Goal: Task Accomplishment & Management: Manage account settings

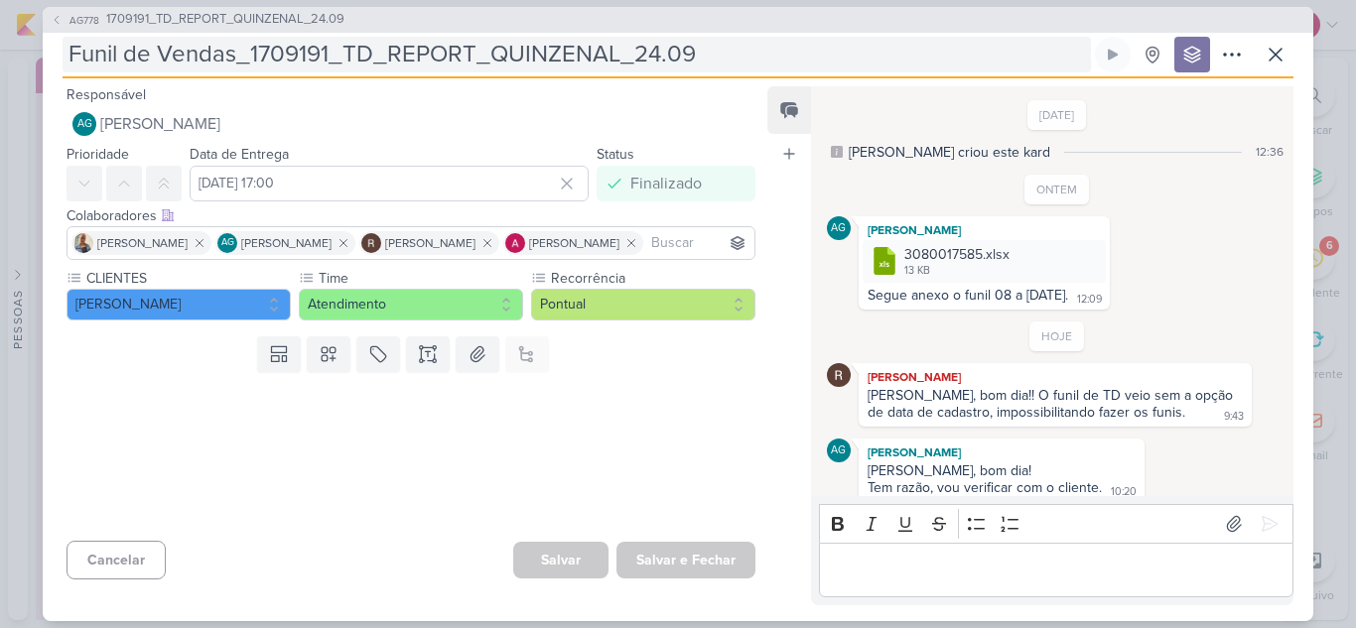
scroll to position [88, 0]
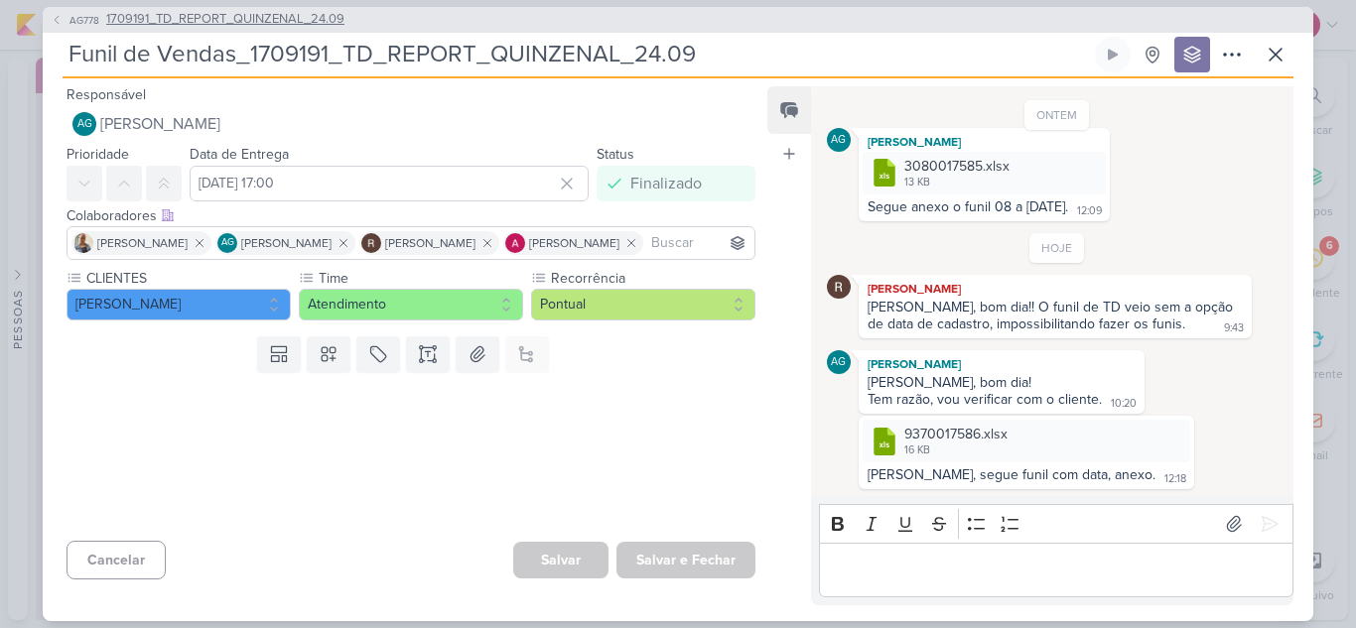
click at [240, 20] on span "1709191_TD_REPORT_QUINZENAL_24.09" at bounding box center [225, 20] width 238 height 20
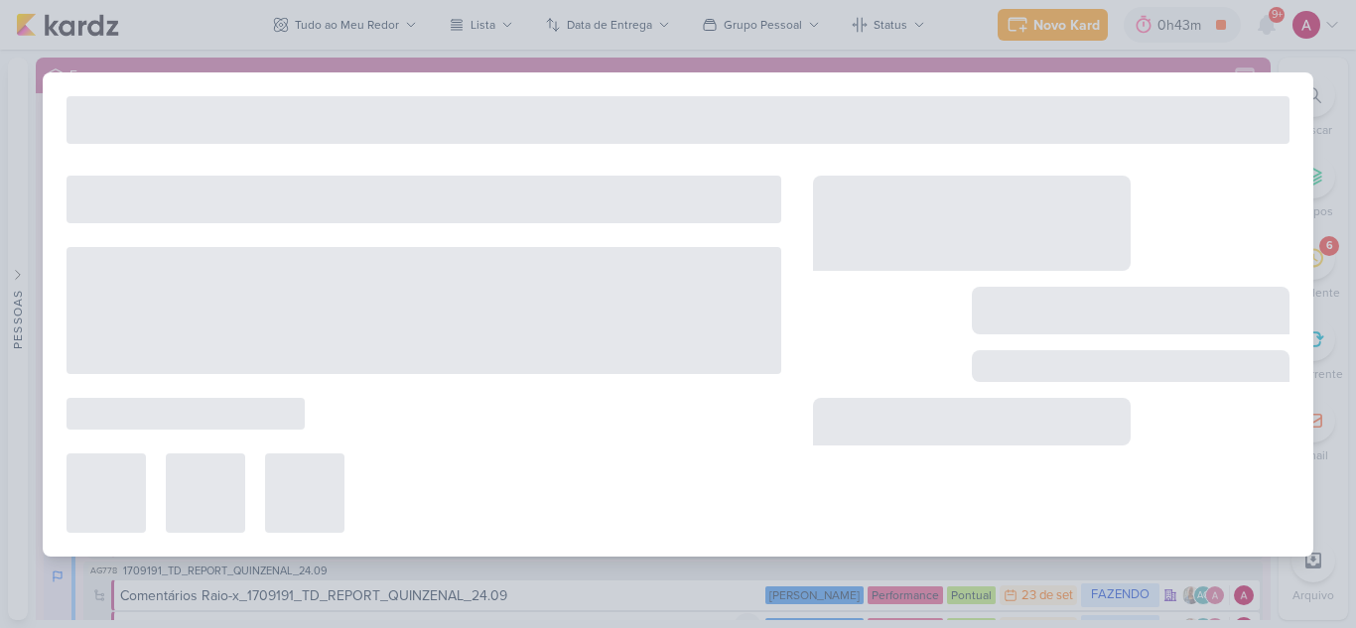
type input "1709191_TD_REPORT_QUINZENAL_24.09"
type input "[DATE] 17:00"
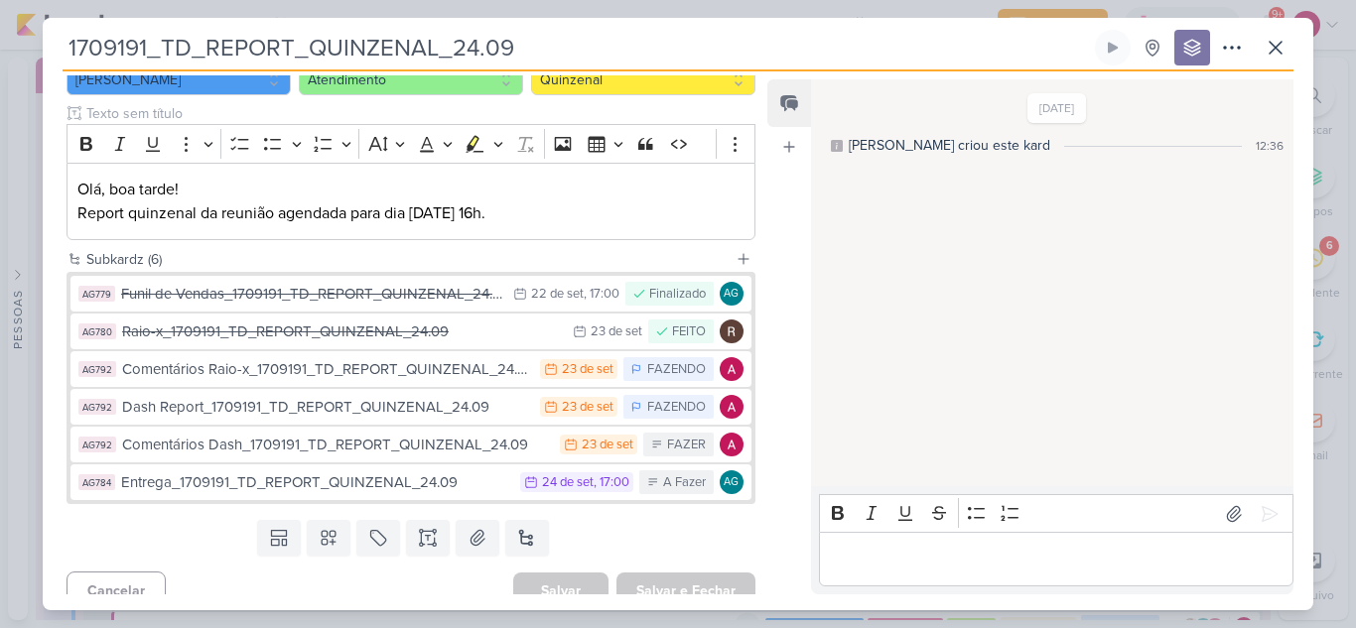
scroll to position [238, 0]
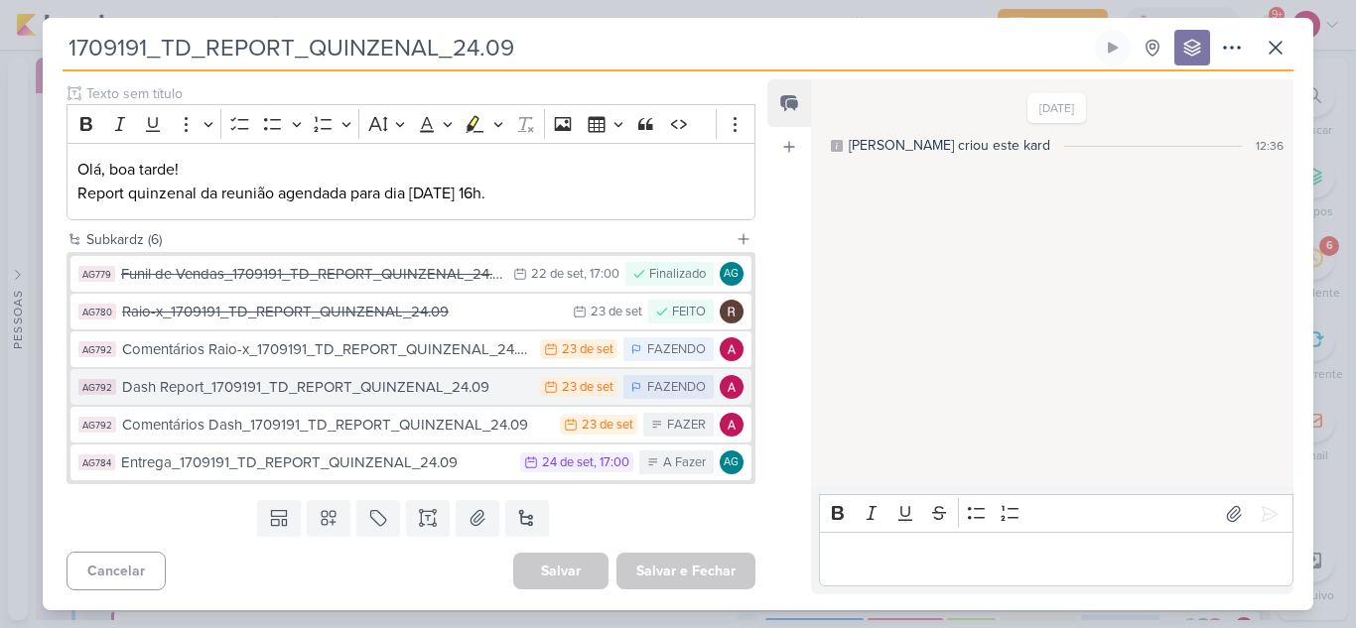
click at [373, 389] on div "Dash Report_1709191_TD_REPORT_QUINZENAL_24.09" at bounding box center [326, 387] width 408 height 23
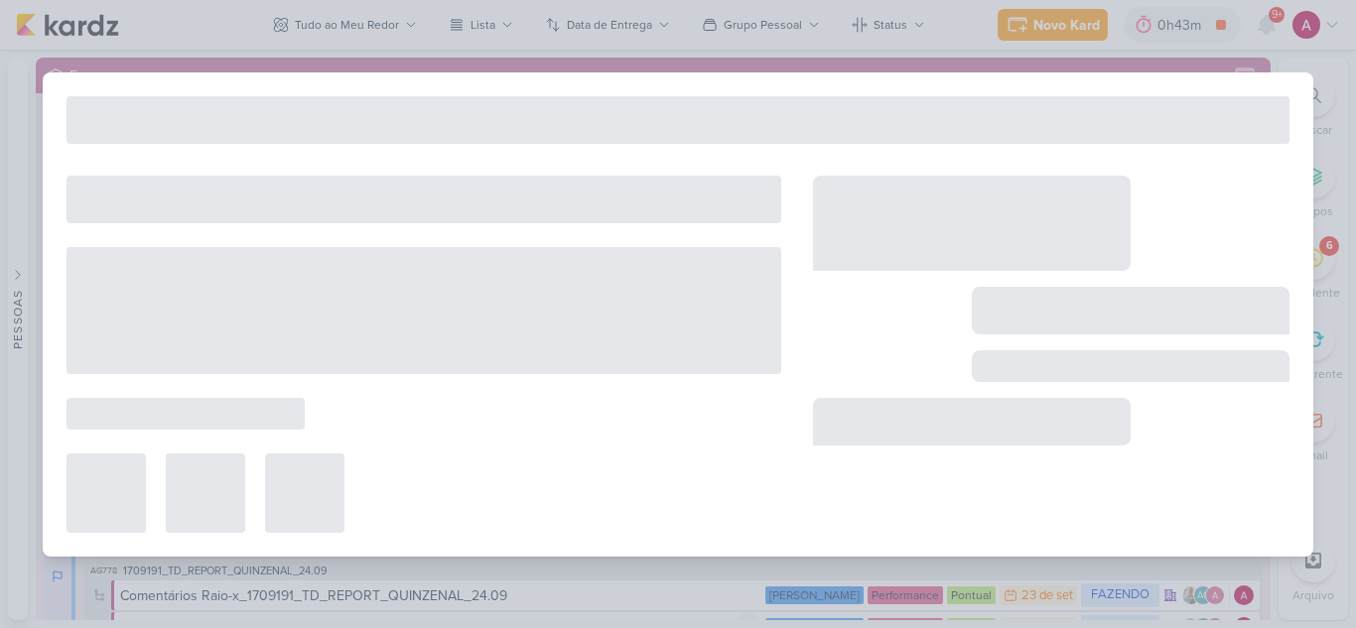
type input "Dash Report_1709191_TD_REPORT_QUINZENAL_24.09"
type input "23 de setembro de 2025 às 23:59"
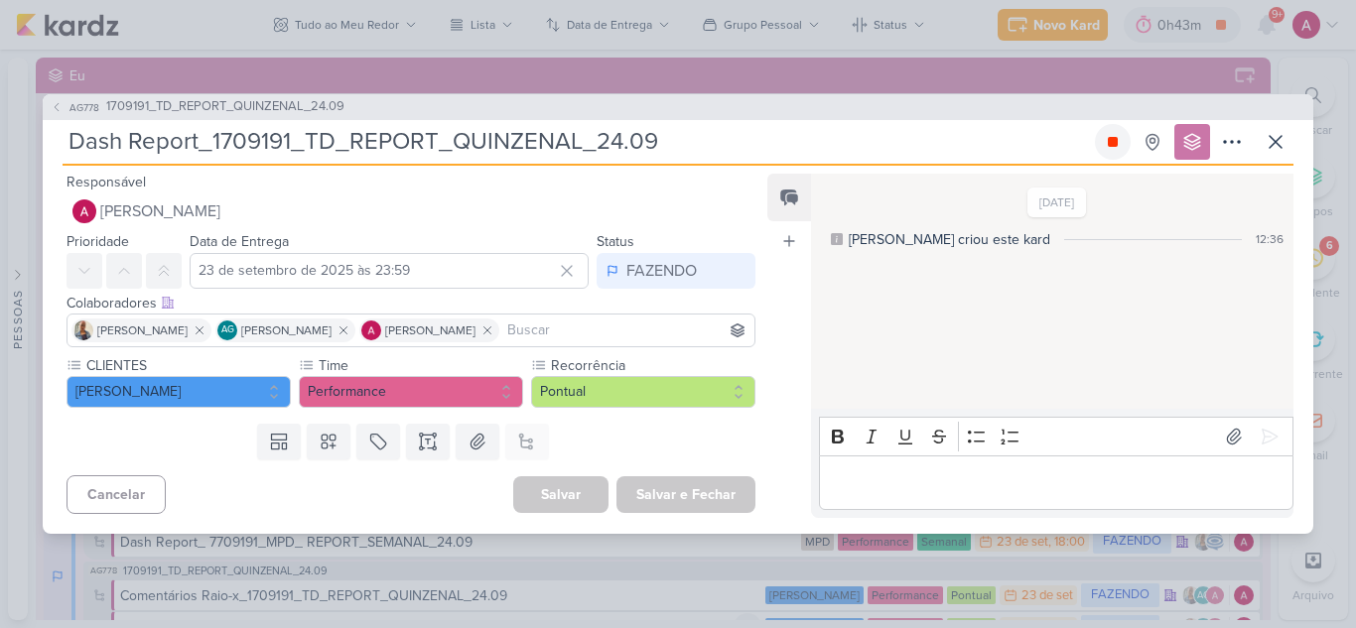
click at [1114, 146] on icon at bounding box center [1113, 142] width 10 height 10
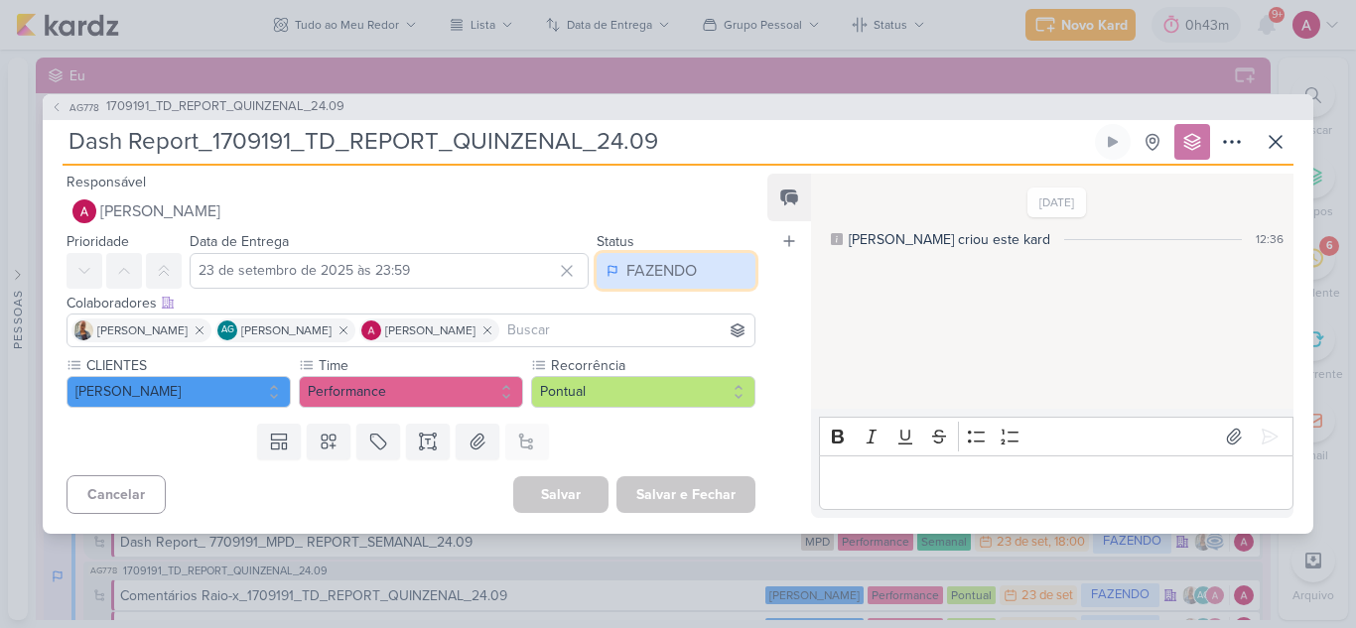
click at [692, 272] on button "FAZENDO" at bounding box center [676, 271] width 159 height 36
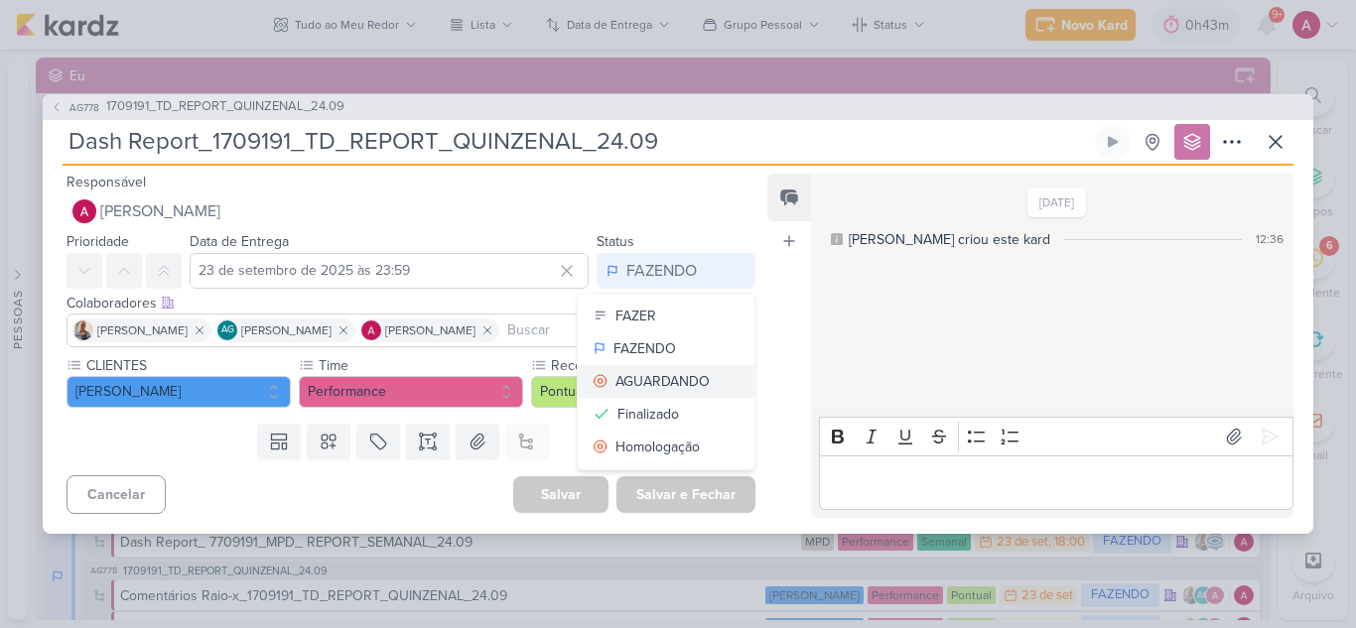
click at [675, 371] on div "AGUARDANDO" at bounding box center [662, 381] width 94 height 21
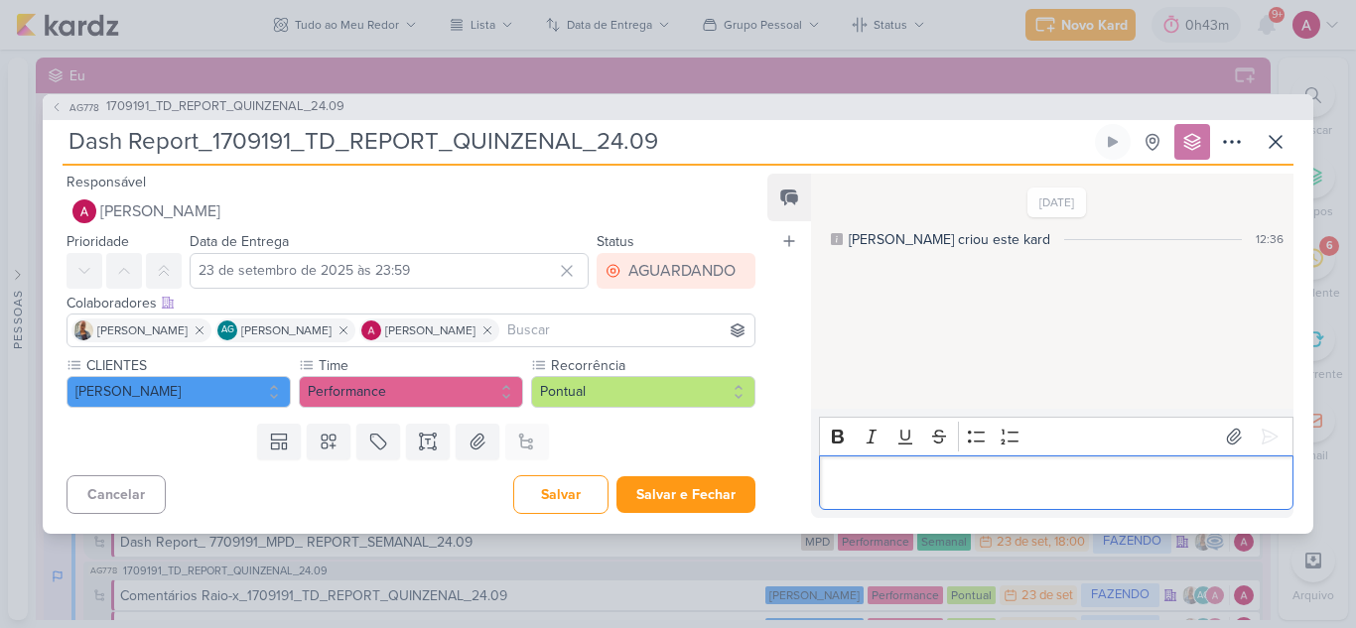
click at [860, 471] on p "Editor editing area: main" at bounding box center [1056, 482] width 454 height 24
click at [1263, 430] on icon at bounding box center [1270, 437] width 15 height 15
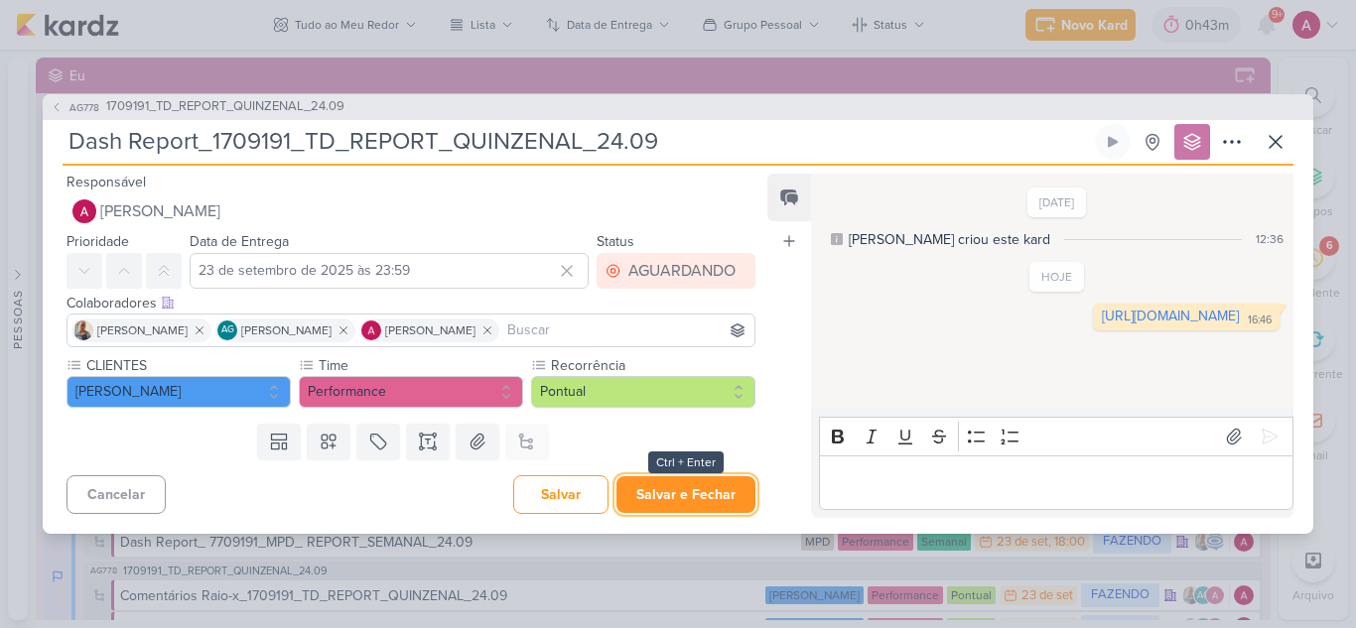
click at [694, 485] on button "Salvar e Fechar" at bounding box center [685, 494] width 139 height 37
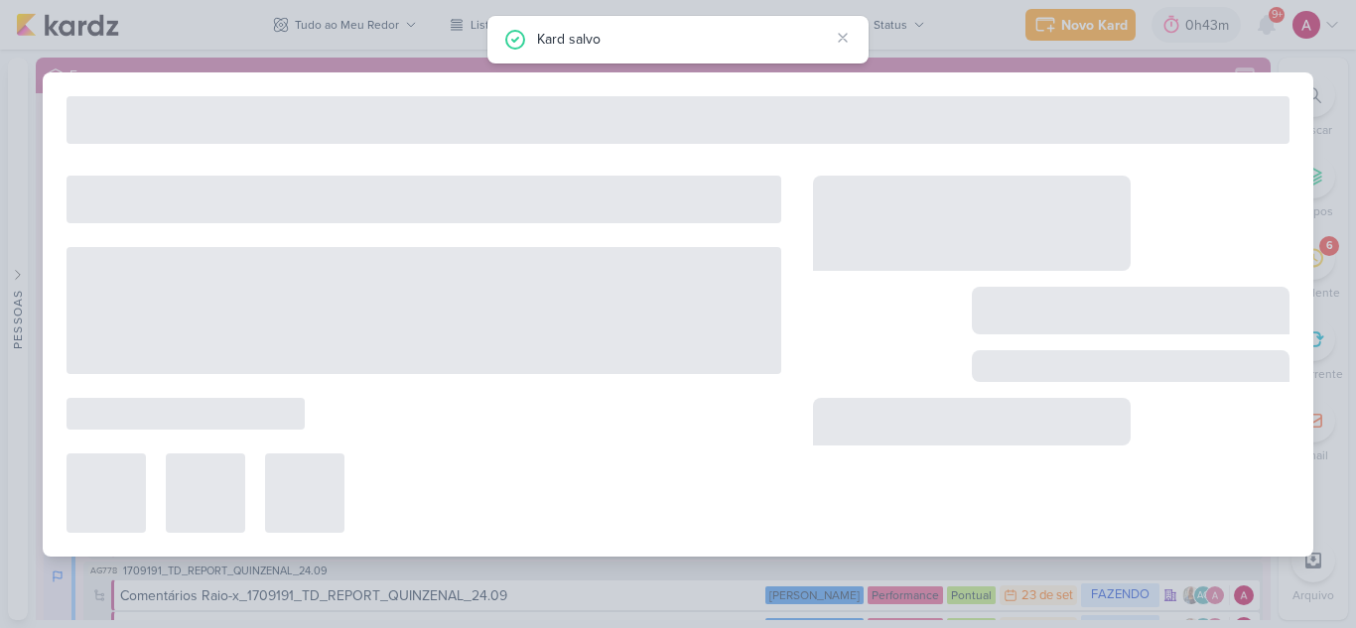
type input "1709191_TD_REPORT_QUINZENAL_24.09"
type input "[DATE] 17:00"
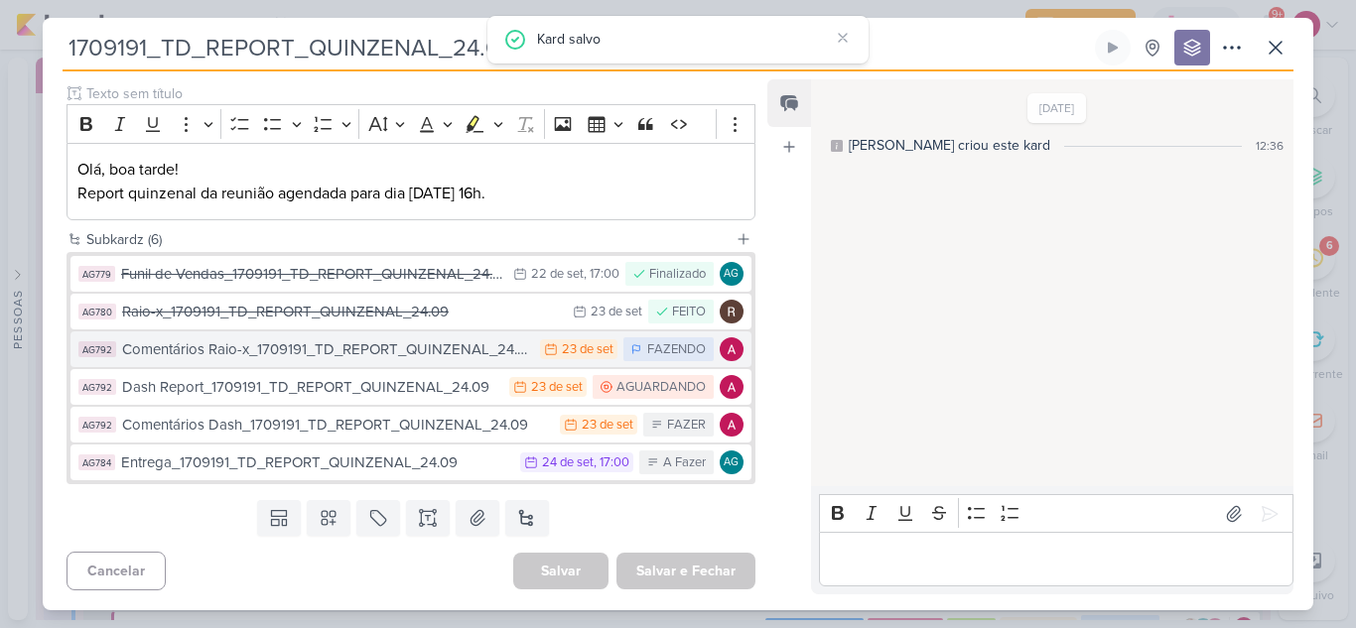
click at [400, 355] on div "Comentários Raio-x_1709191_TD_REPORT_QUINZENAL_24.09" at bounding box center [326, 349] width 408 height 23
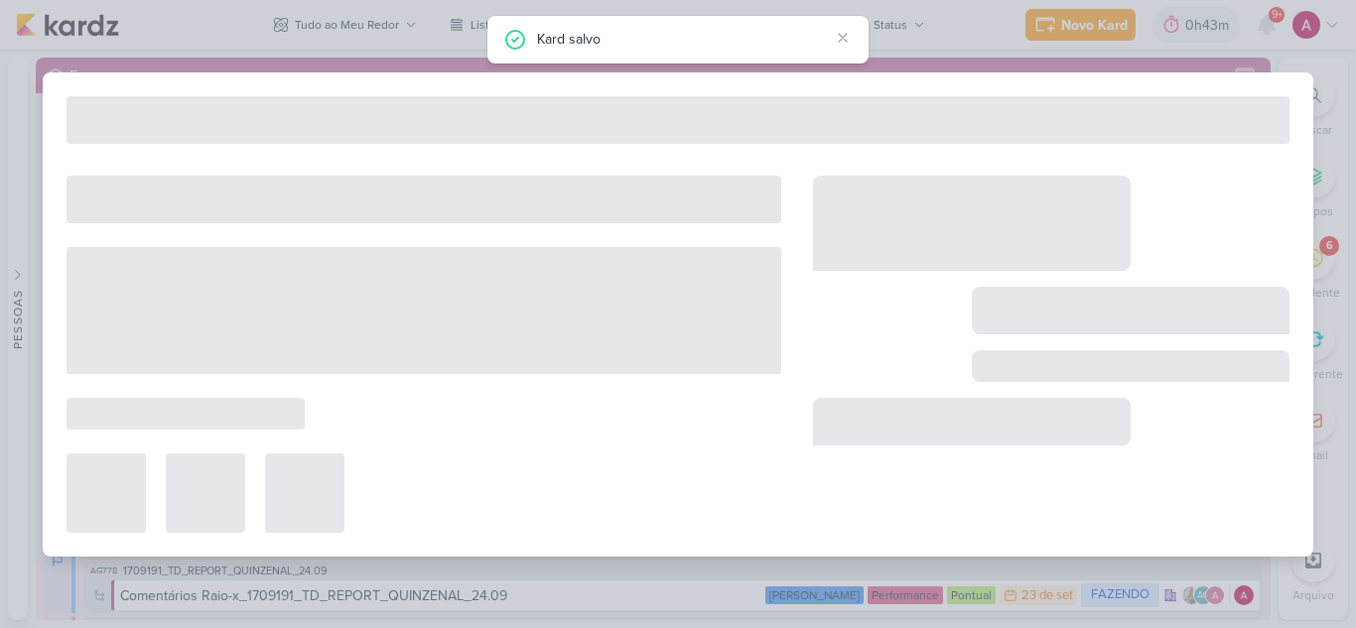
type input "Comentários Raio-x_1709191_TD_REPORT_QUINZENAL_24.09"
type input "23 de setembro de 2025 às 23:59"
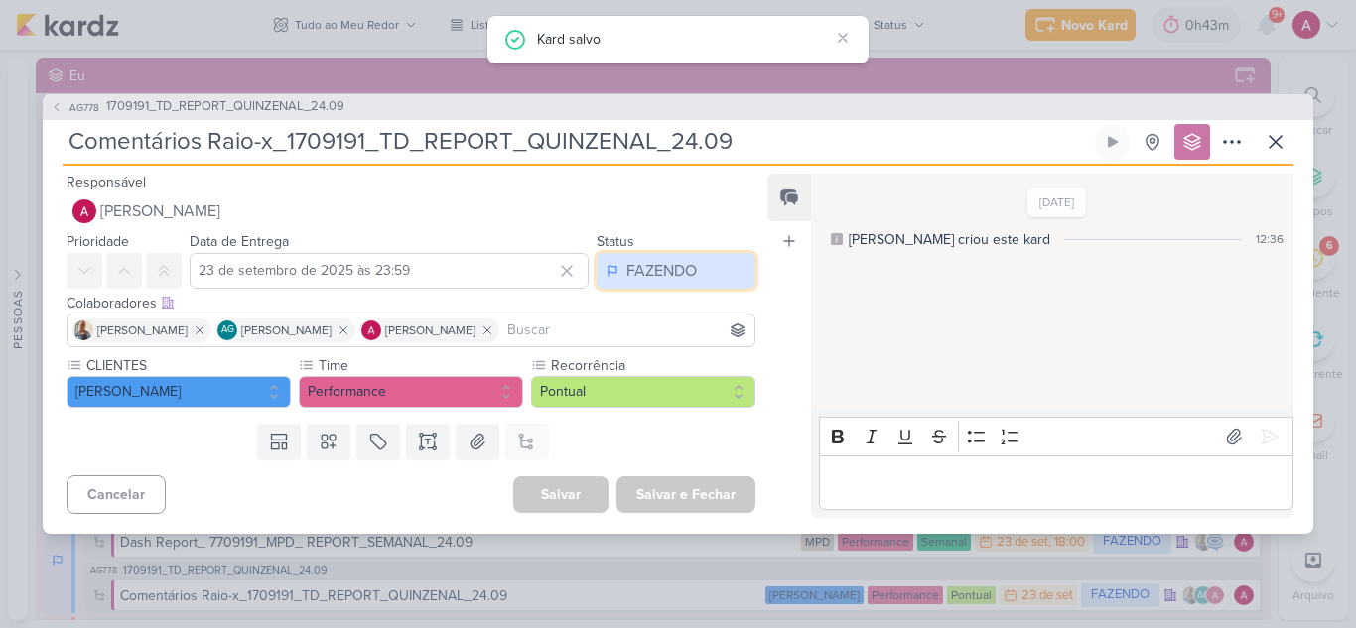
click at [678, 275] on div "FAZENDO" at bounding box center [661, 271] width 70 height 24
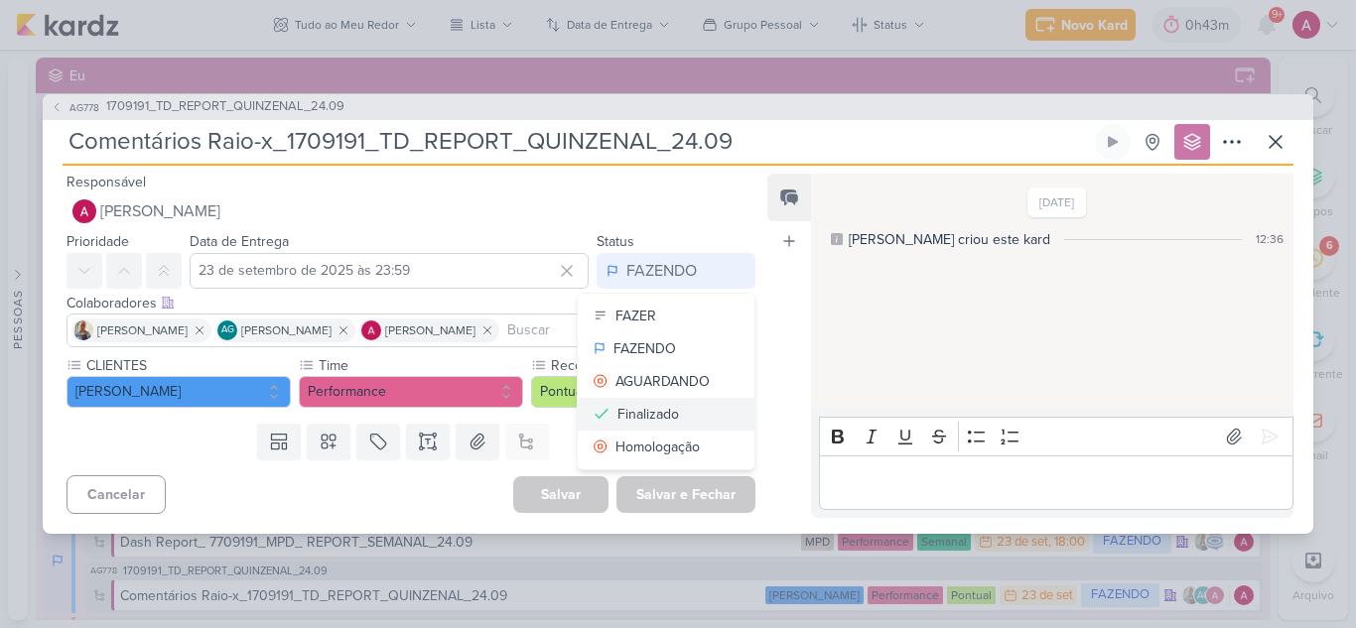
click at [664, 412] on div "Finalizado" at bounding box center [648, 414] width 62 height 21
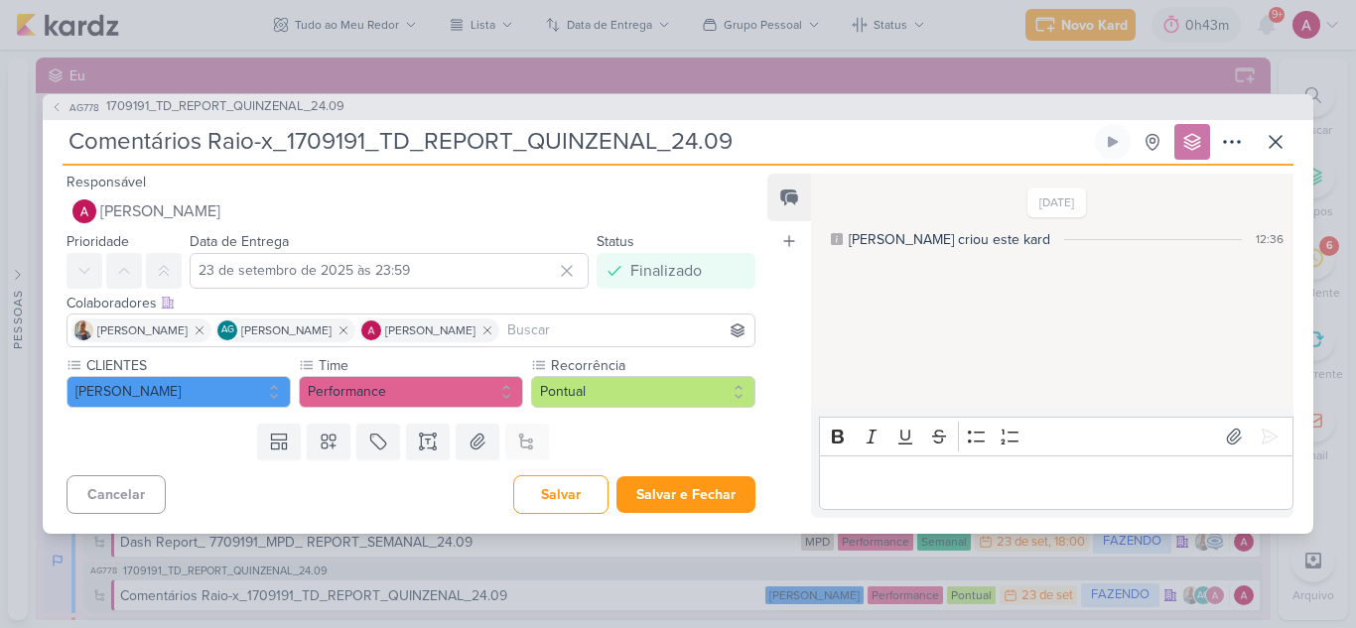
click at [863, 473] on p "Editor editing area: main" at bounding box center [1056, 482] width 454 height 24
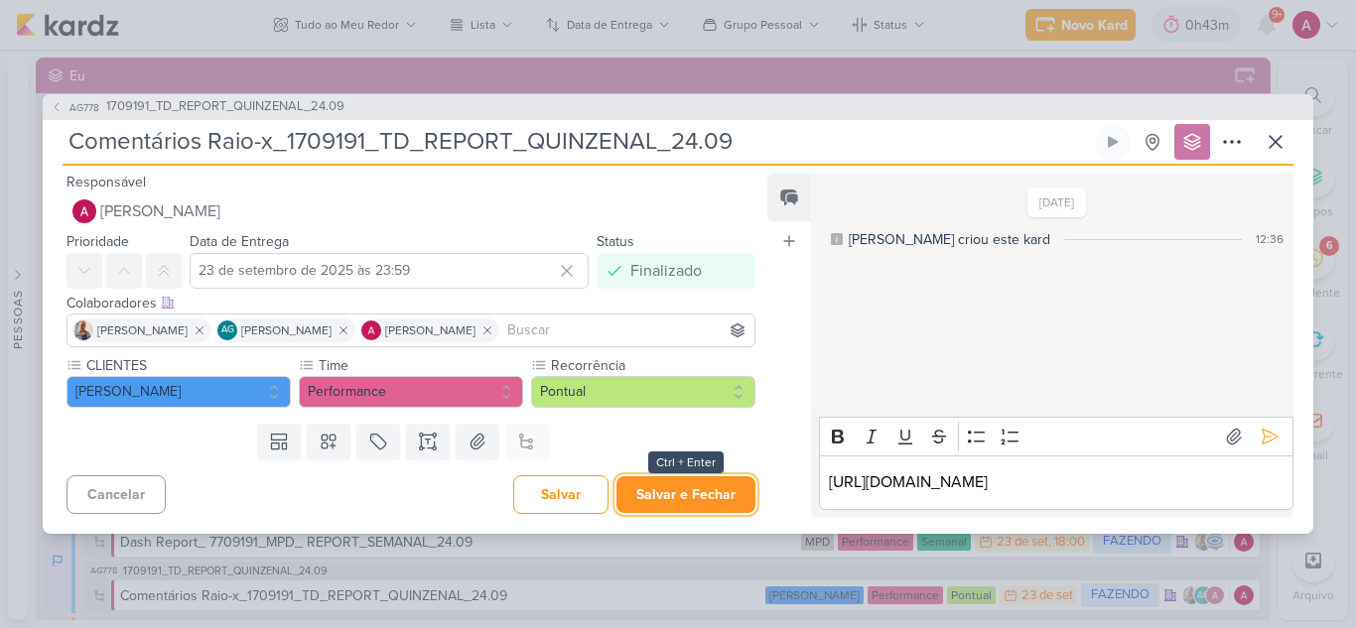
click at [726, 497] on button "Salvar e Fechar" at bounding box center [685, 494] width 139 height 37
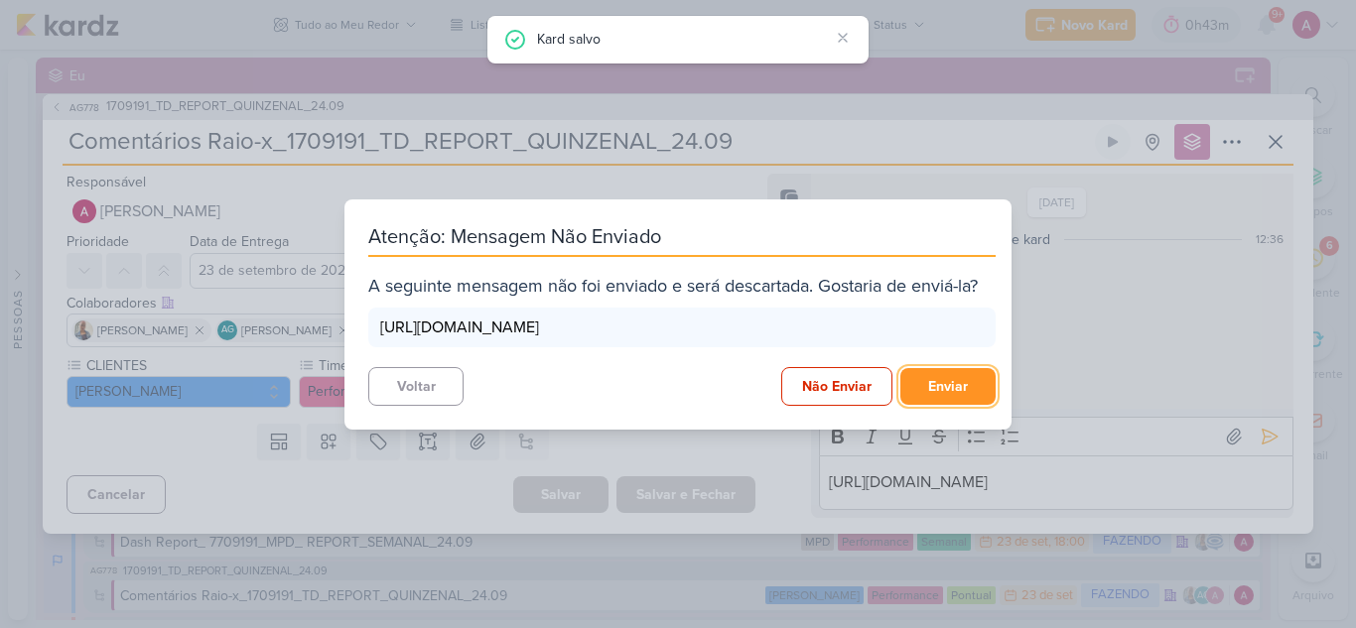
click at [944, 388] on button "Enviar" at bounding box center [947, 386] width 95 height 37
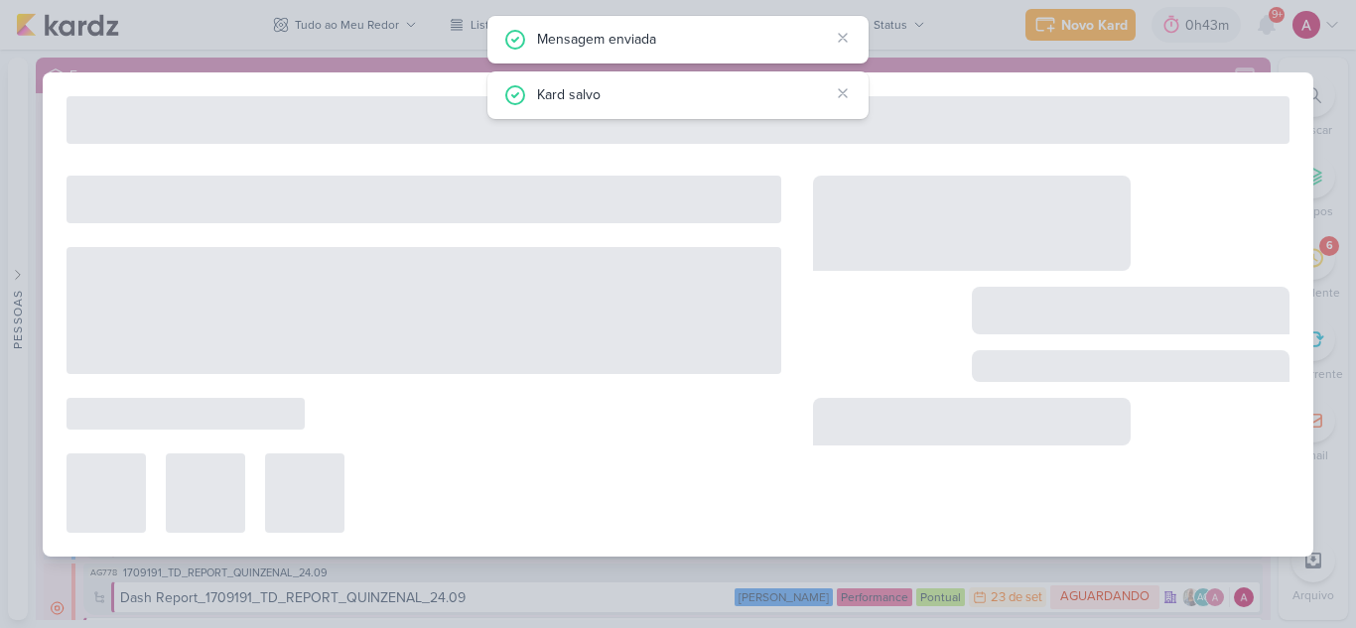
type input "1709191_TD_REPORT_QUINZENAL_24.09"
type input "[DATE] 17:00"
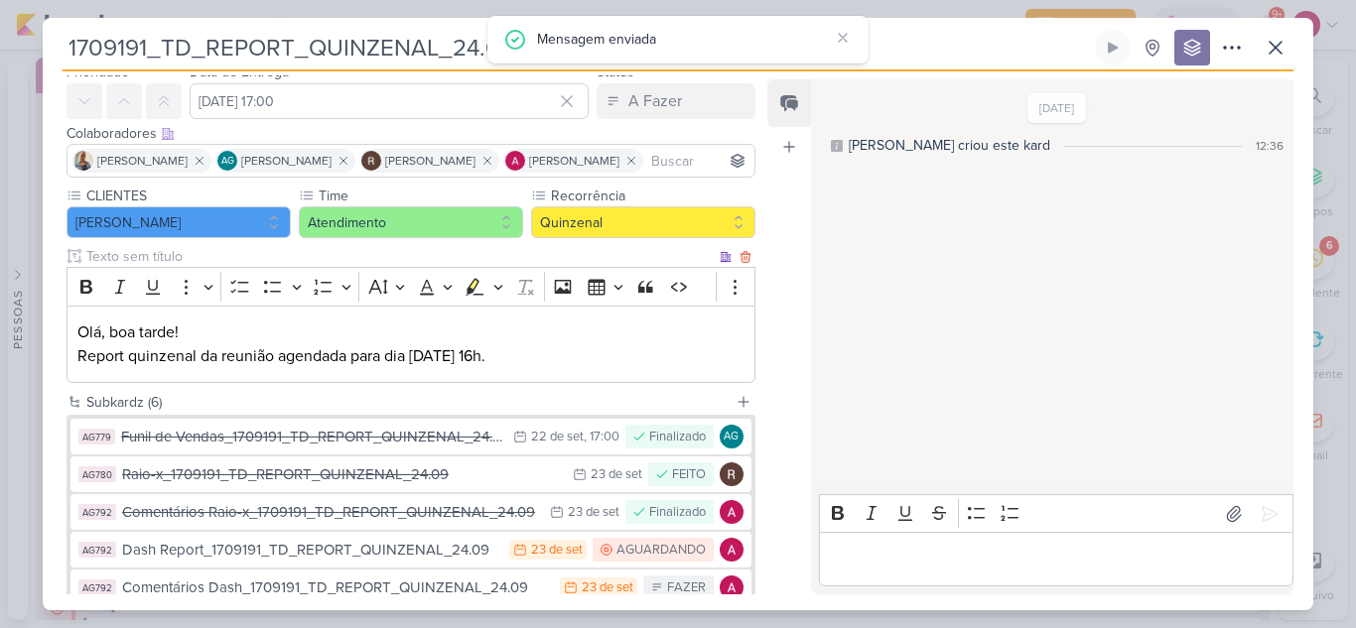
scroll to position [199, 0]
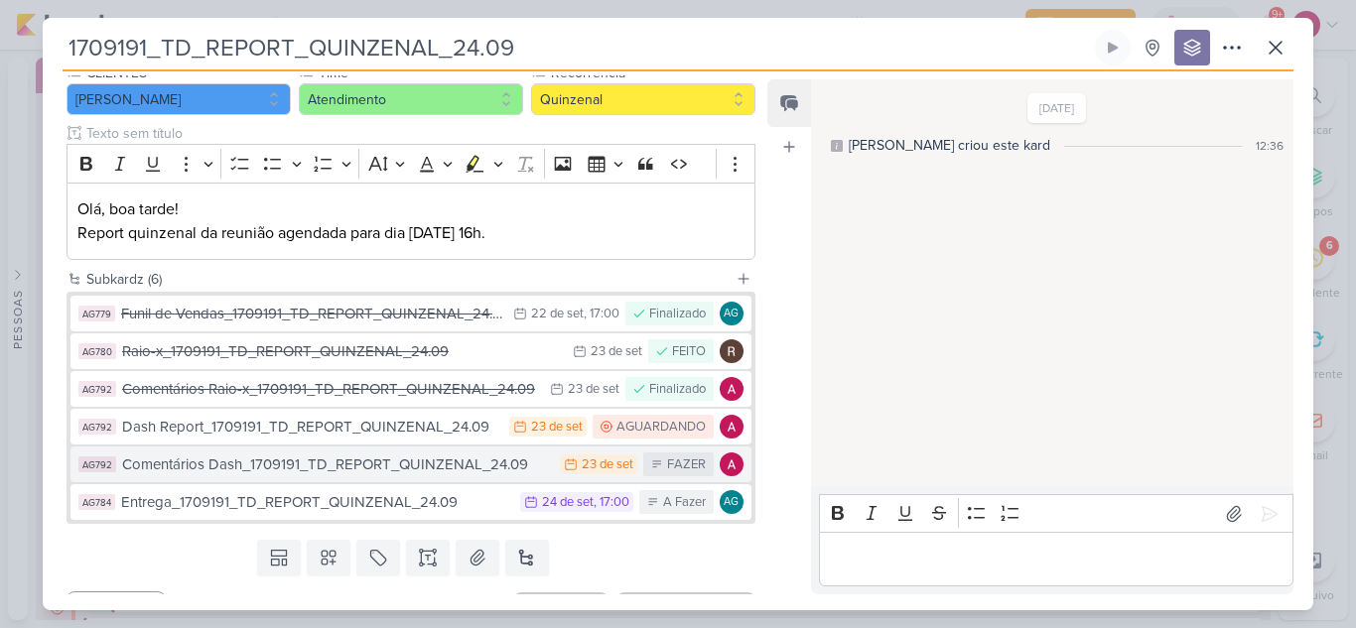
click at [400, 469] on div "Comentários Dash_1709191_TD_REPORT_QUINZENAL_24.09" at bounding box center [336, 465] width 428 height 23
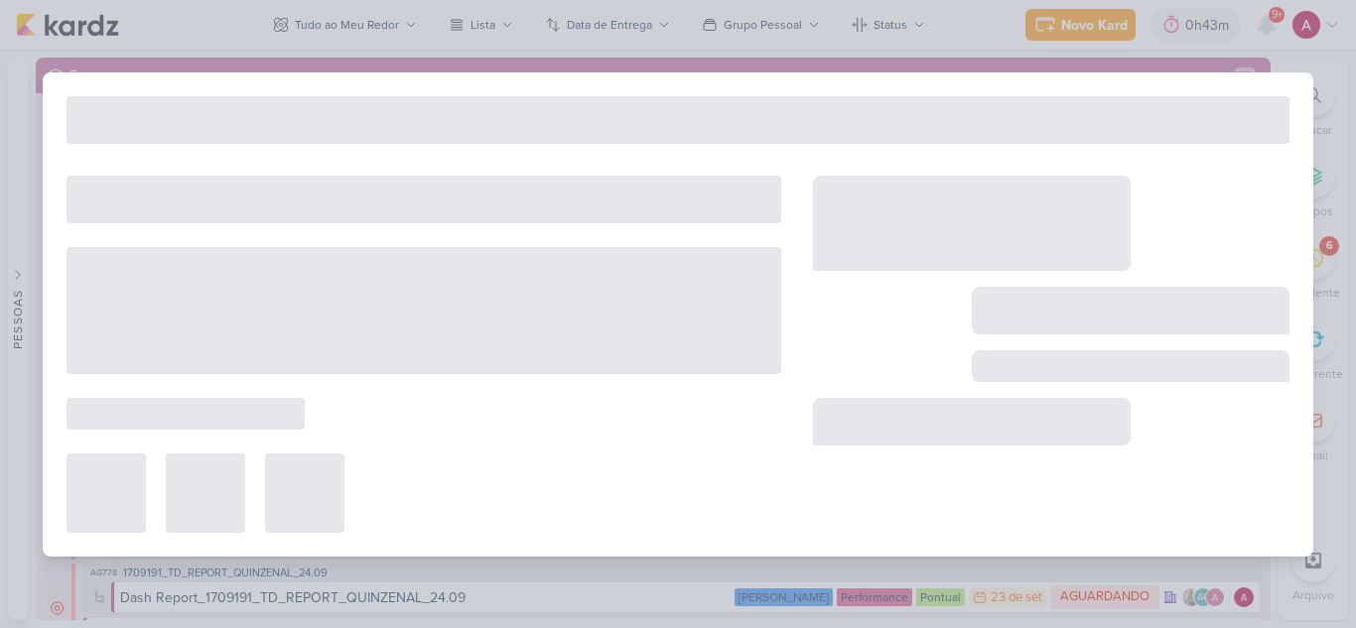
type input "Comentários Dash_1709191_TD_REPORT_QUINZENAL_24.09"
type input "23 de setembro de 2025 às 23:59"
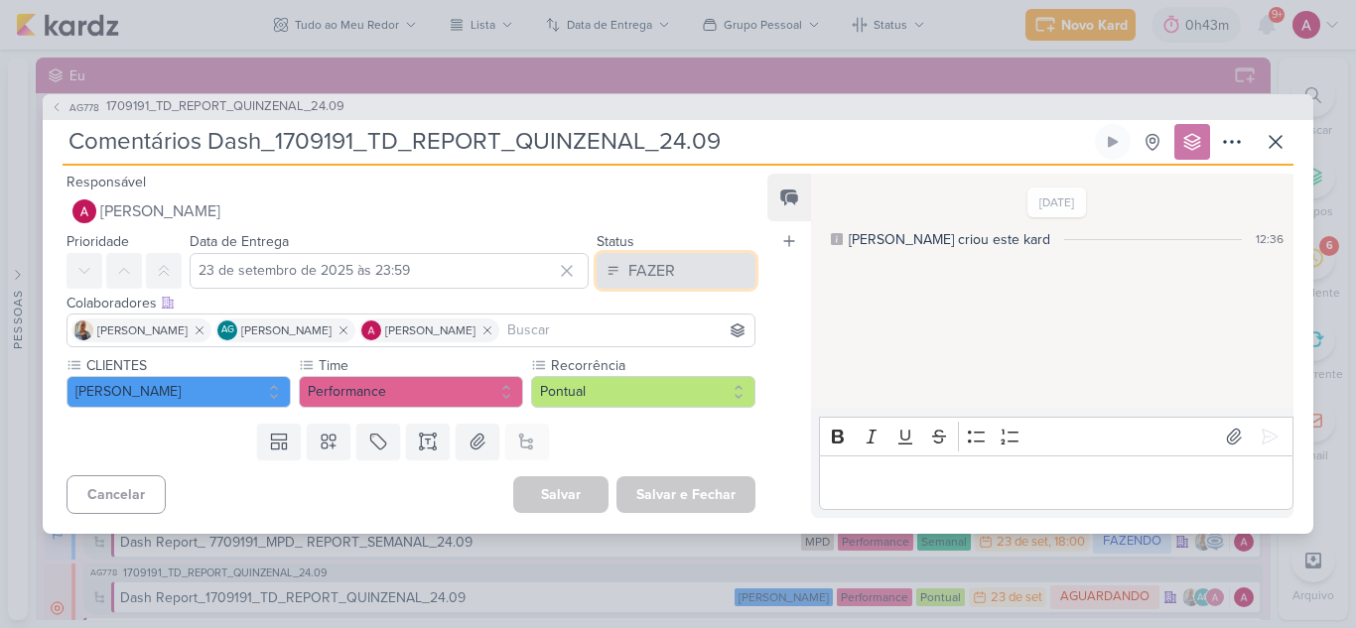
click at [659, 285] on button "FAZER" at bounding box center [676, 271] width 159 height 36
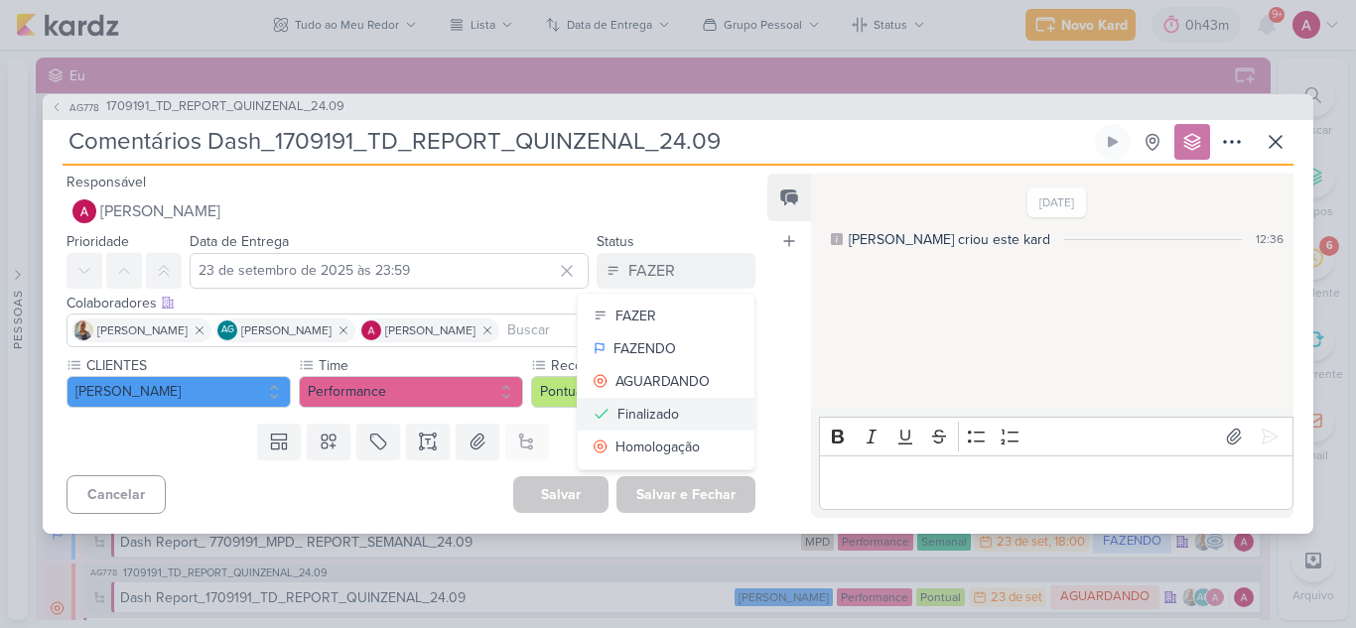
click at [651, 414] on div "Finalizado" at bounding box center [648, 414] width 62 height 21
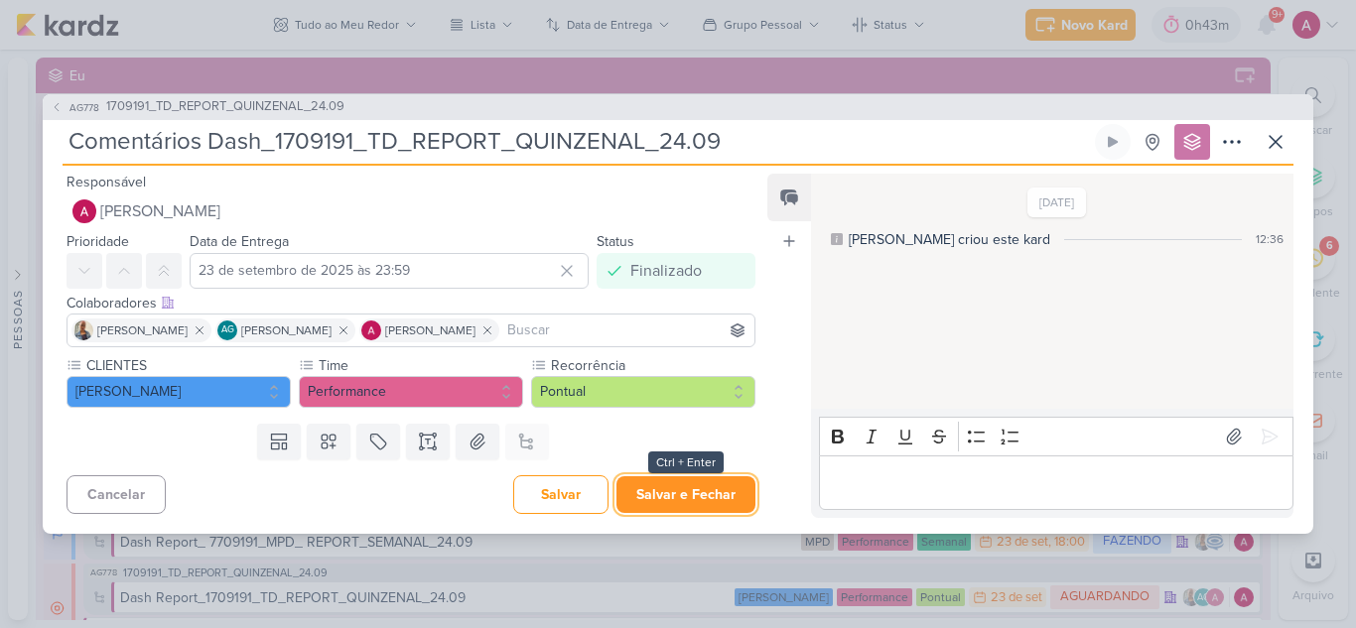
click at [670, 498] on button "Salvar e Fechar" at bounding box center [685, 494] width 139 height 37
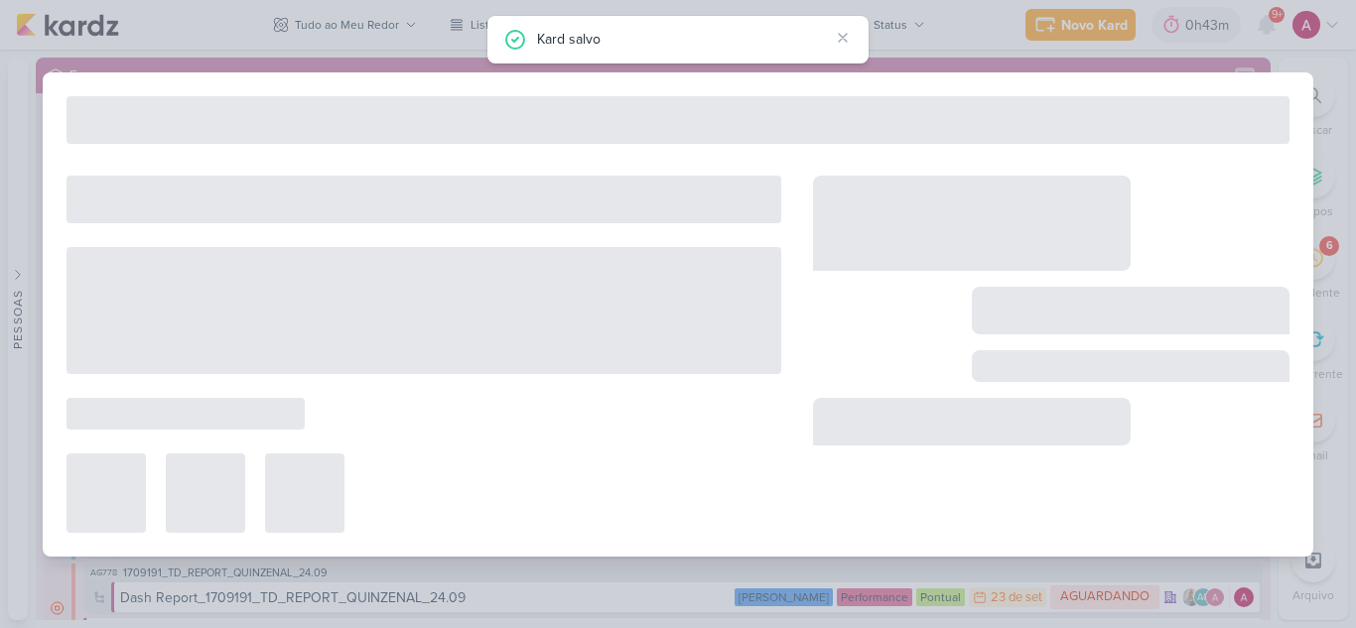
type input "1709191_TD_REPORT_QUINZENAL_24.09"
type input "[DATE] 17:00"
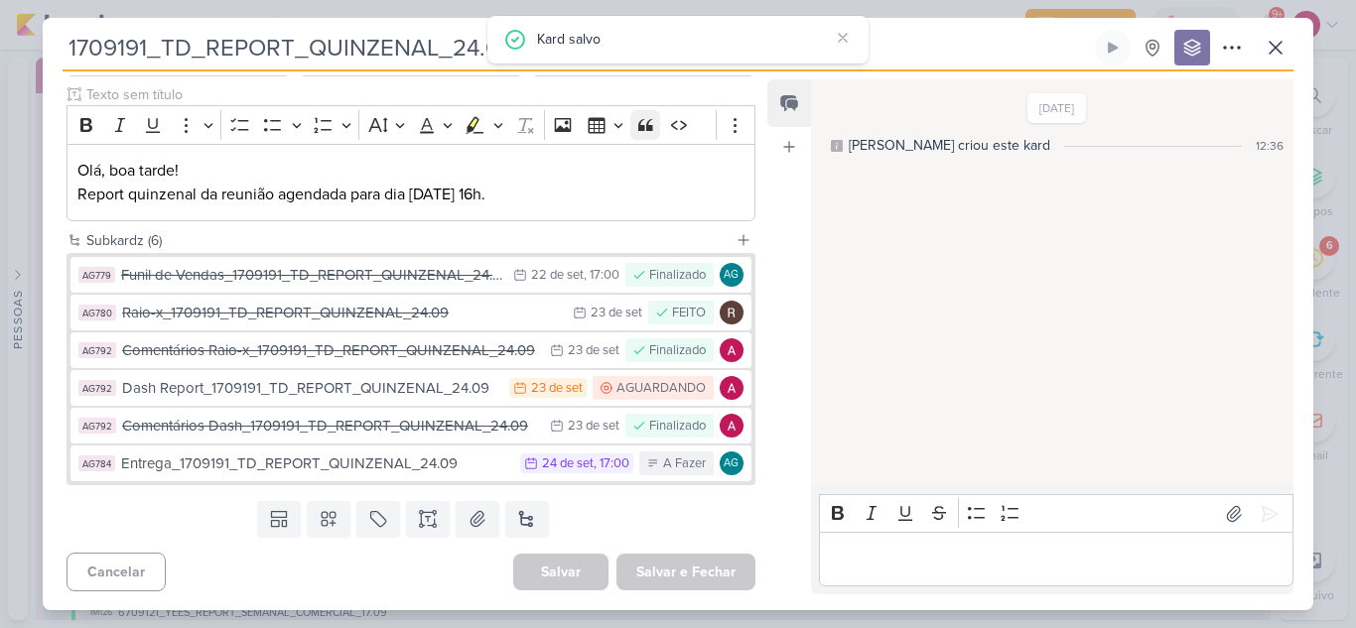
scroll to position [238, 0]
click at [1266, 47] on icon at bounding box center [1276, 48] width 24 height 24
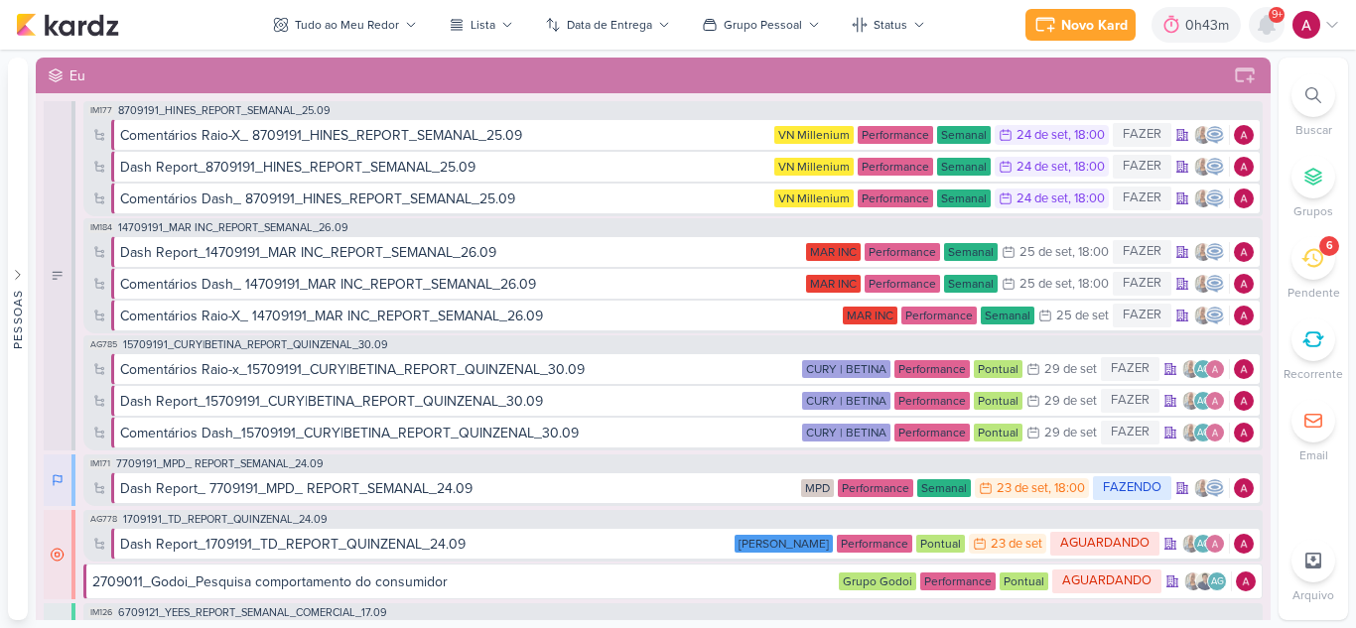
click at [1260, 25] on icon at bounding box center [1267, 25] width 16 height 18
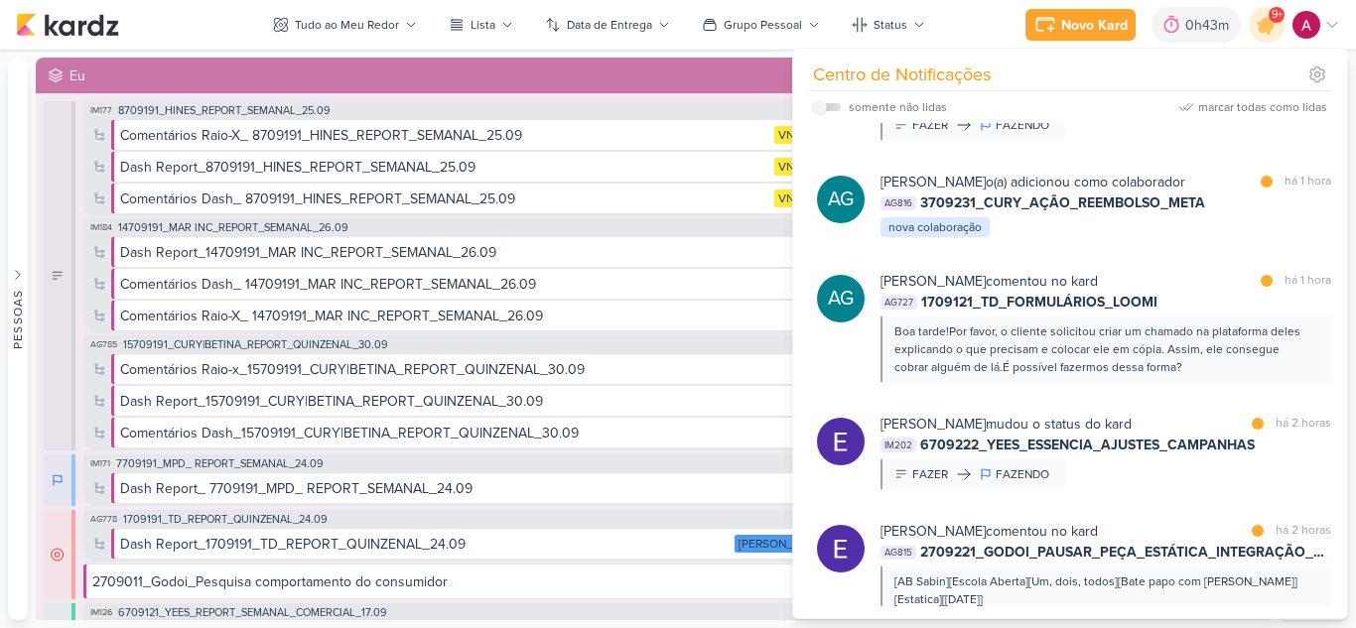
scroll to position [1290, 0]
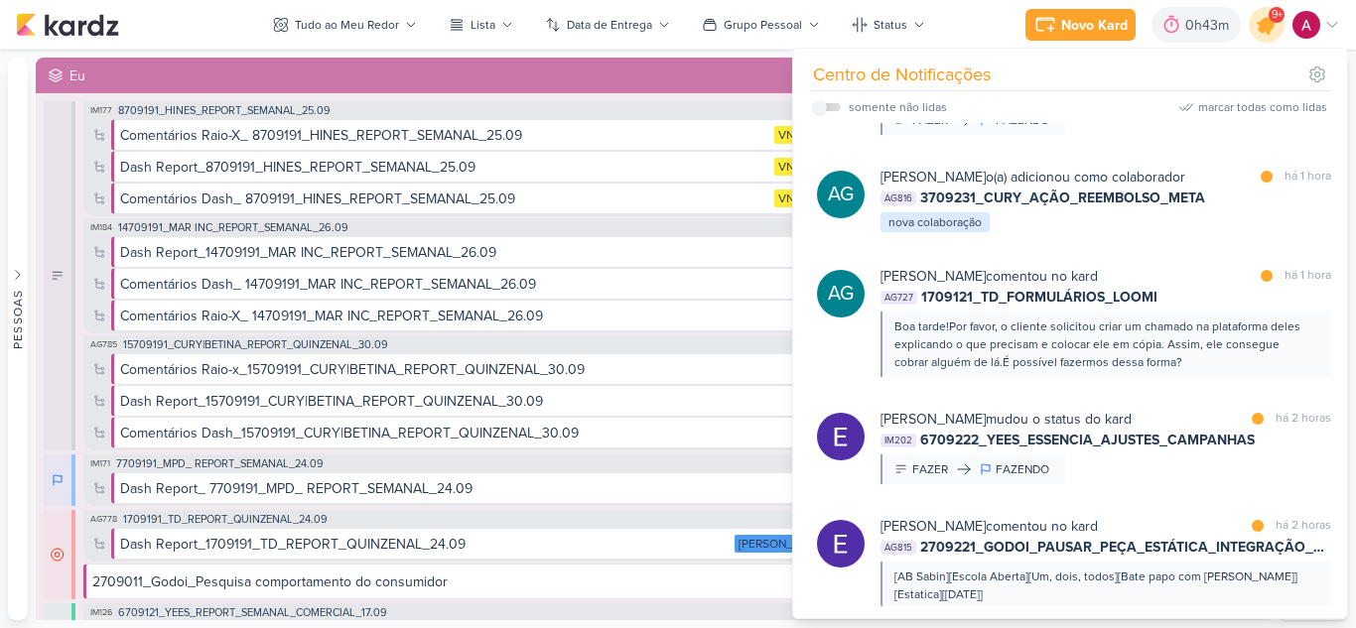
click at [1259, 35] on div at bounding box center [1267, 25] width 51 height 51
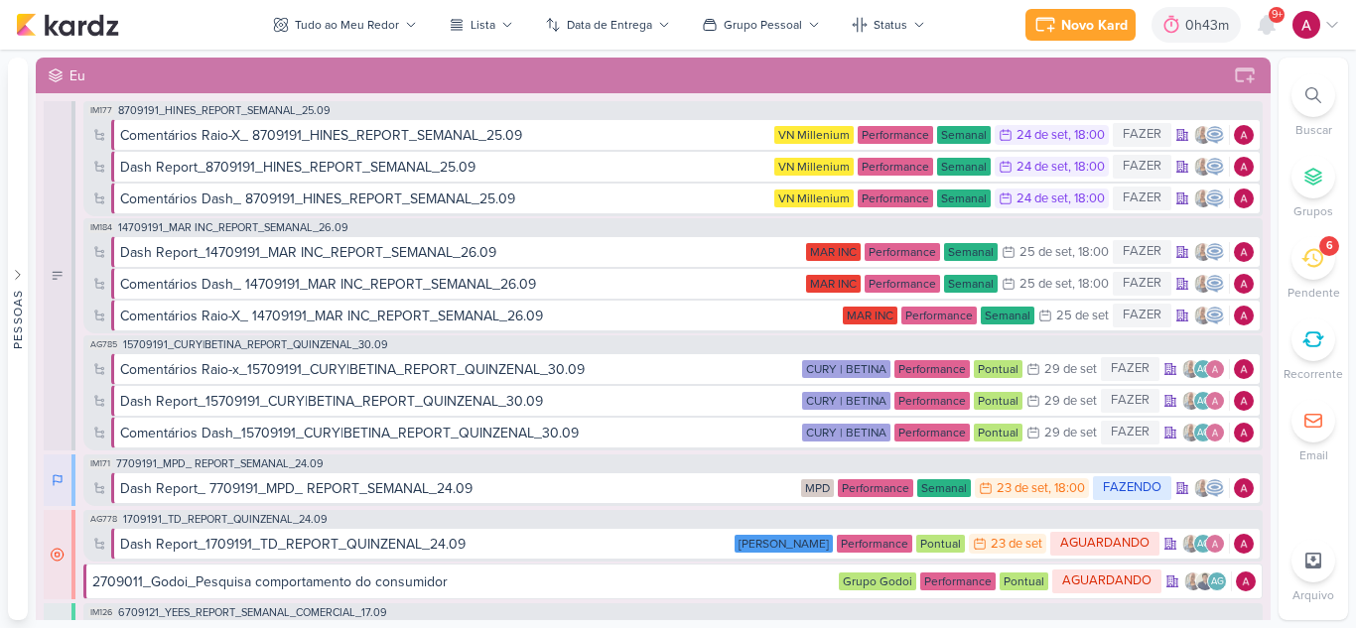
click at [1315, 95] on icon at bounding box center [1313, 95] width 16 height 16
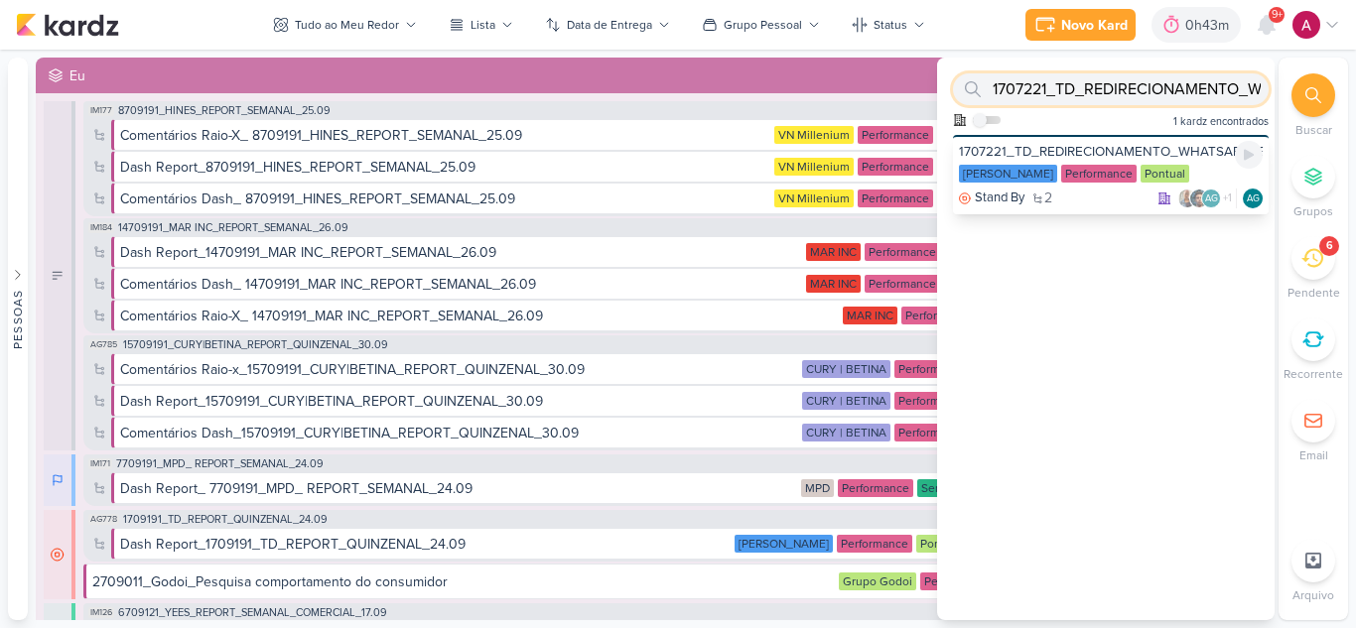
paste input "3109191_CURY_PLANEJAMENTO_OUTUBRO_V2"
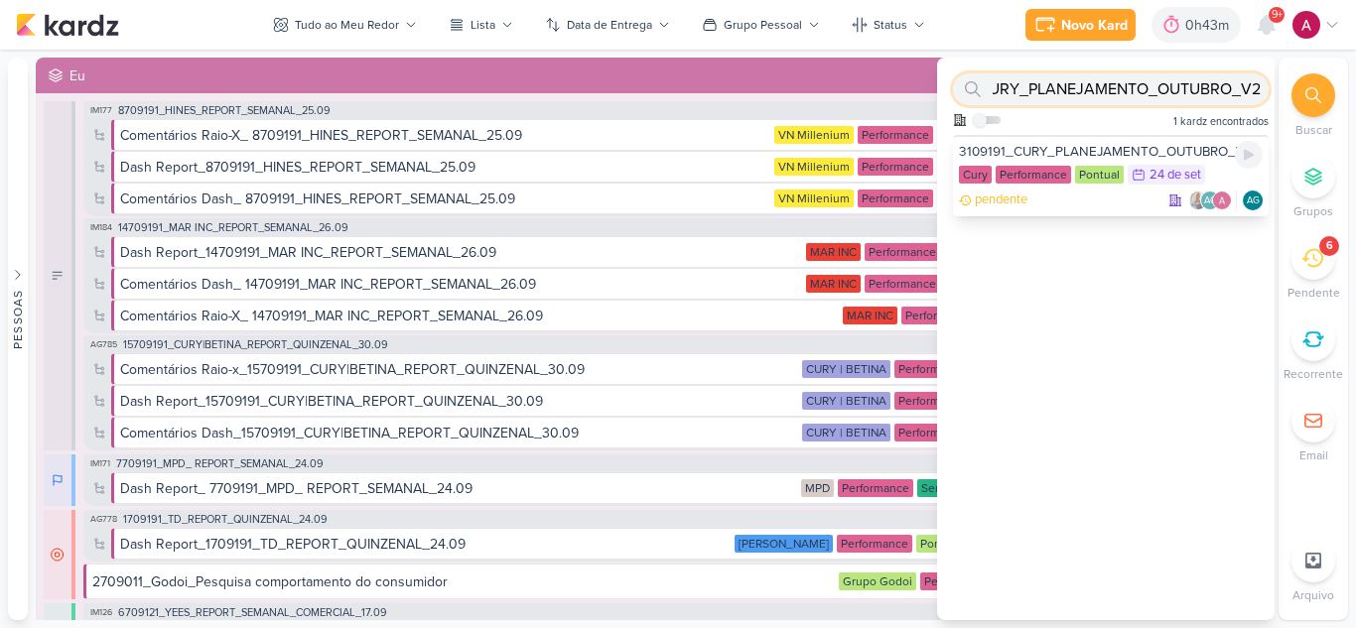
type input "3109191_CURY_PLANEJAMENTO_OUTUBRO_V2"
click at [1108, 146] on div "3109191_CURY_PLANEJAMENTO_OUTUBRO_V2" at bounding box center [1111, 152] width 304 height 18
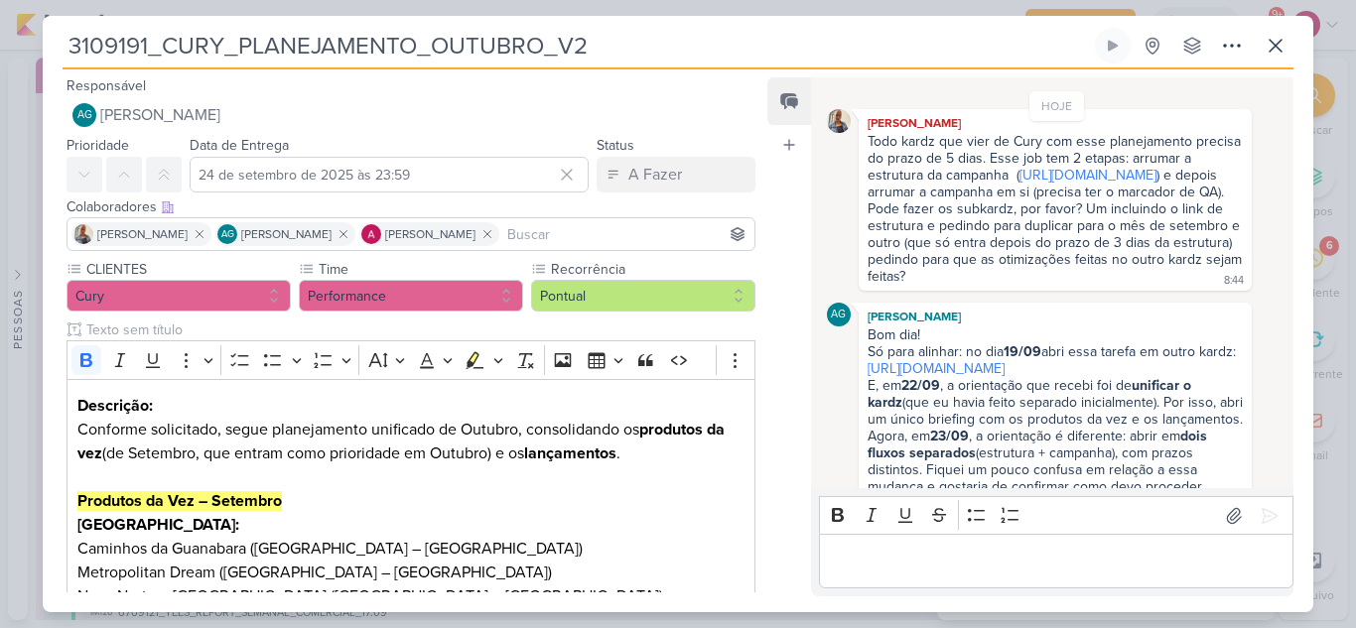
scroll to position [0, 0]
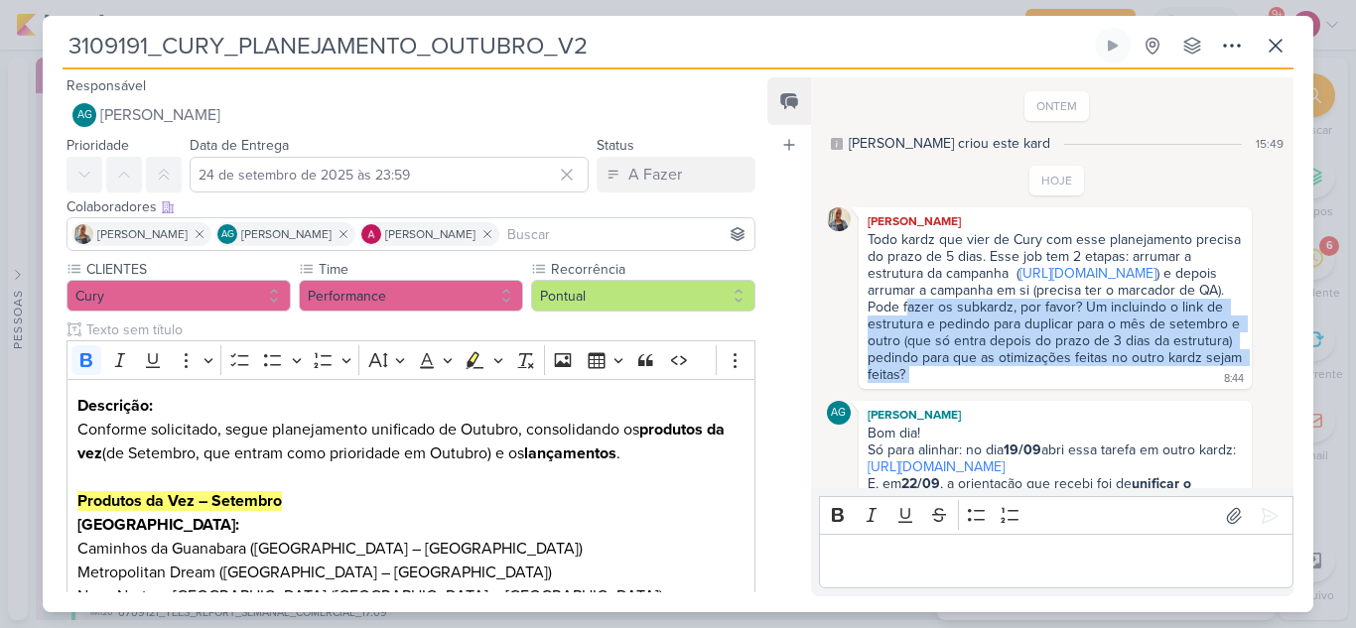
drag, startPoint x: 909, startPoint y: 361, endPoint x: 1169, endPoint y: 421, distance: 266.8
click at [1169, 385] on div "Todo kardz que vier de Cury com esse planejamento precisa do prazo de 5 dias. E…" at bounding box center [1055, 308] width 385 height 154
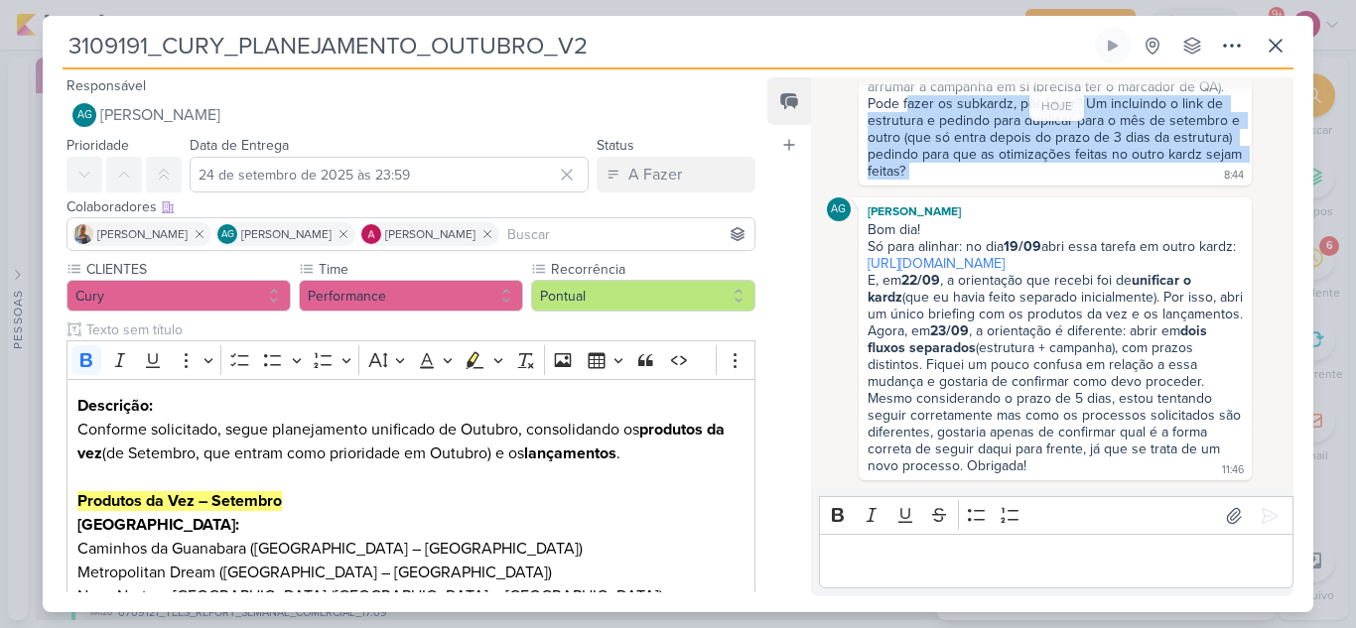
scroll to position [288, 0]
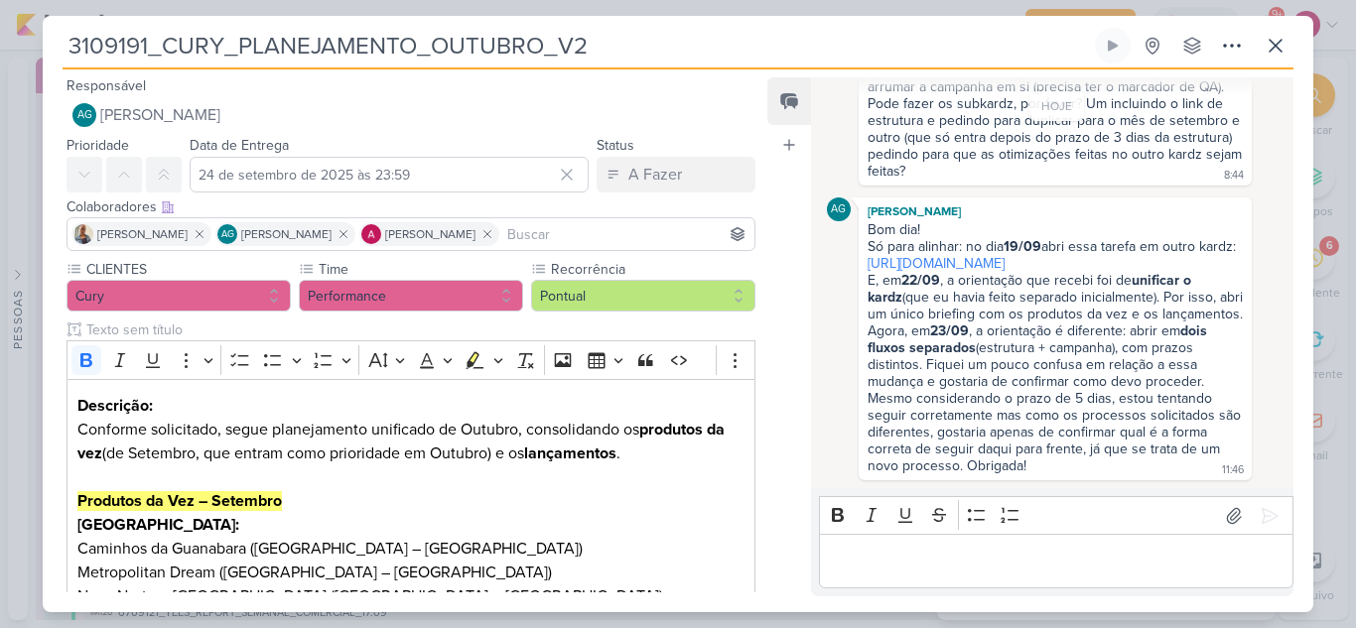
click at [1095, 346] on div "Agora, em 23/09 , a orientação é diferente: abrir em dois fluxos separados (est…" at bounding box center [1054, 356] width 375 height 67
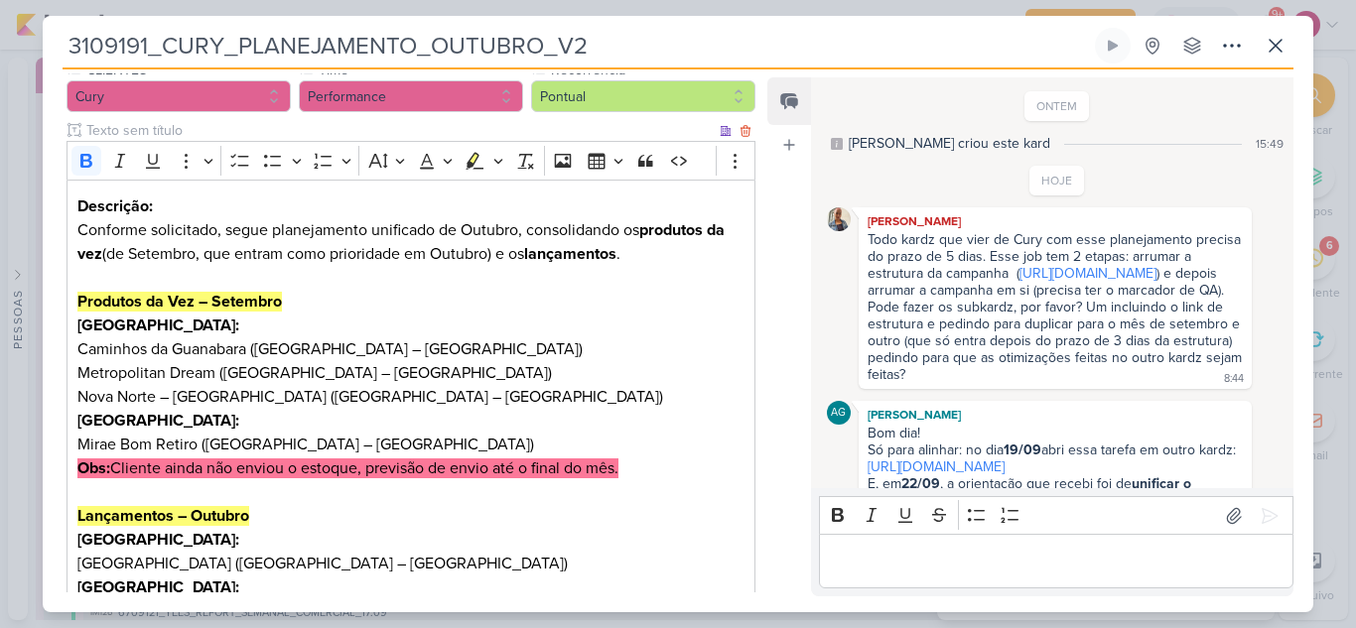
scroll to position [379, 0]
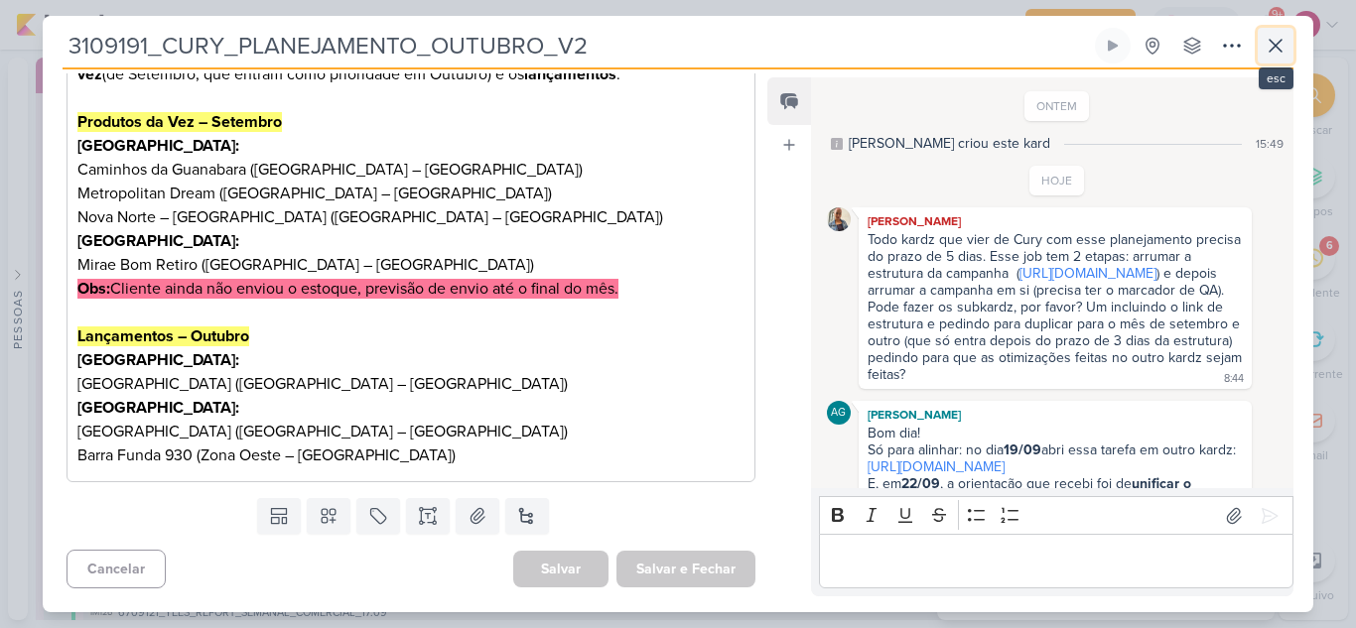
click at [1282, 49] on icon at bounding box center [1276, 46] width 24 height 24
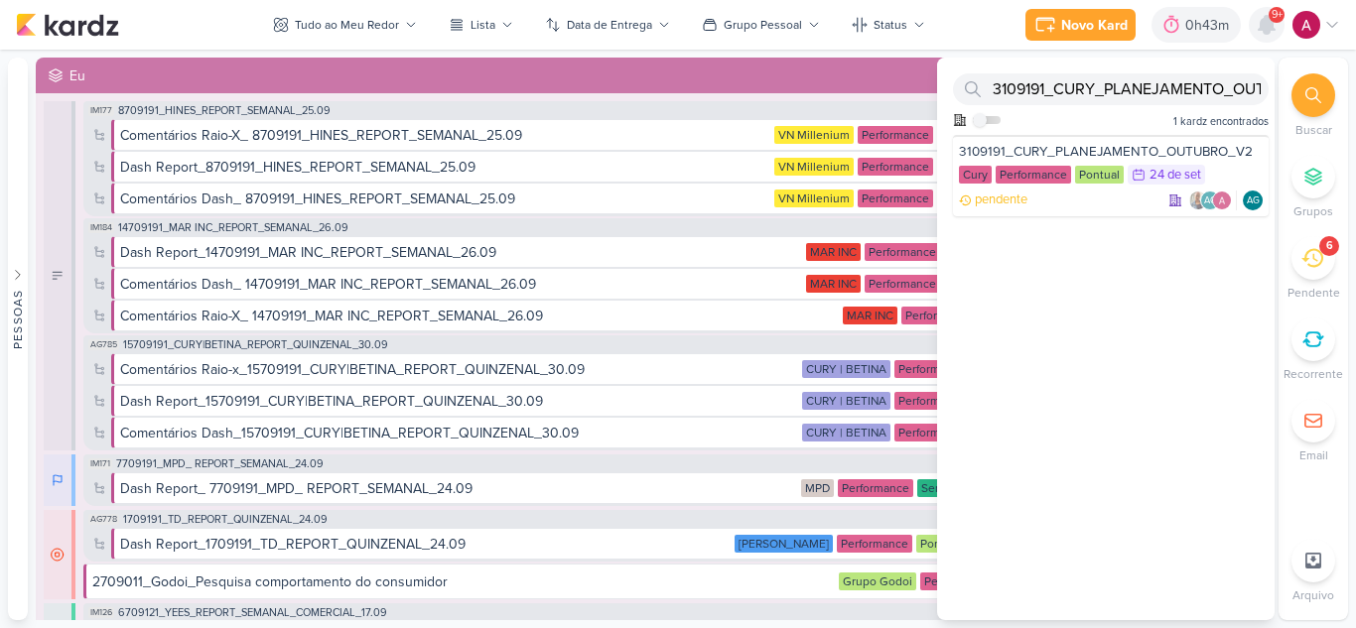
click at [1265, 29] on icon at bounding box center [1267, 25] width 16 height 18
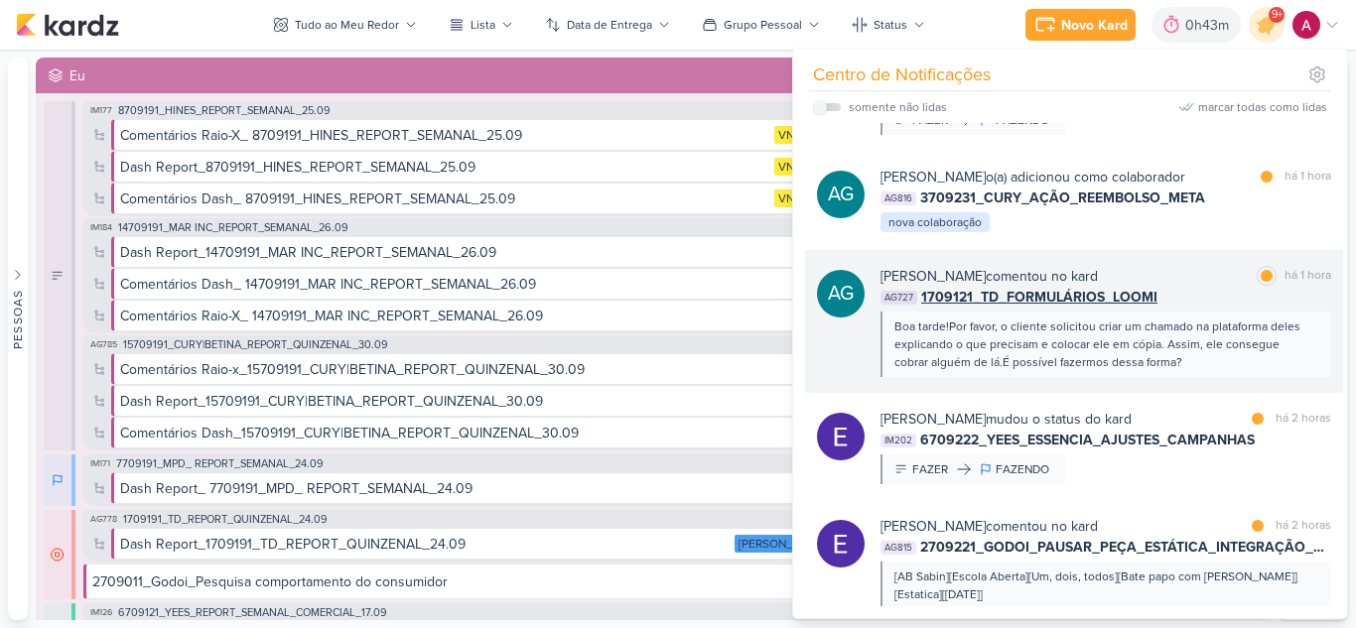
click at [1191, 287] on div "[PERSON_NAME] comentou no kard marcar como lida há 1 hora" at bounding box center [1105, 276] width 451 height 21
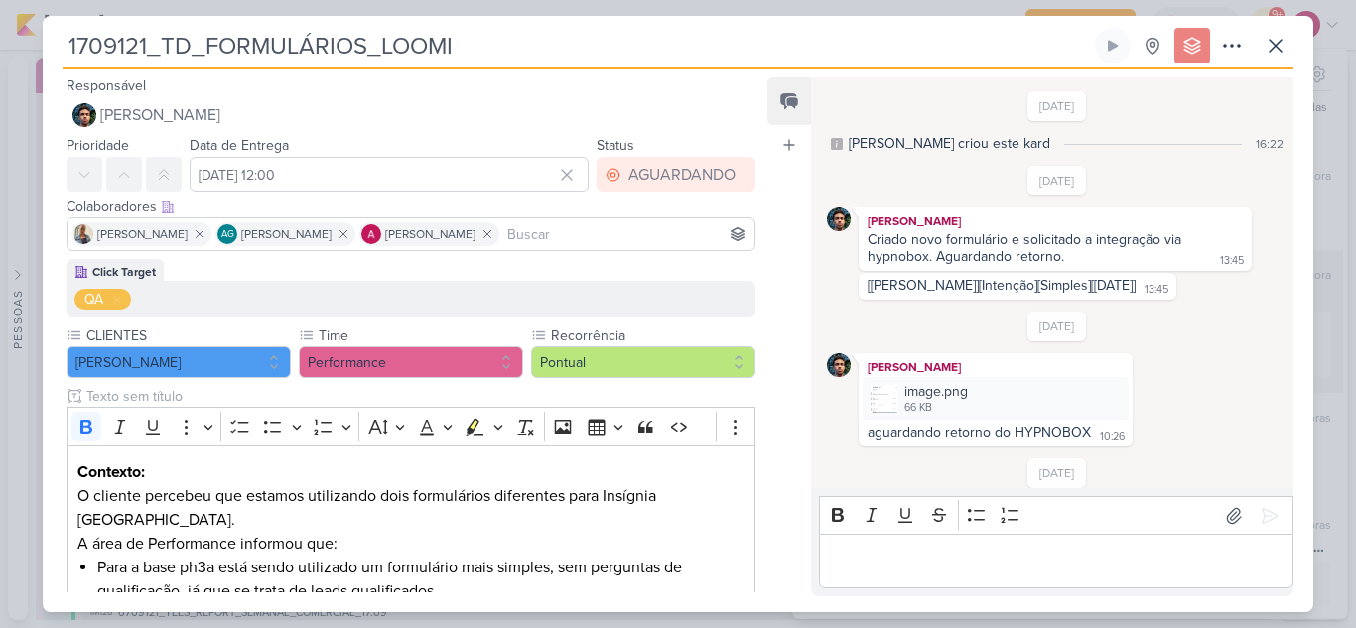
scroll to position [440, 0]
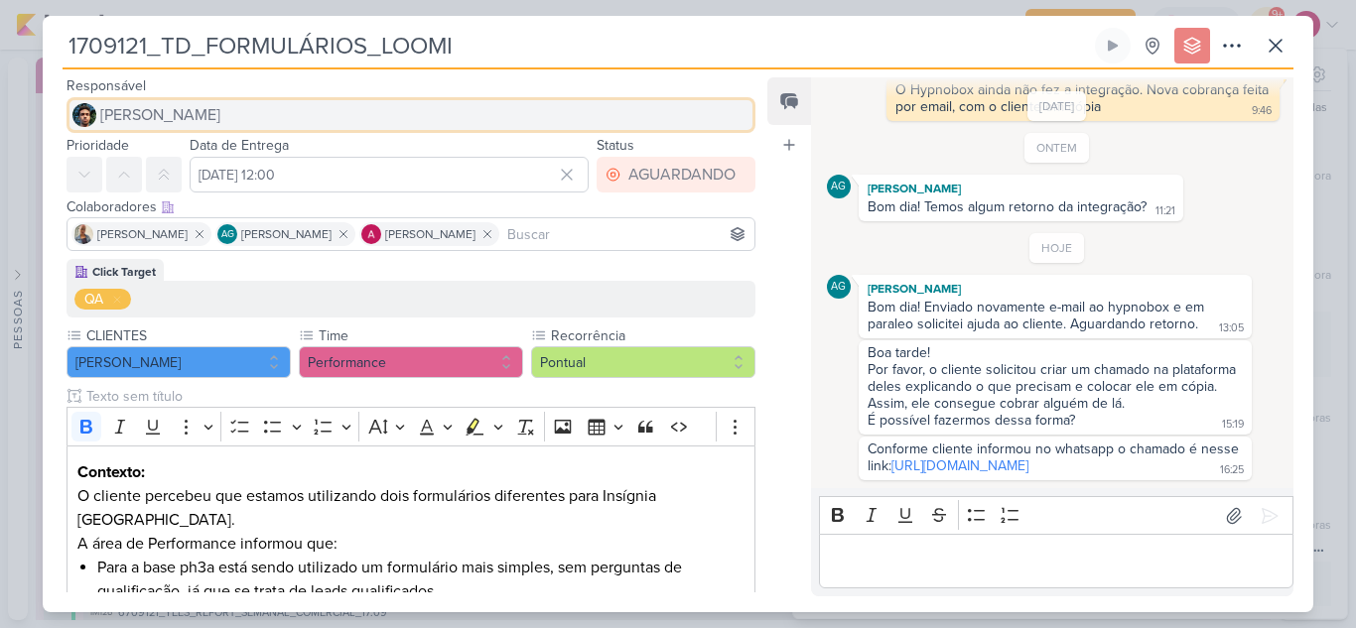
click at [154, 114] on span "[PERSON_NAME]" at bounding box center [160, 115] width 120 height 24
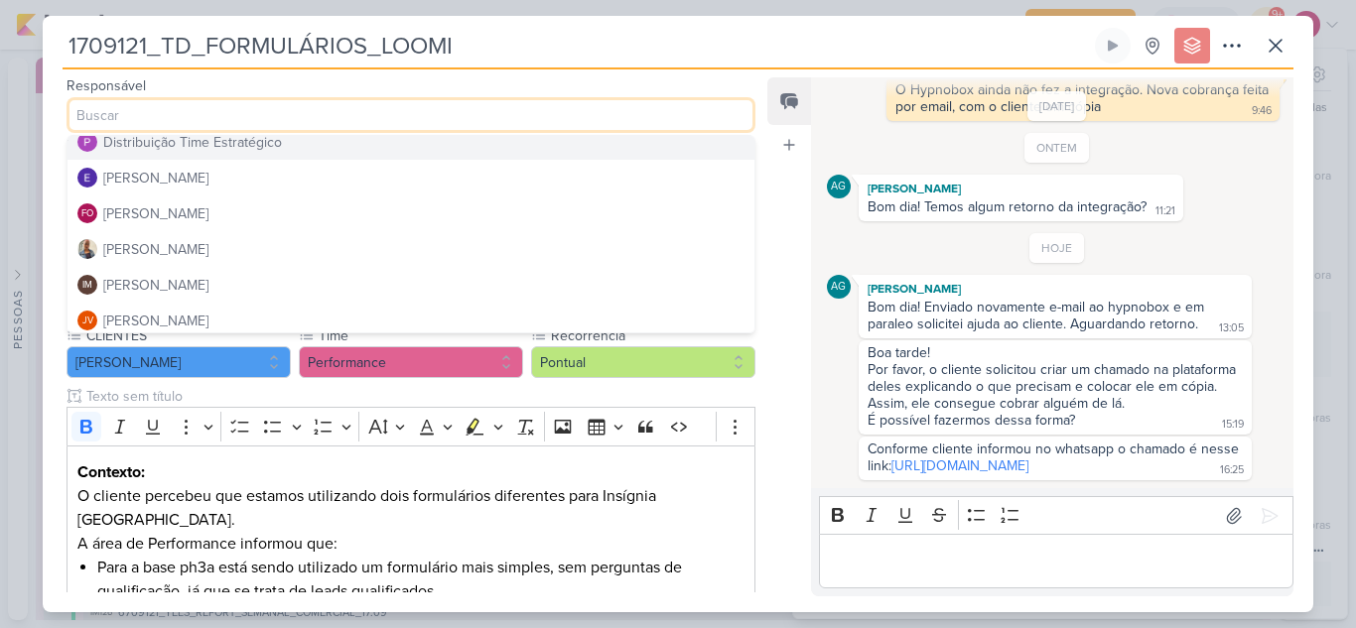
scroll to position [199, 0]
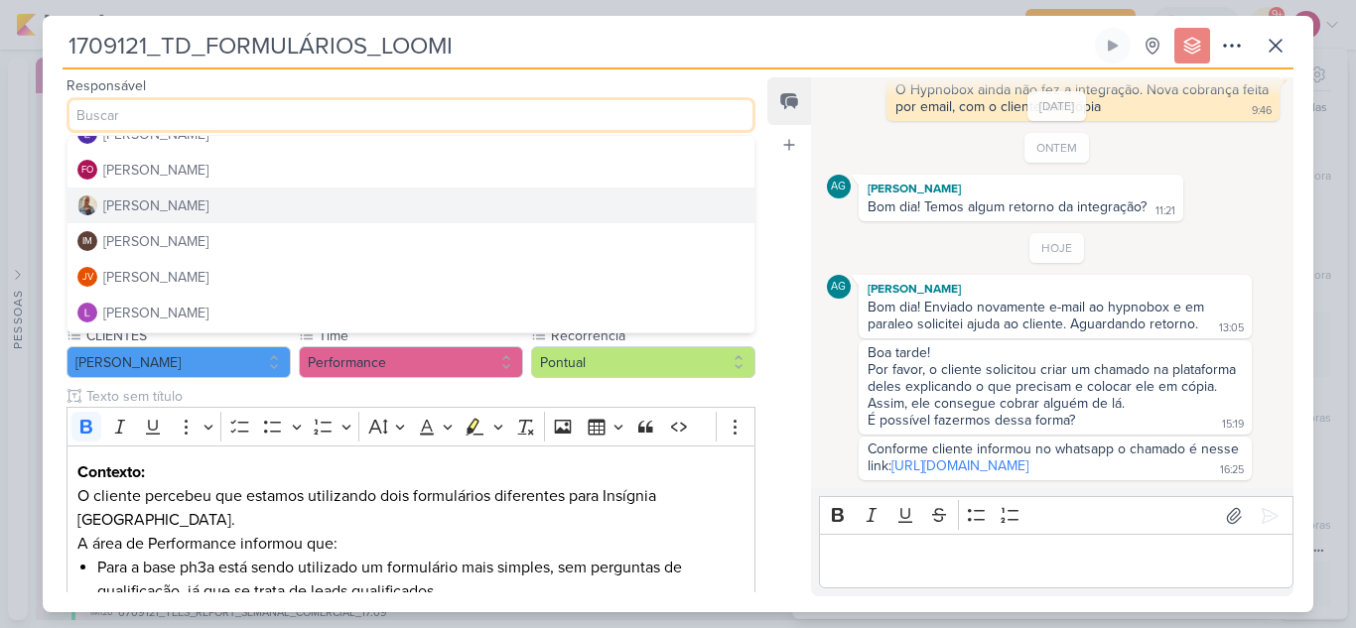
click at [129, 202] on div "[PERSON_NAME]" at bounding box center [155, 206] width 105 height 21
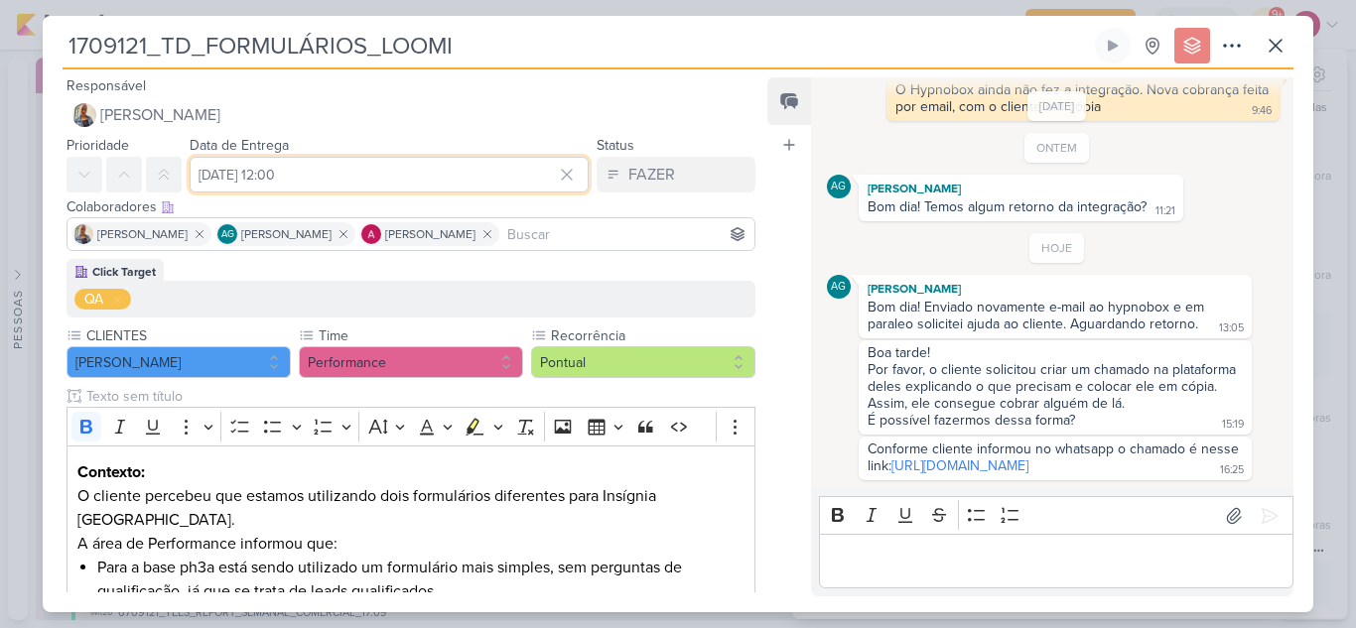
click at [265, 175] on input "[DATE] 12:00" at bounding box center [389, 175] width 399 height 36
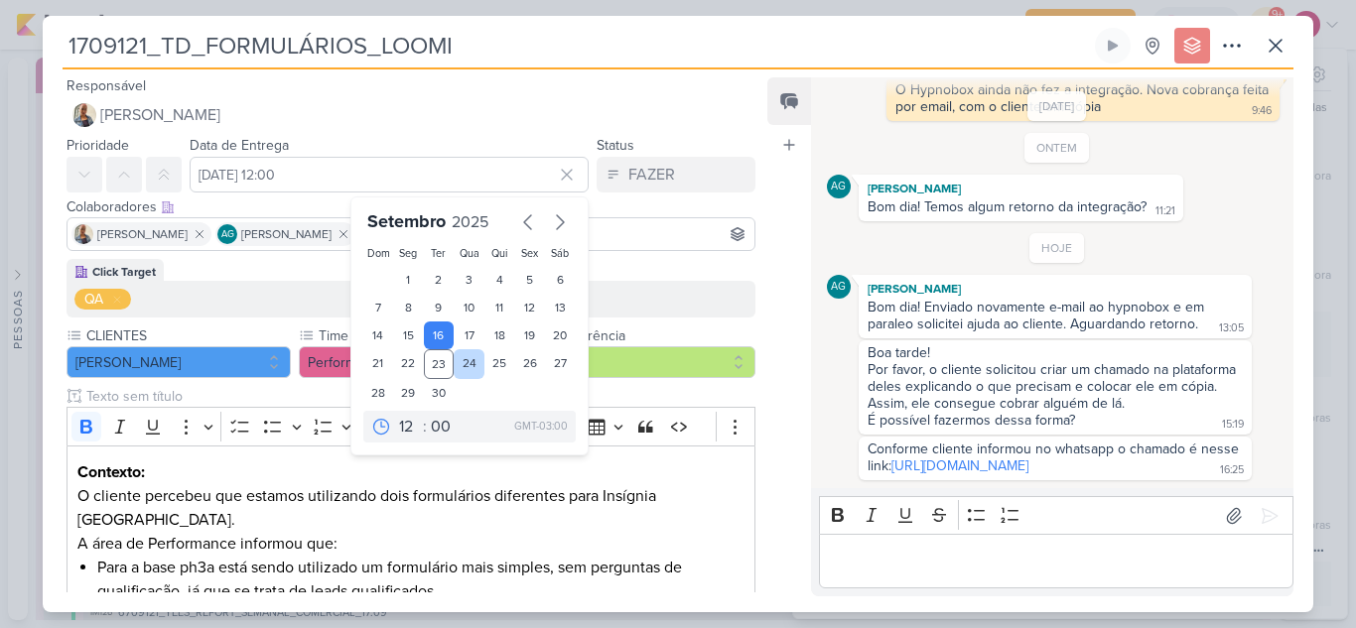
click at [461, 367] on div "24" at bounding box center [469, 364] width 31 height 30
type input "[DATE] 12:00"
click at [563, 175] on icon at bounding box center [567, 175] width 20 height 20
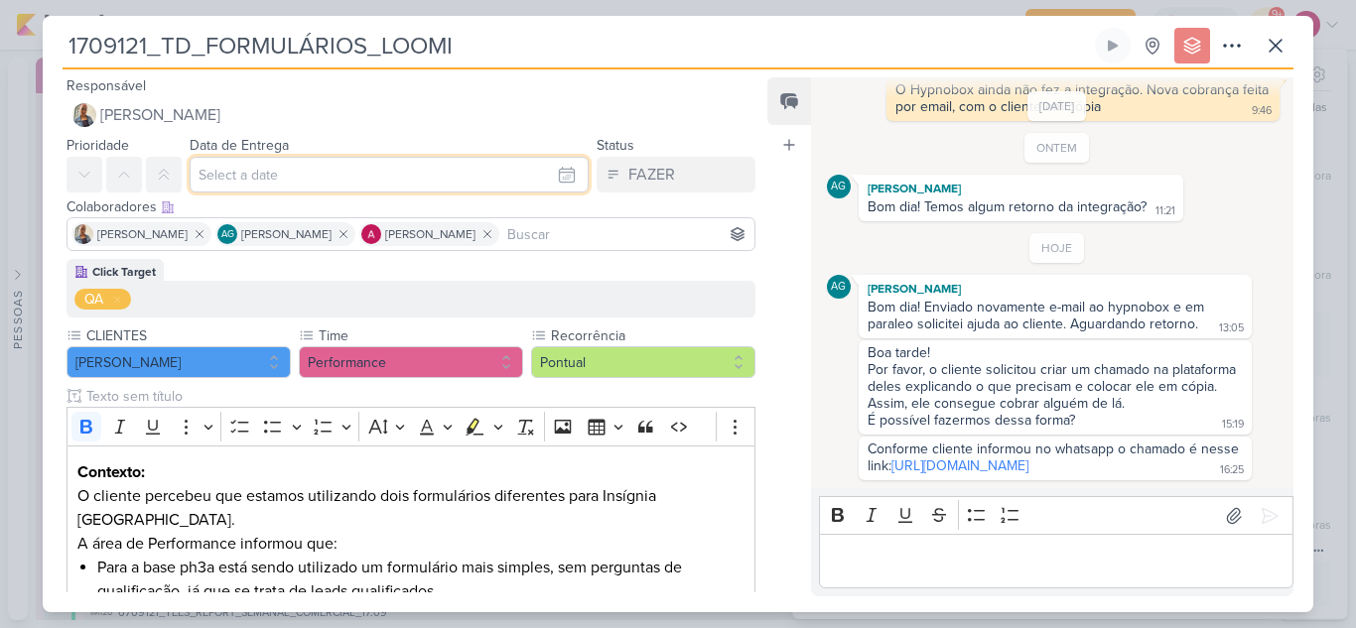
click at [504, 187] on input "text" at bounding box center [389, 175] width 399 height 36
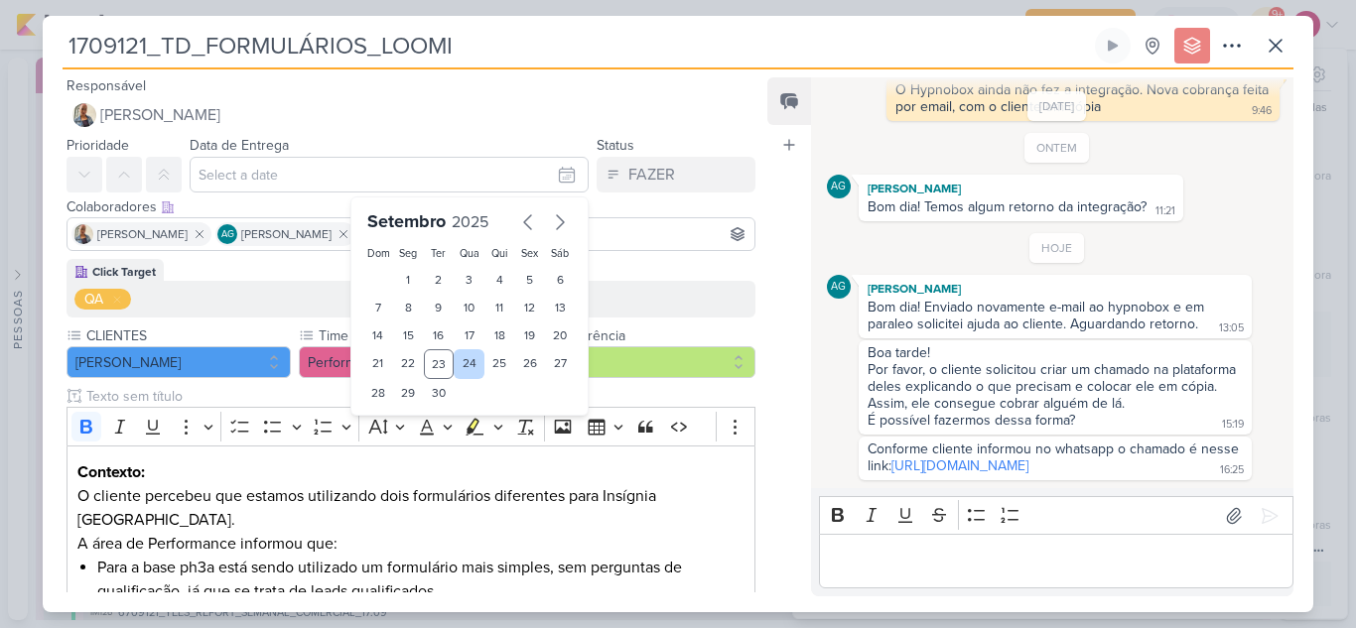
click at [455, 364] on div "24" at bounding box center [469, 364] width 31 height 30
type input "24 de setembro de 2025 às 23:59"
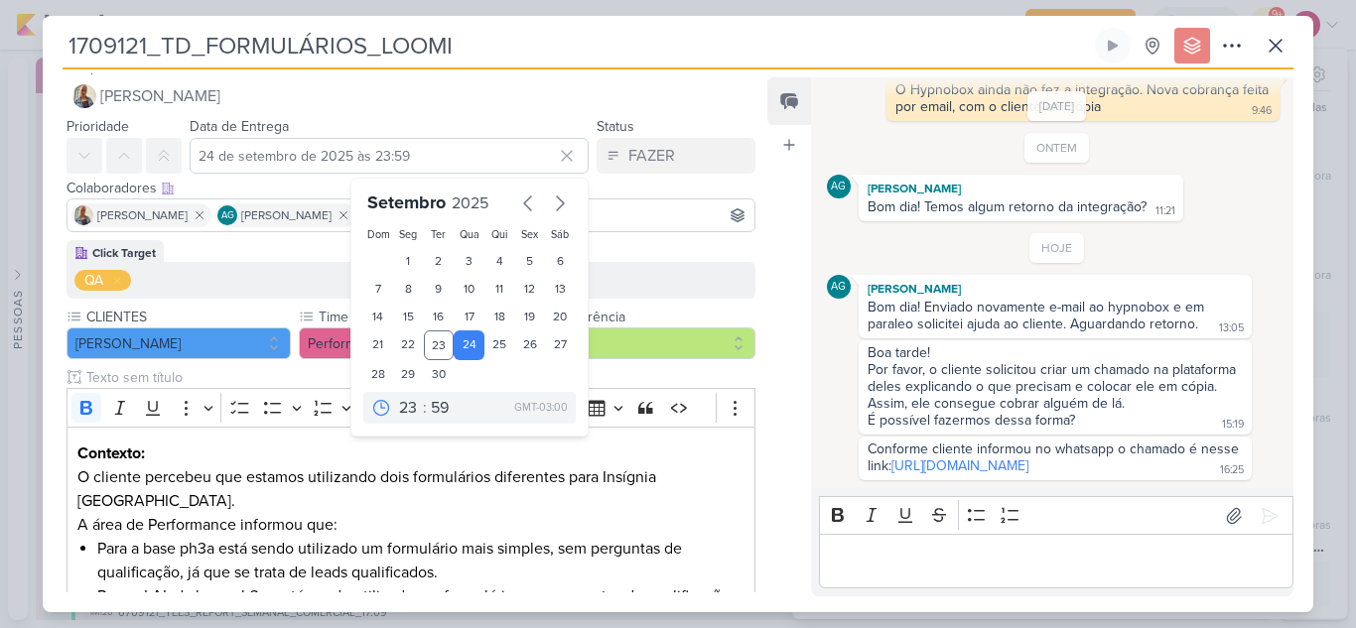
scroll to position [0, 0]
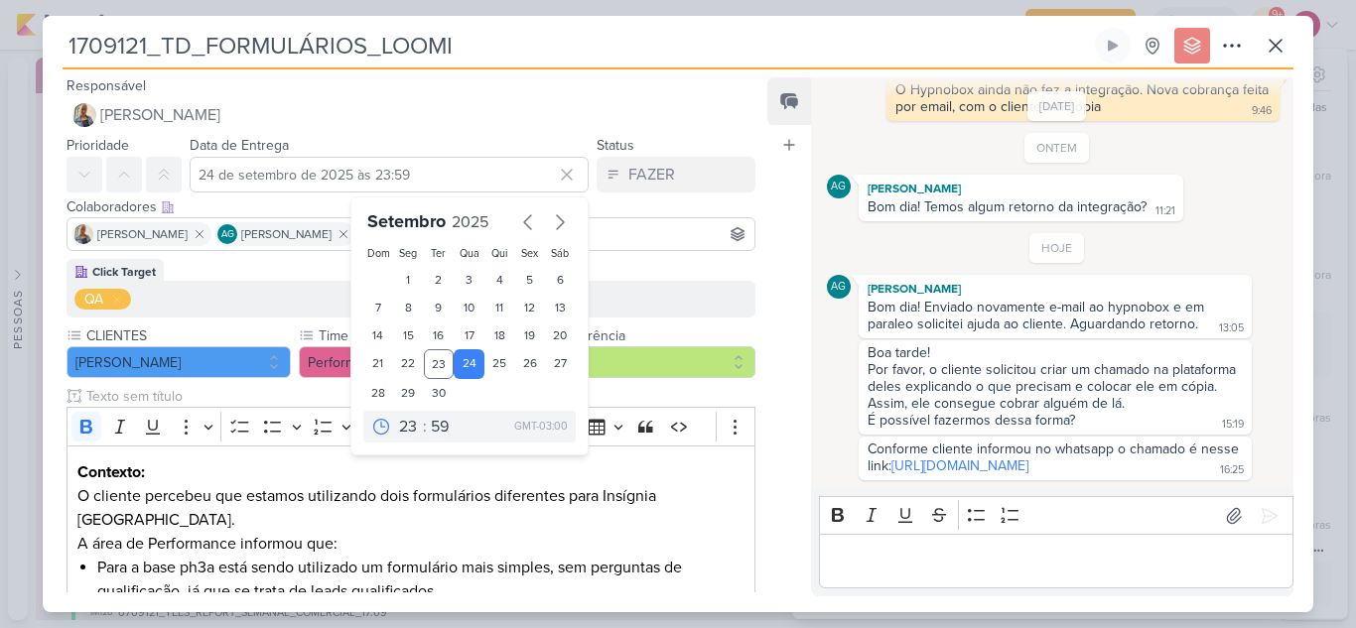
click at [624, 228] on input at bounding box center [626, 234] width 247 height 24
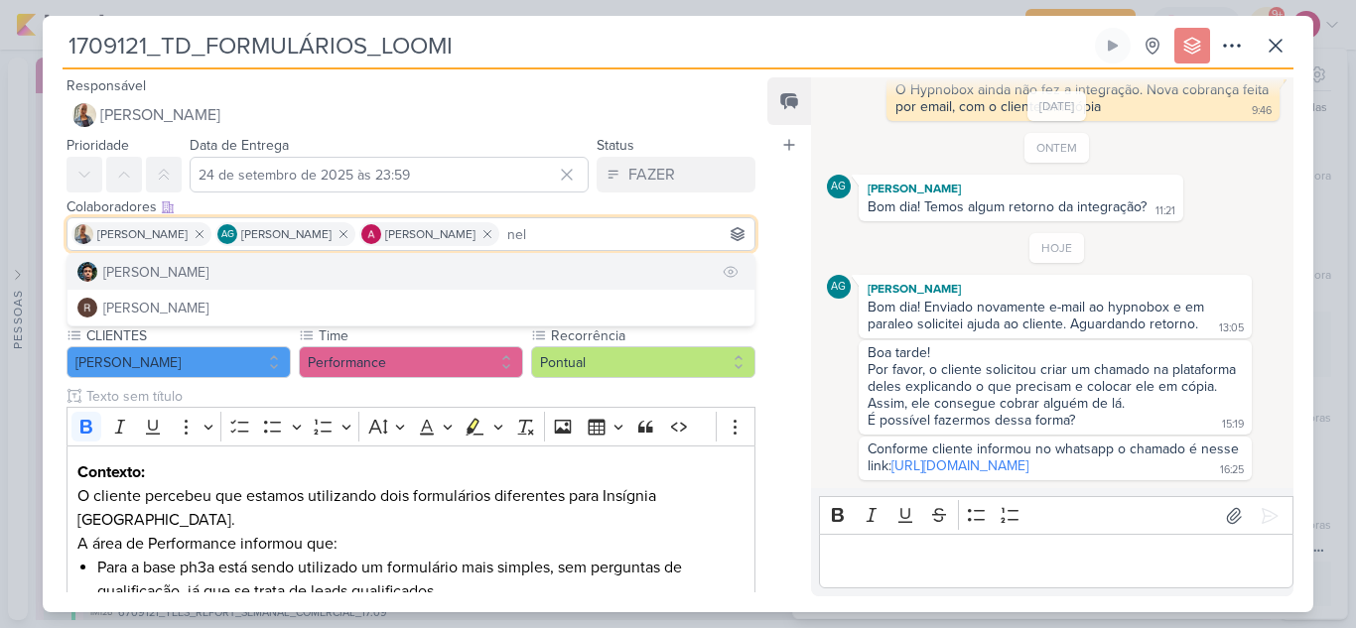
type input "nel"
click at [190, 273] on button "[PERSON_NAME]" at bounding box center [410, 272] width 687 height 36
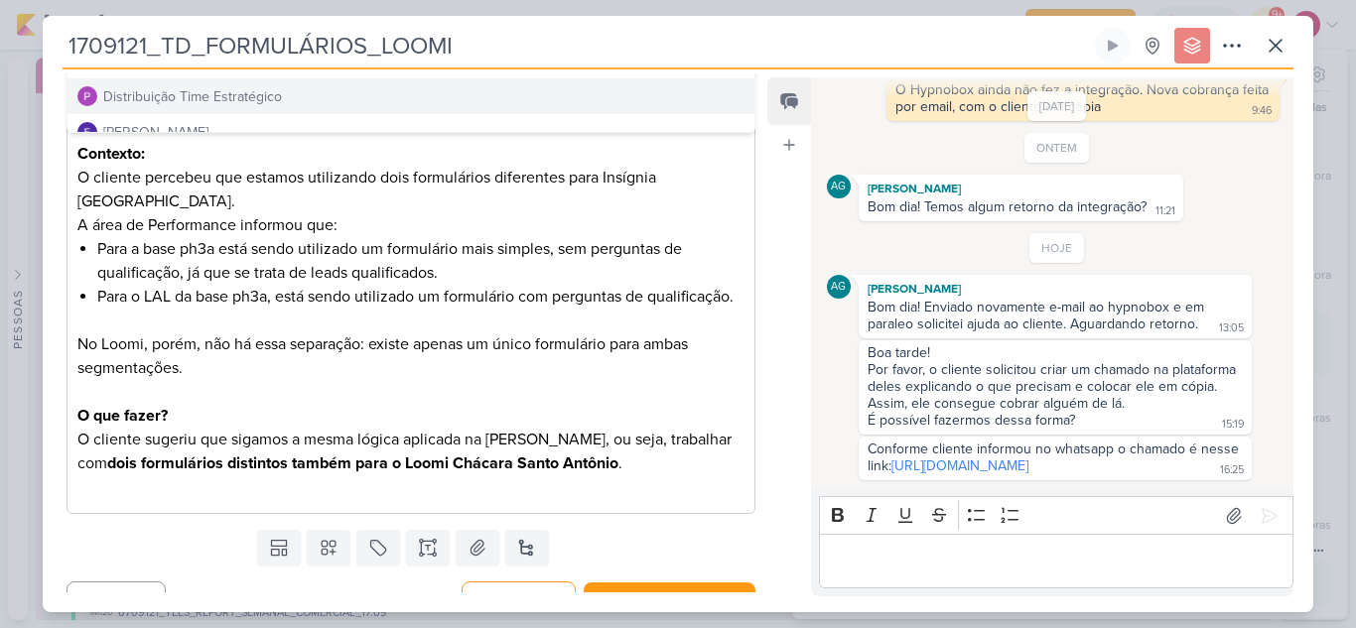
scroll to position [374, 0]
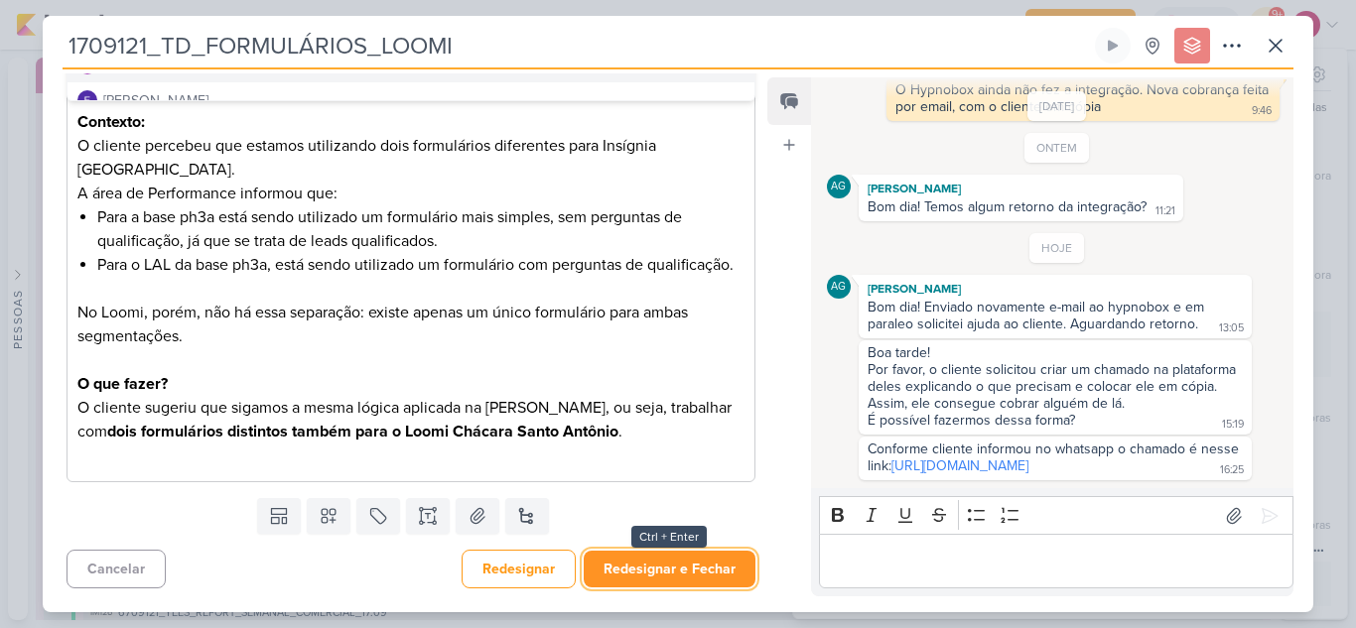
click at [672, 561] on button "Redesignar e Fechar" at bounding box center [670, 569] width 172 height 37
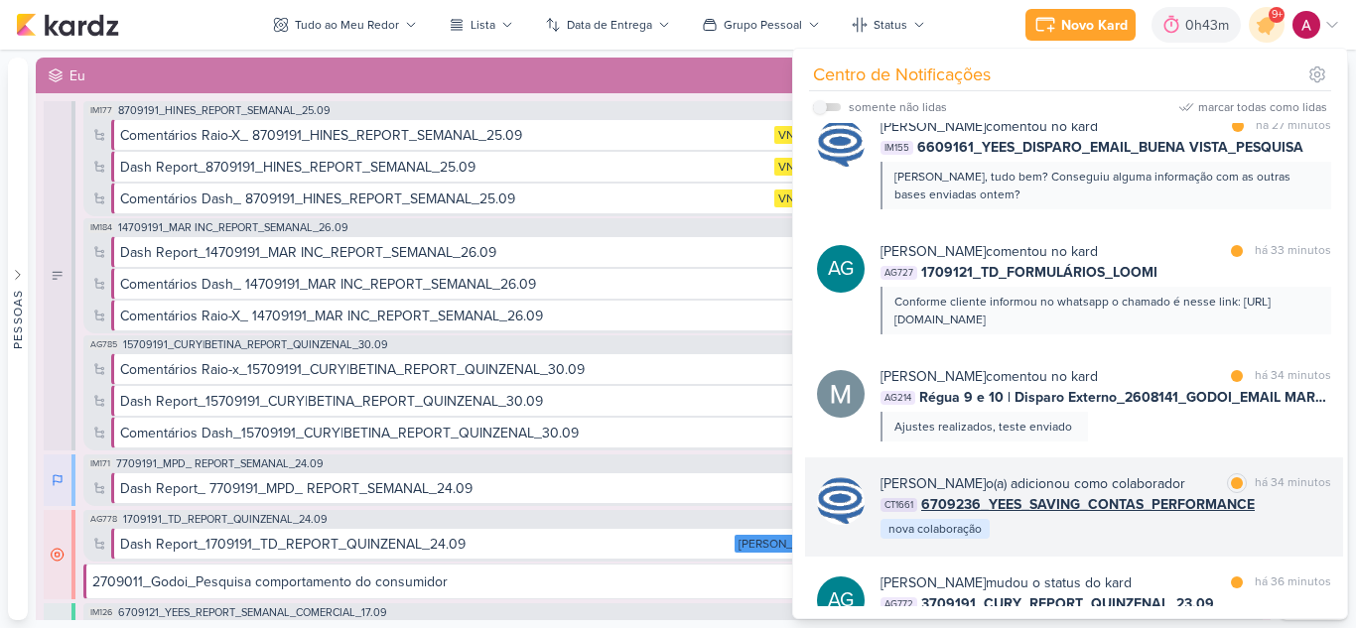
scroll to position [0, 0]
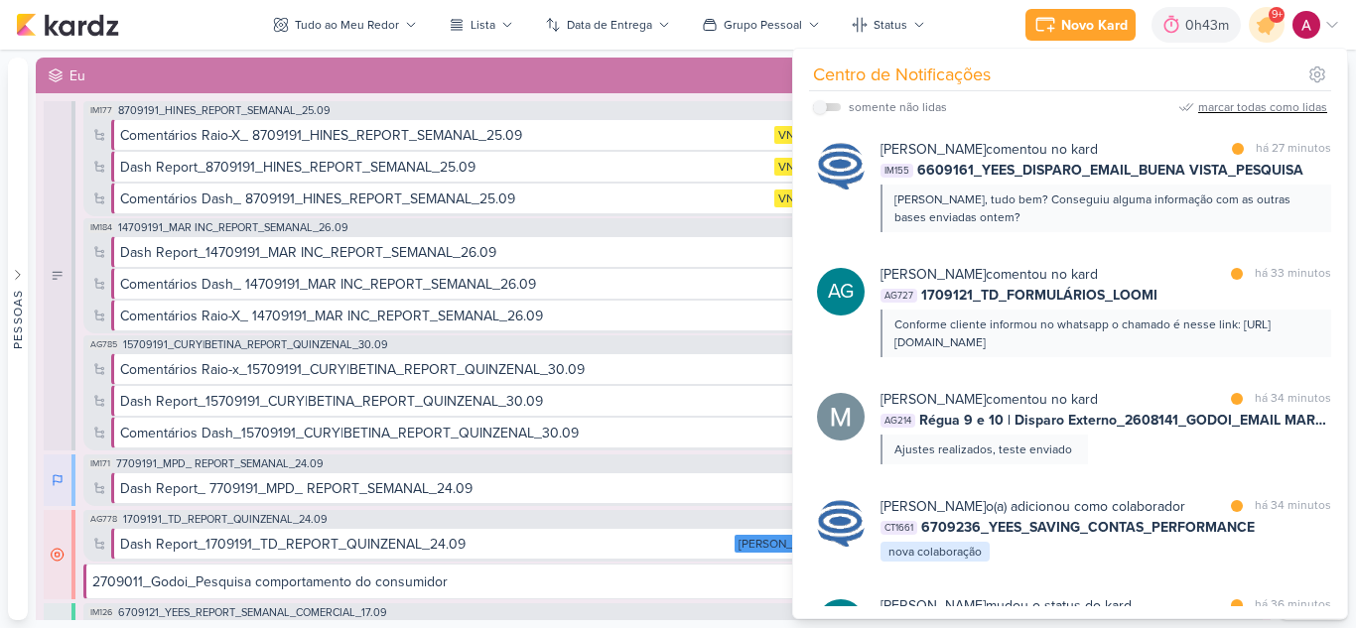
click at [1268, 101] on div "marcar todas como lidas" at bounding box center [1262, 107] width 129 height 18
click at [1262, 29] on icon at bounding box center [1267, 25] width 24 height 24
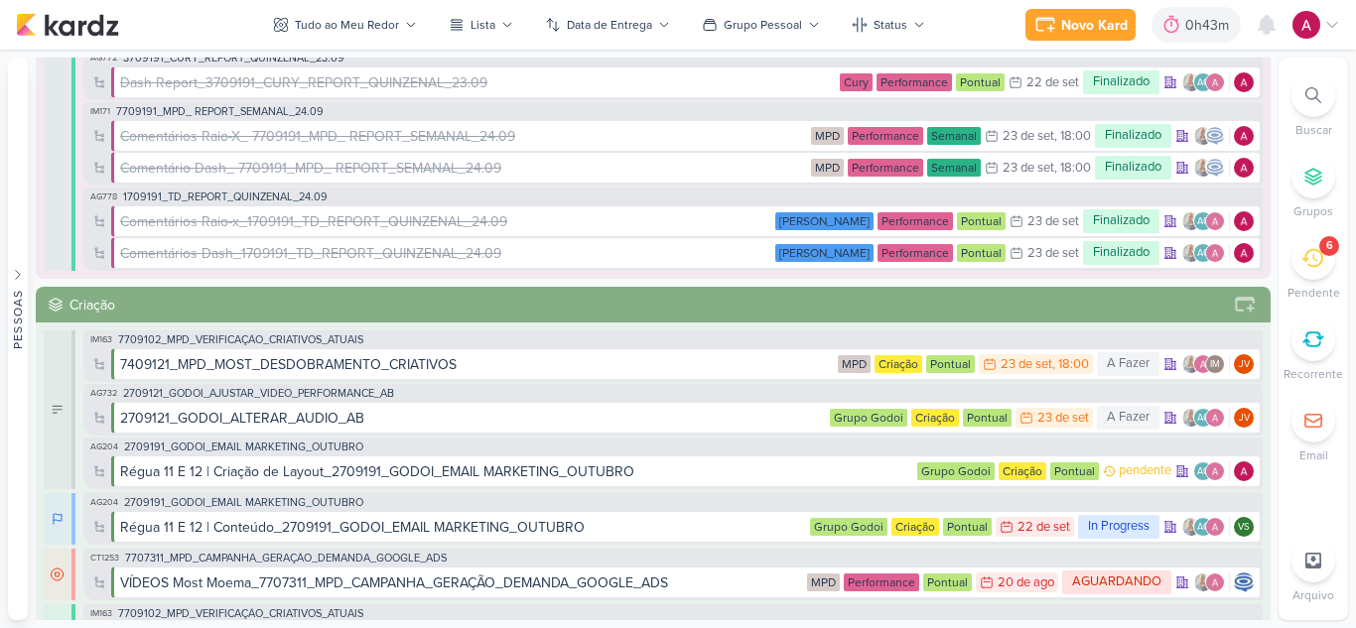
scroll to position [1290, 0]
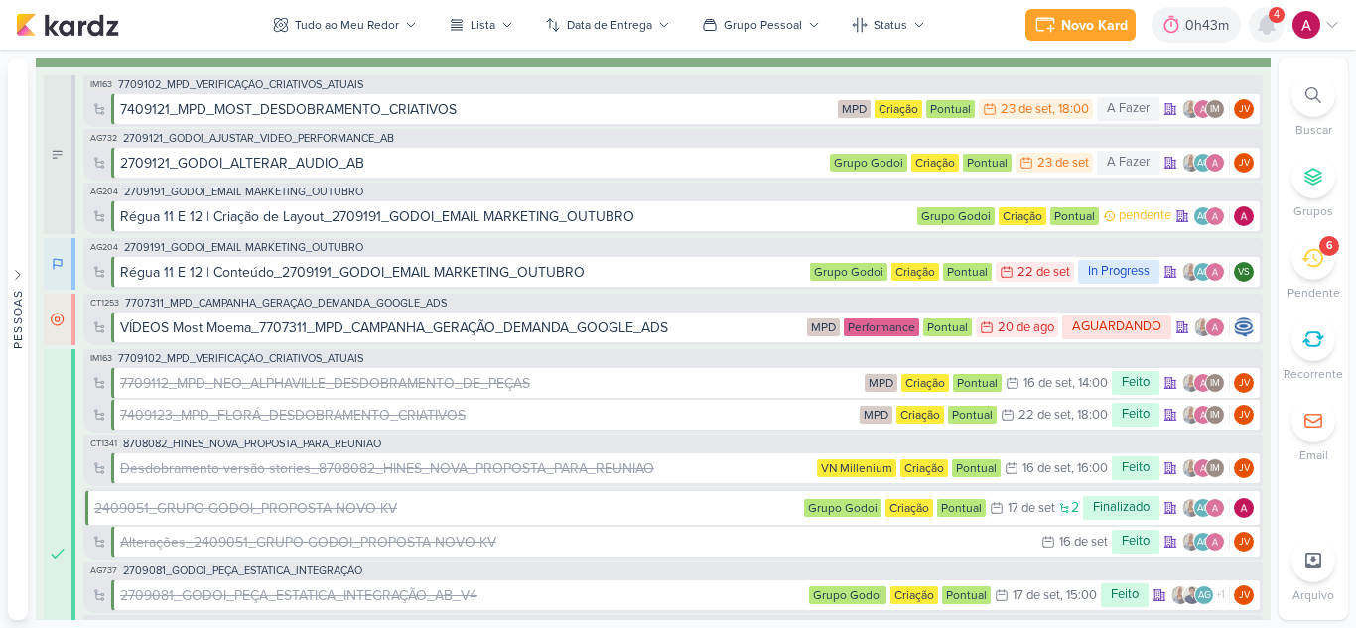
click at [1267, 40] on div at bounding box center [1267, 25] width 36 height 36
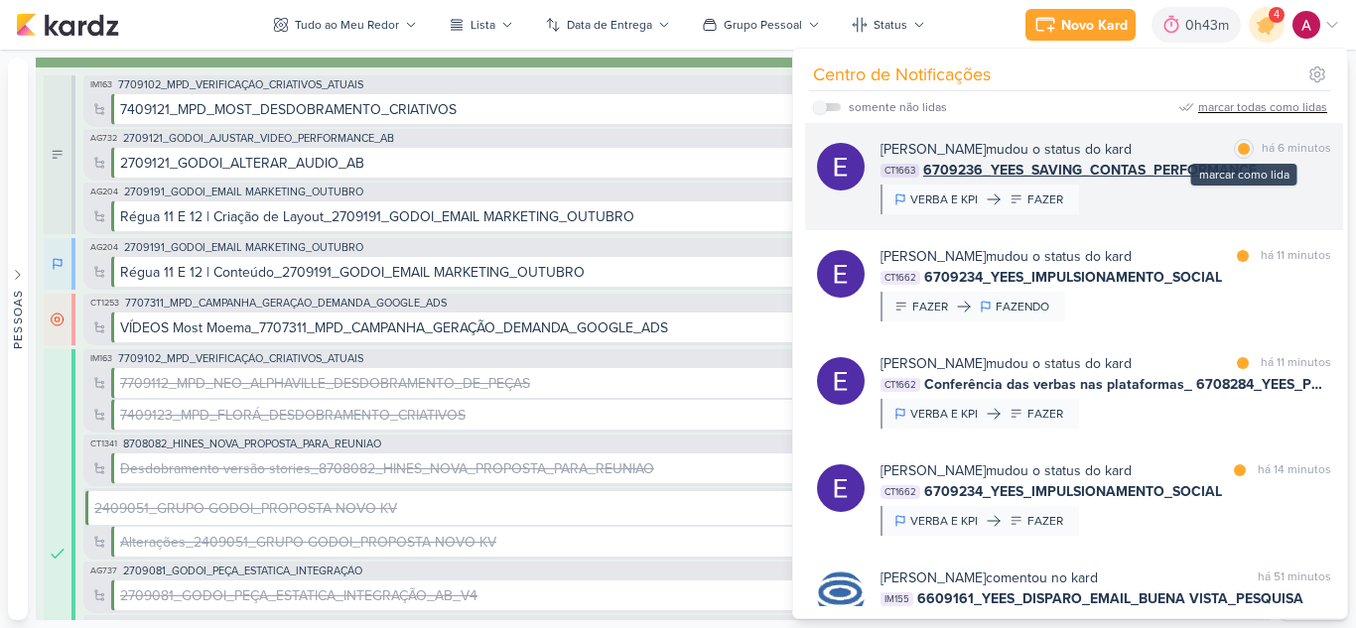
click at [1238, 150] on div at bounding box center [1244, 149] width 12 height 12
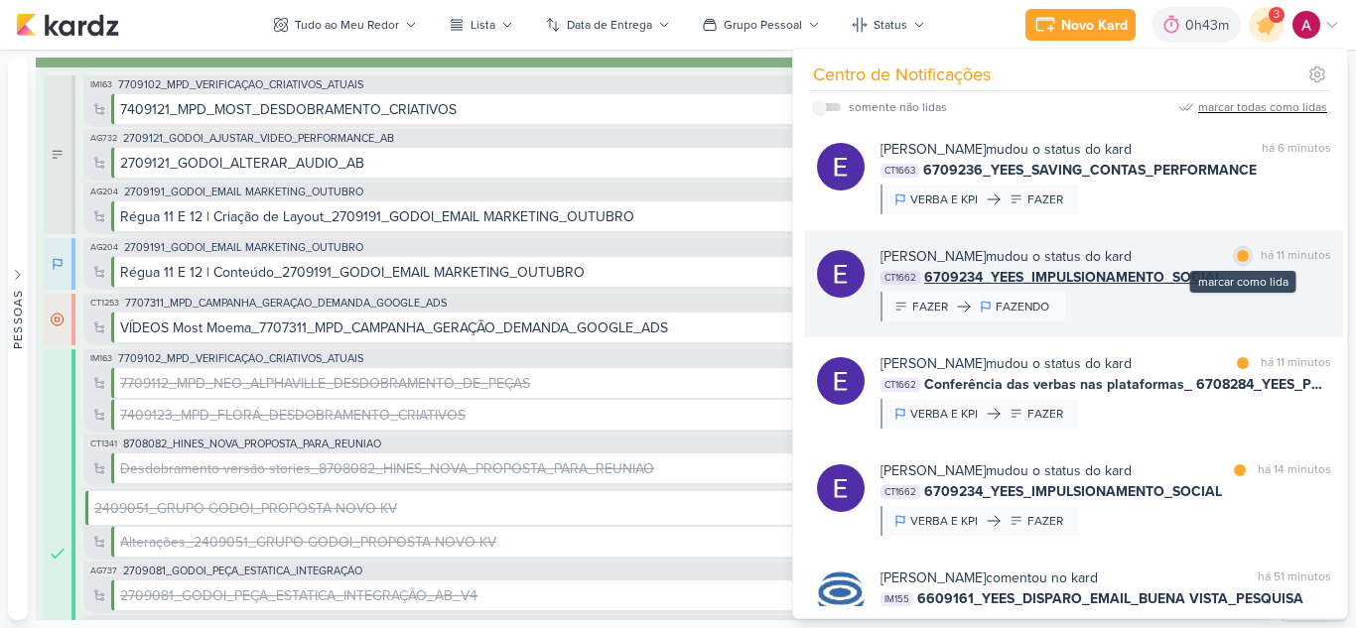
click at [1237, 259] on div at bounding box center [1243, 256] width 12 height 12
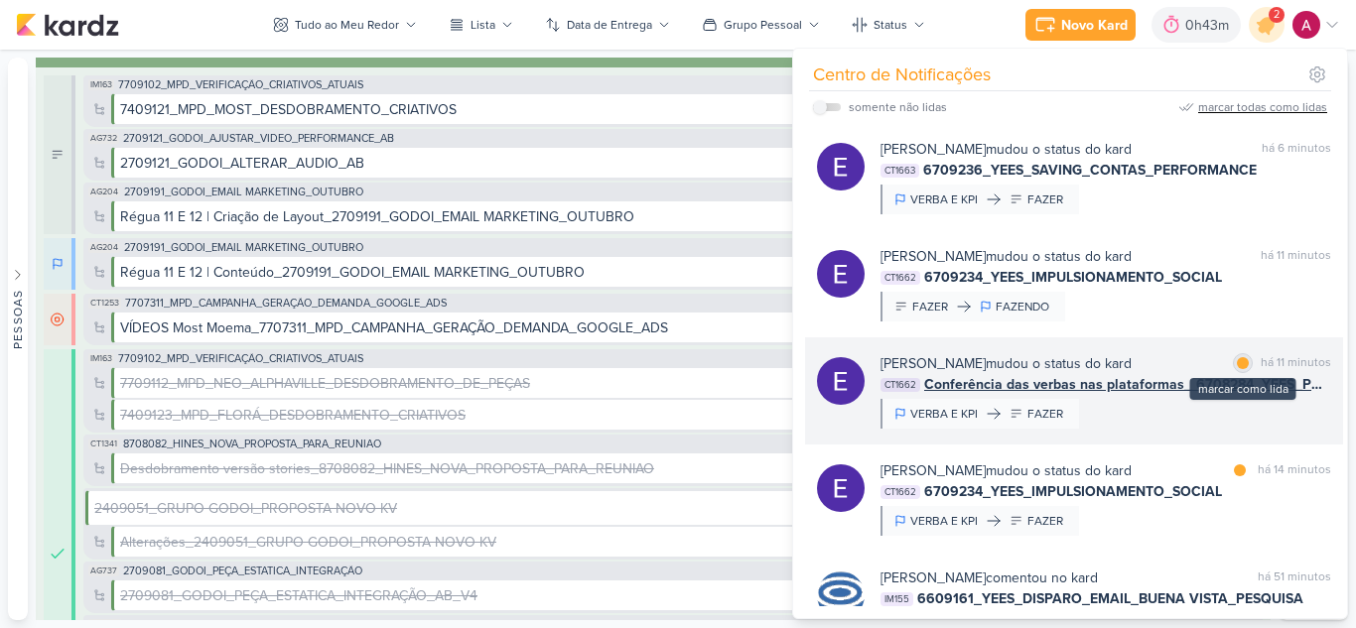
click at [1240, 364] on div at bounding box center [1243, 363] width 12 height 12
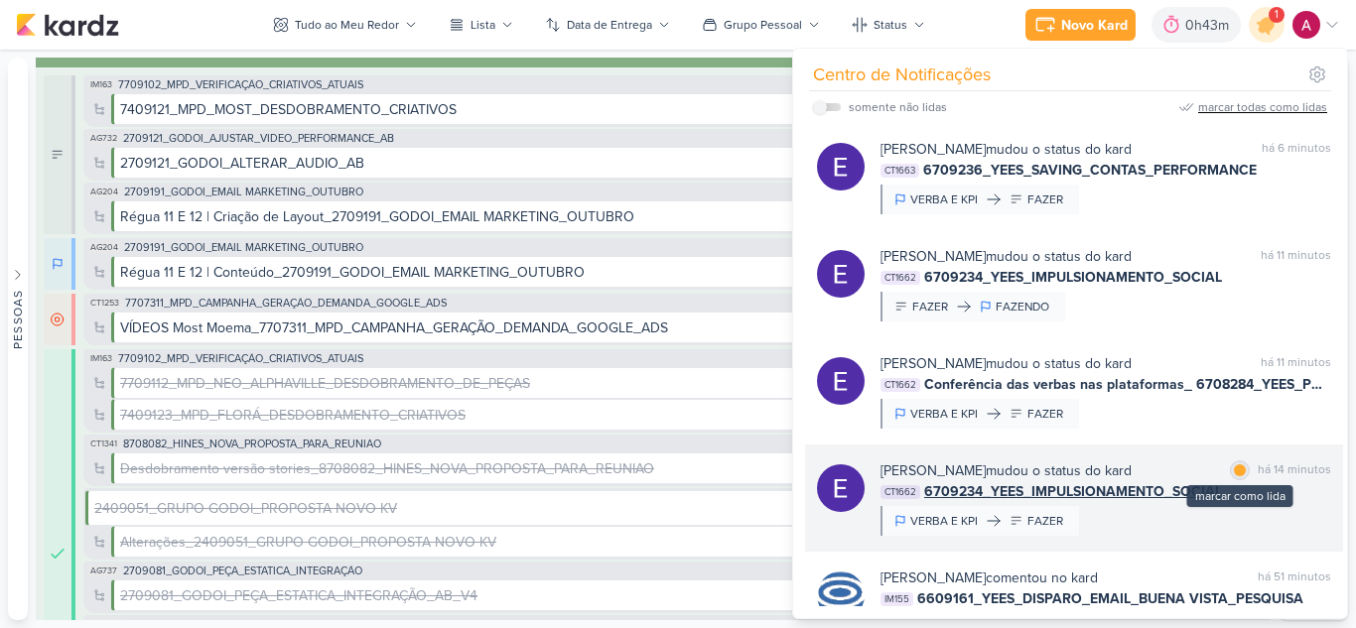
click at [1234, 473] on div at bounding box center [1240, 471] width 12 height 12
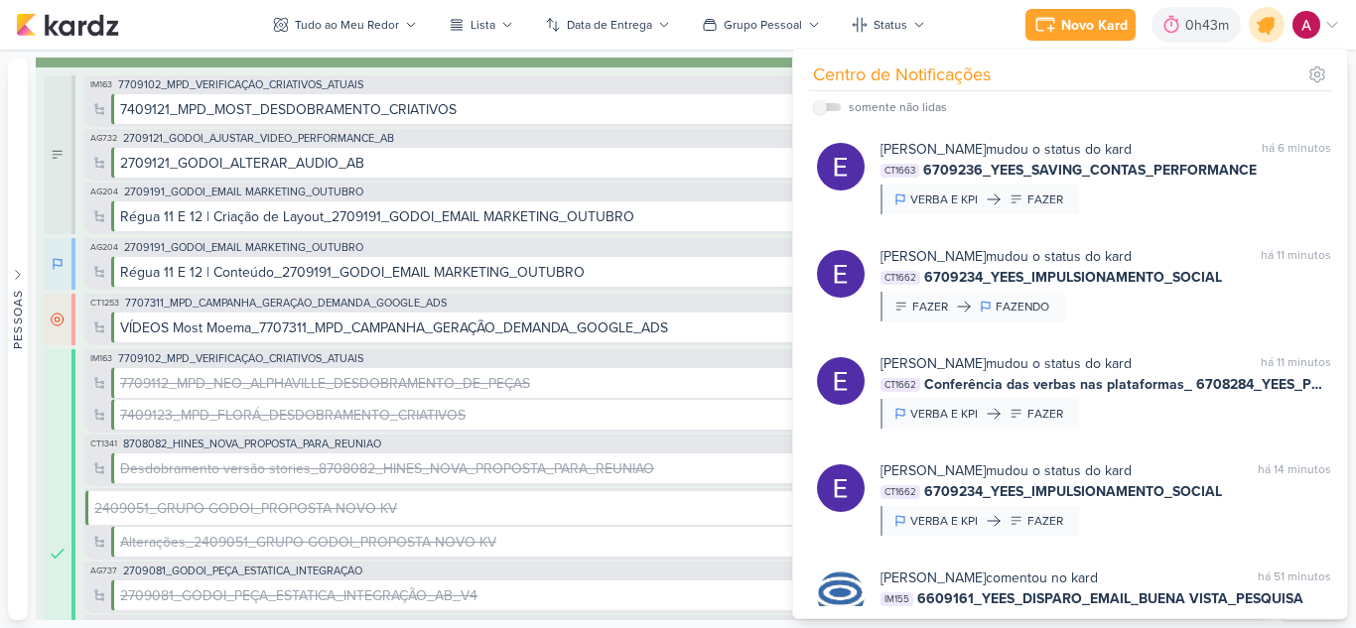
click at [1271, 36] on icon at bounding box center [1267, 25] width 34 height 34
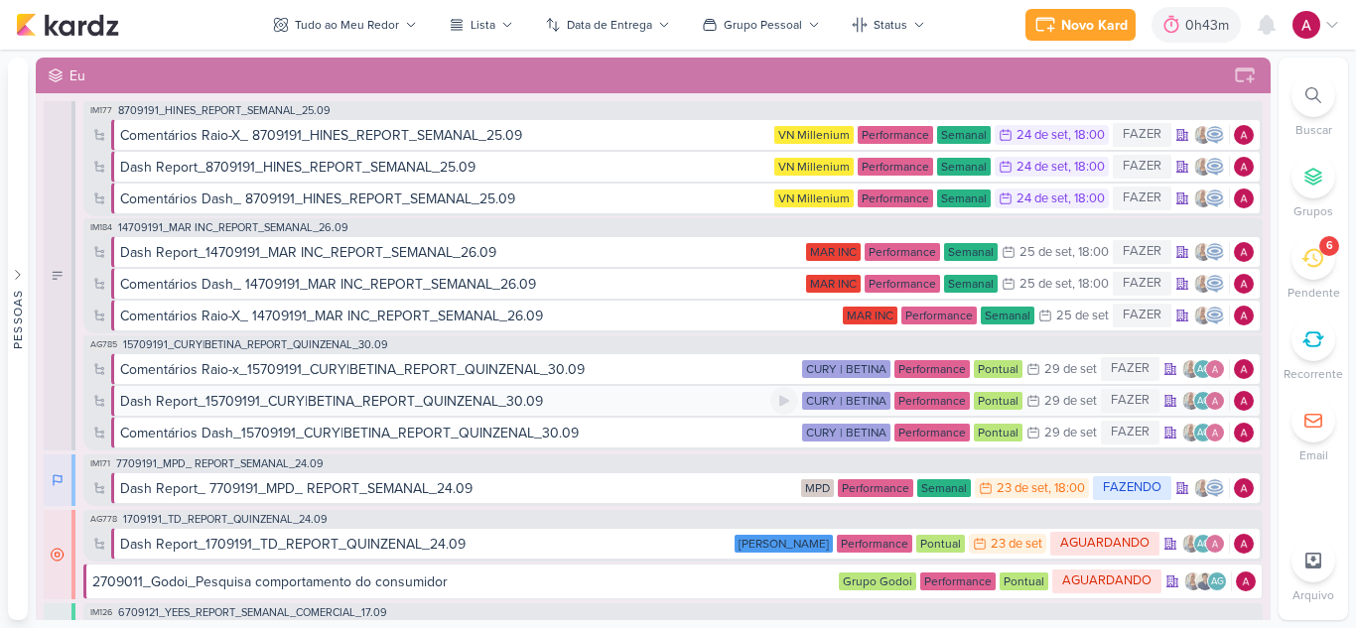
scroll to position [99, 0]
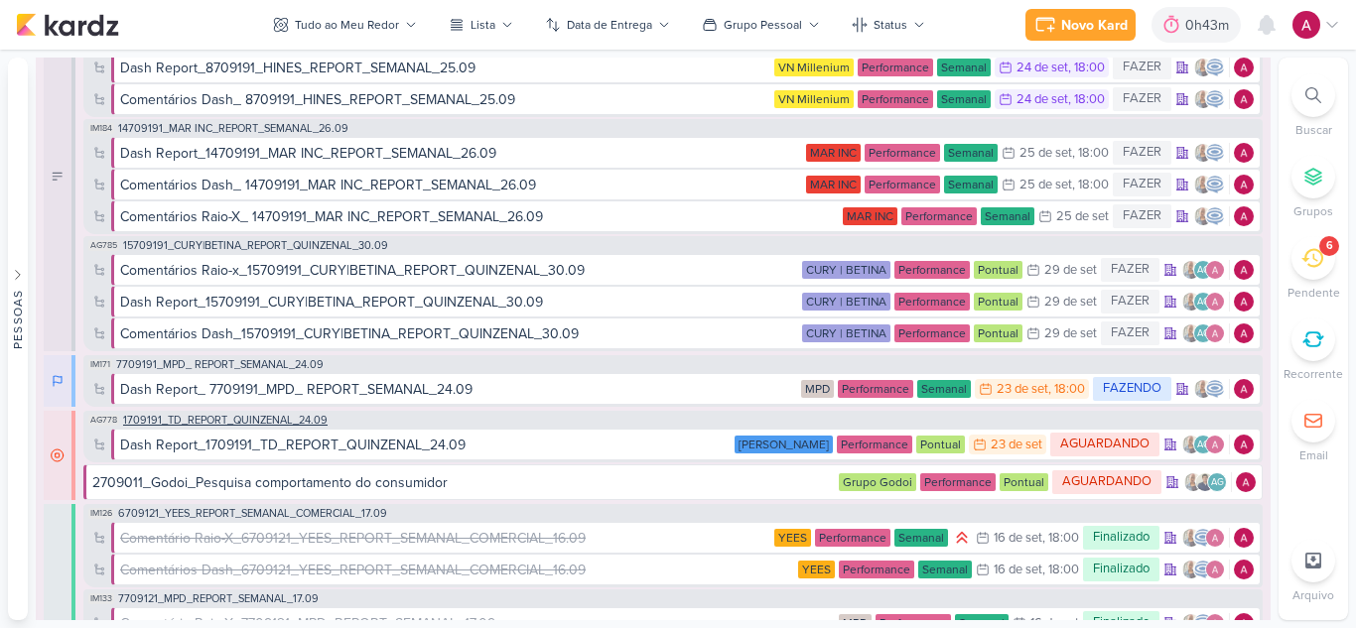
click at [277, 417] on span "1709191_TD_REPORT_QUINZENAL_24.09" at bounding box center [225, 420] width 204 height 11
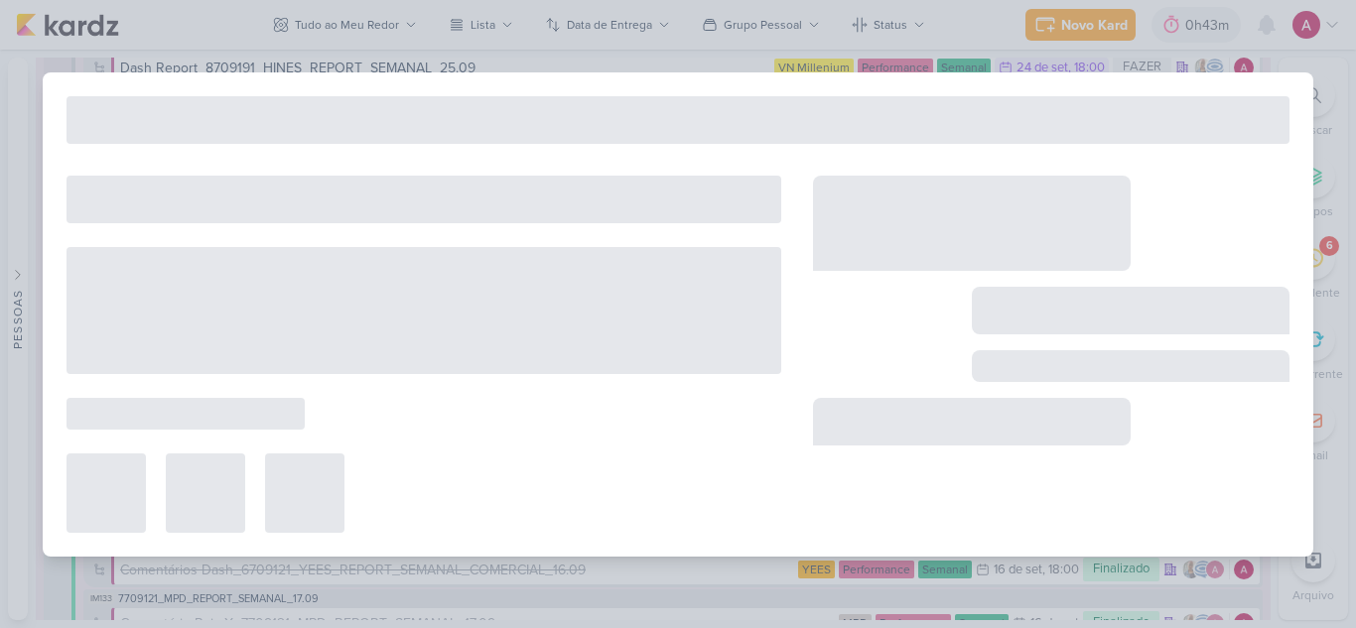
type input "1709191_TD_REPORT_QUINZENAL_24.09"
type input "[DATE] 17:00"
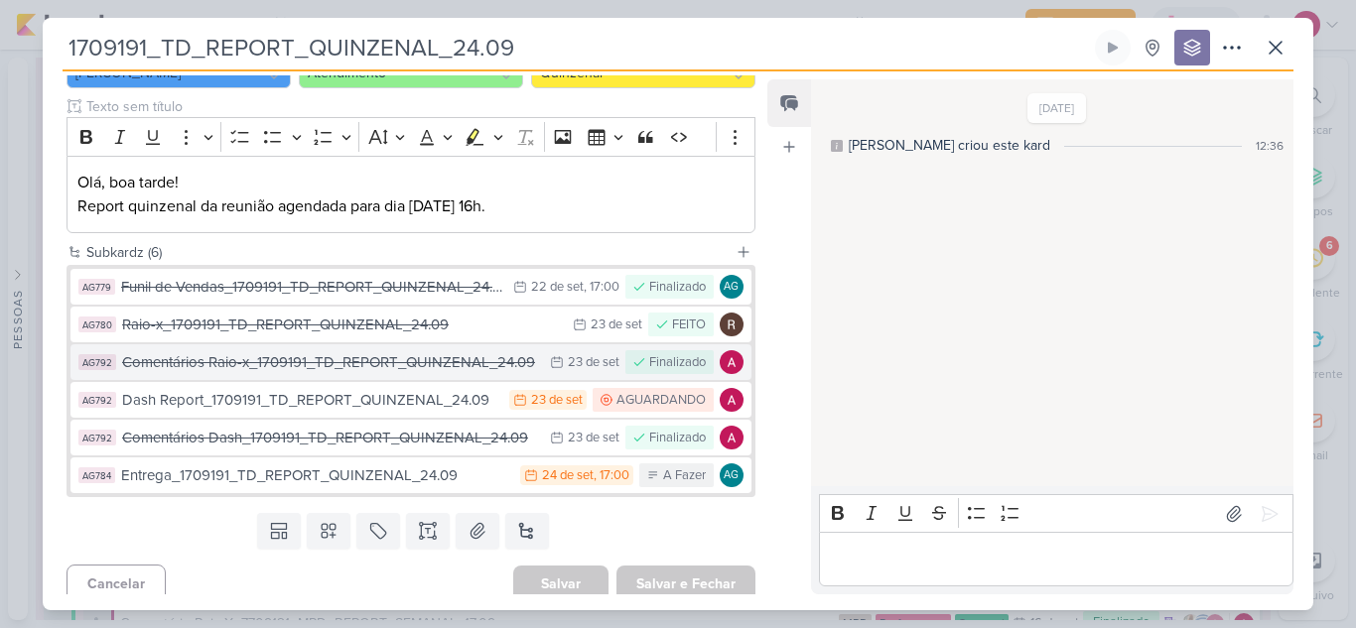
scroll to position [238, 0]
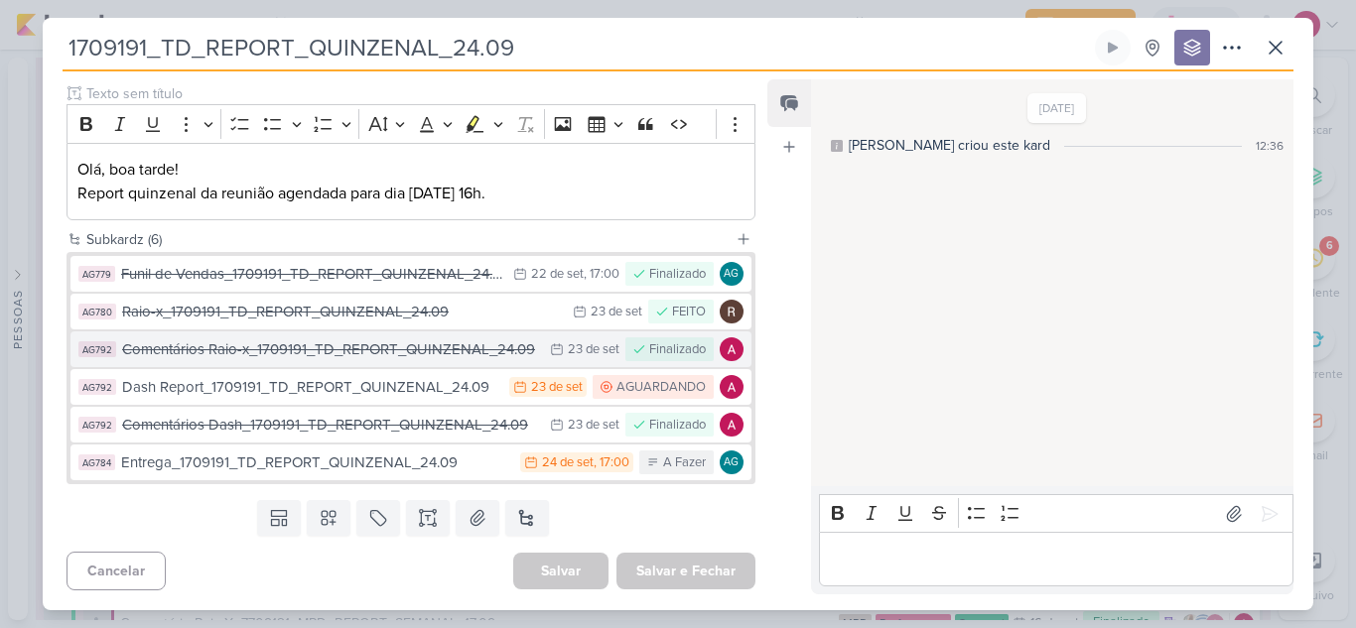
click at [389, 347] on div "Comentários Raio-x_1709191_TD_REPORT_QUINZENAL_24.09" at bounding box center [331, 349] width 418 height 23
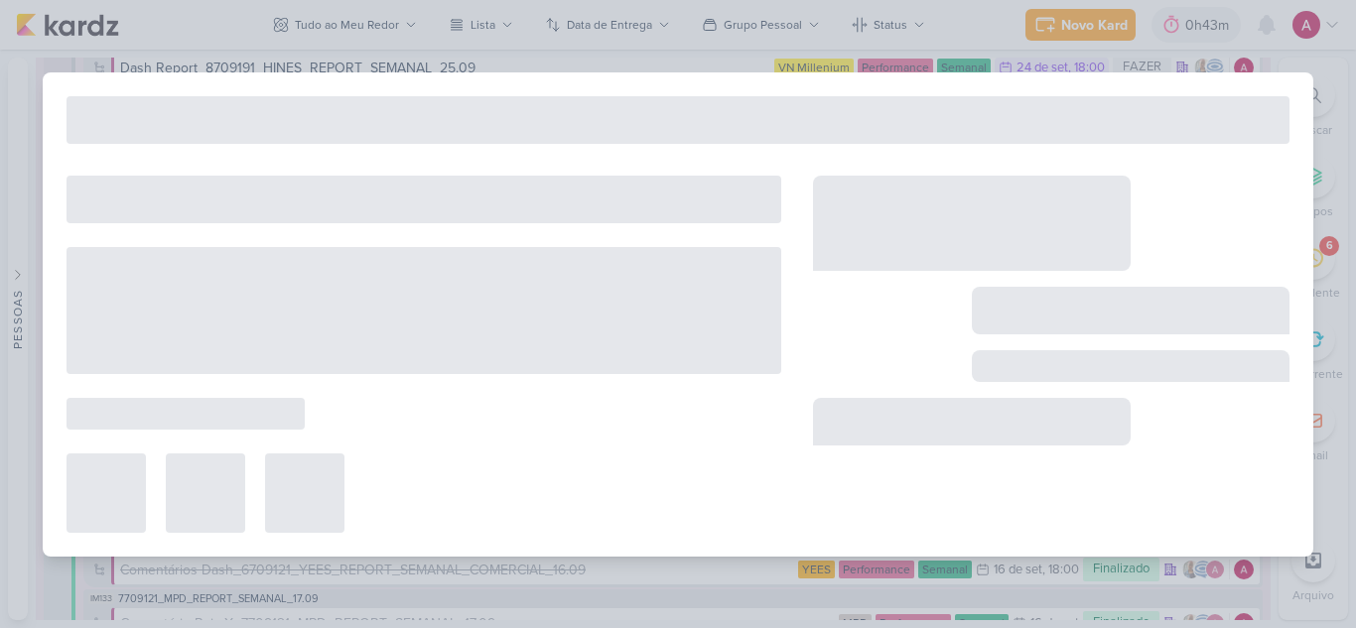
type input "Comentários Raio-x_1709191_TD_REPORT_QUINZENAL_24.09"
type input "23 de setembro de 2025 às 23:59"
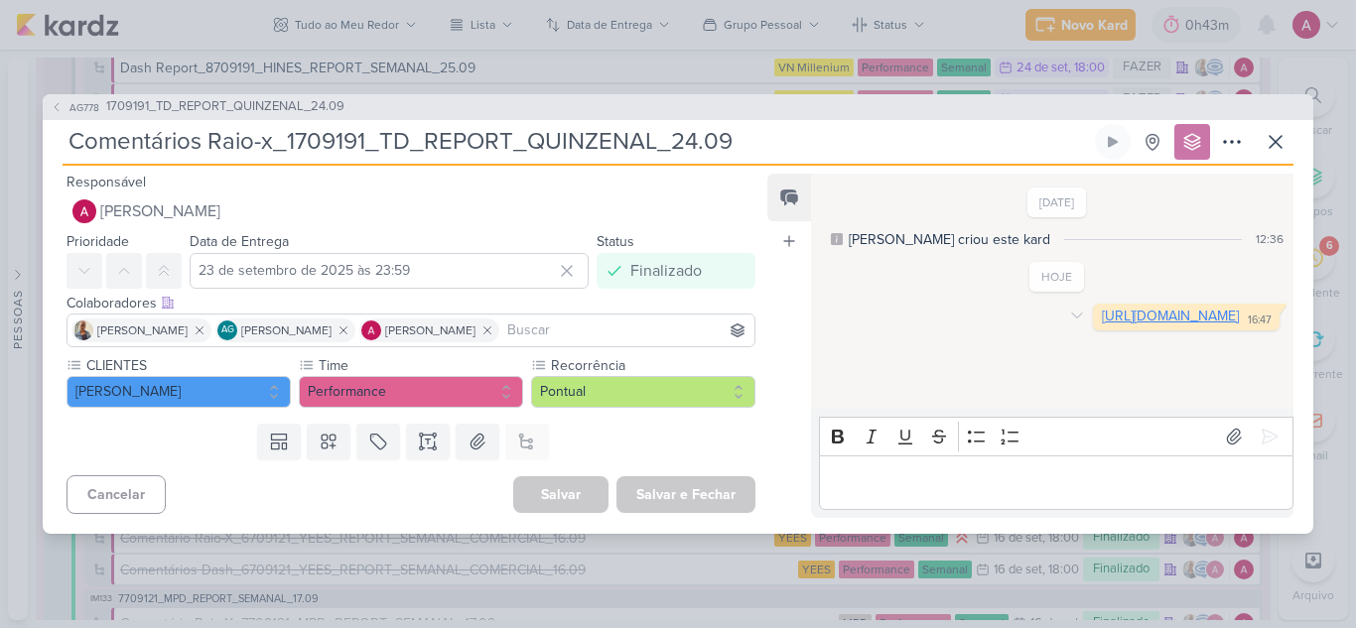
click at [1102, 325] on link "[URL][DOMAIN_NAME]" at bounding box center [1170, 316] width 137 height 17
click at [1279, 149] on icon at bounding box center [1276, 142] width 24 height 24
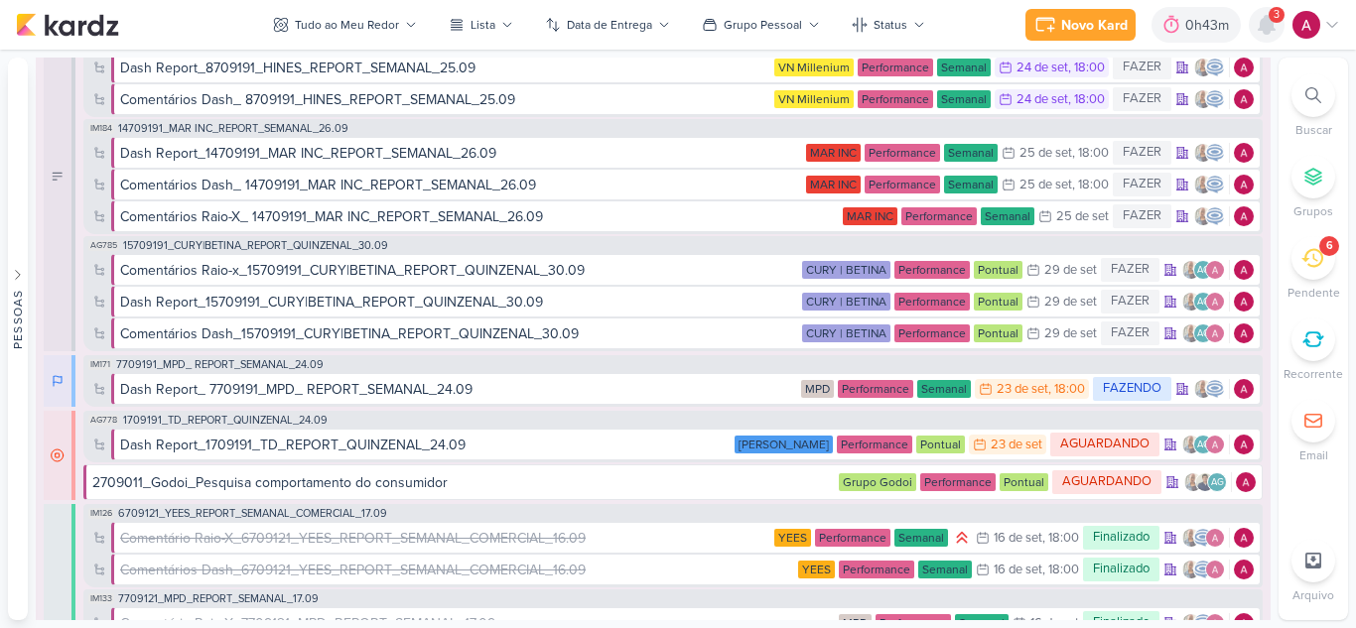
click at [1261, 30] on icon at bounding box center [1267, 25] width 16 height 18
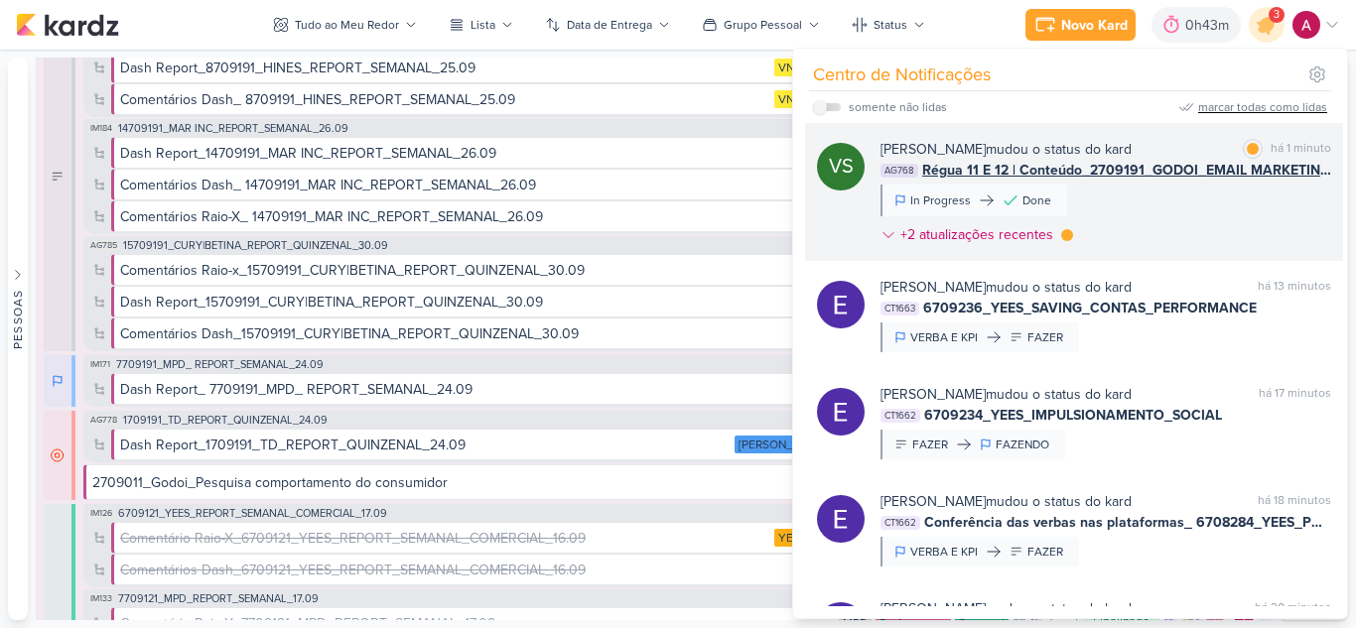
click at [1171, 200] on div "[PERSON_NAME] mudou o status do [GEOGRAPHIC_DATA] marcar como lida há 1 minuto …" at bounding box center [1105, 196] width 451 height 114
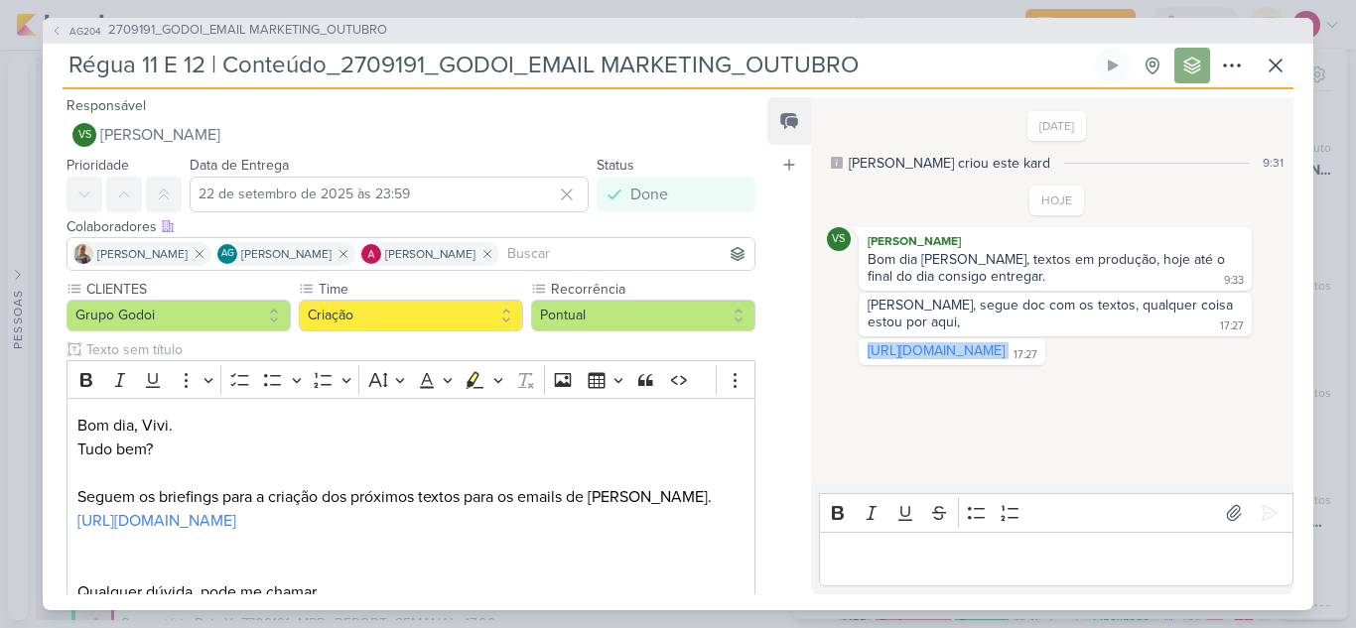
drag, startPoint x: 1172, startPoint y: 367, endPoint x: 861, endPoint y: 350, distance: 312.1
click at [861, 350] on div "[URL][DOMAIN_NAME] 17:27 17:27" at bounding box center [952, 351] width 187 height 27
copy div "[URL][DOMAIN_NAME]"
click at [66, 34] on button "AG204 2709191_GODOI_EMAIL MARKETING_OUTUBRO" at bounding box center [219, 31] width 336 height 20
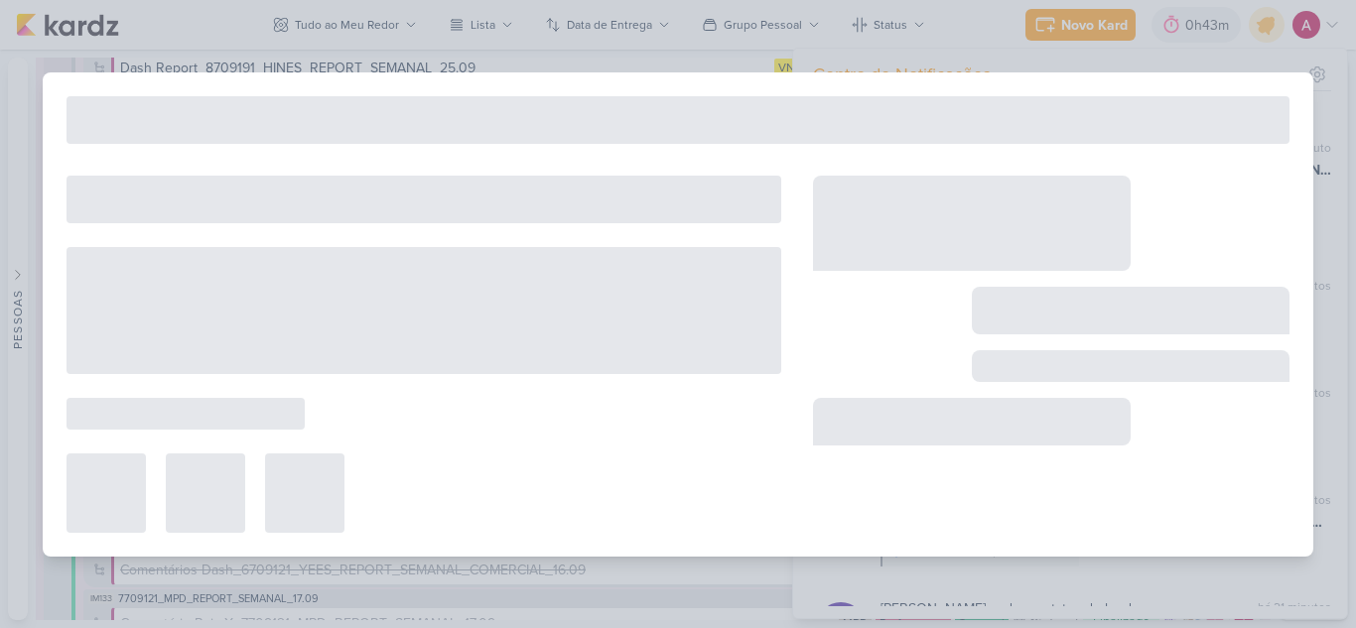
type input "2709191_GODOI_EMAIL MARKETING_OUTUBRO"
type input "[DATE] 17:00"
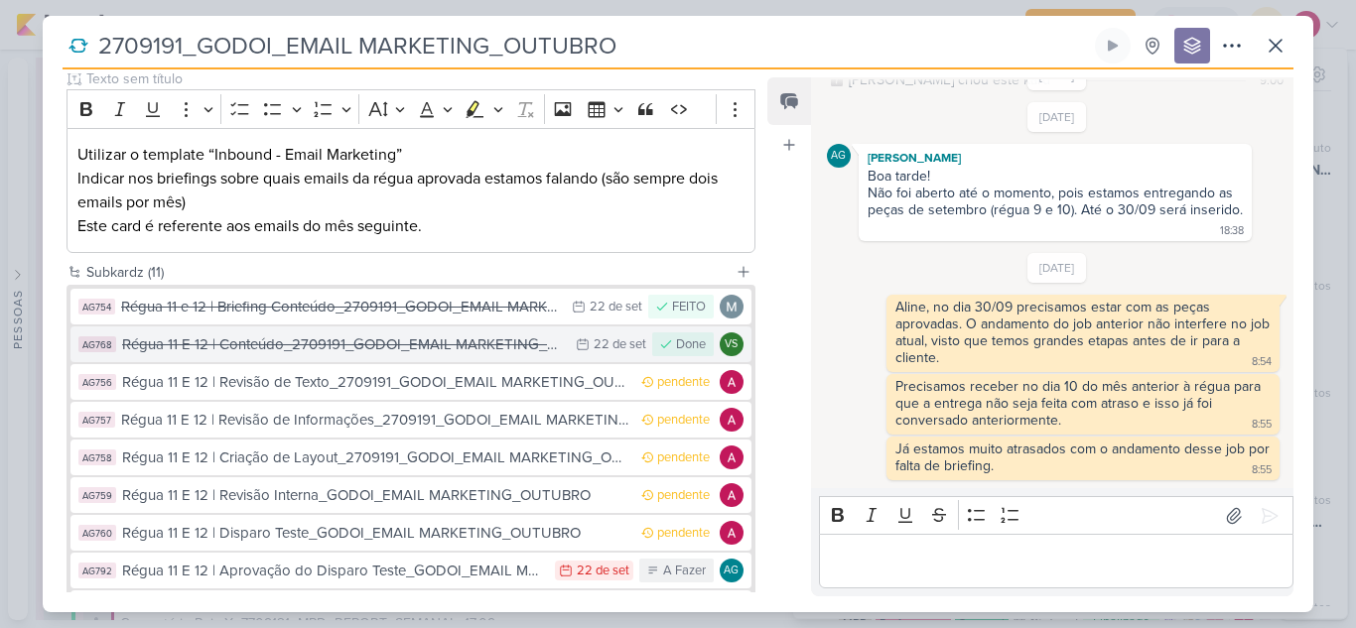
scroll to position [298, 0]
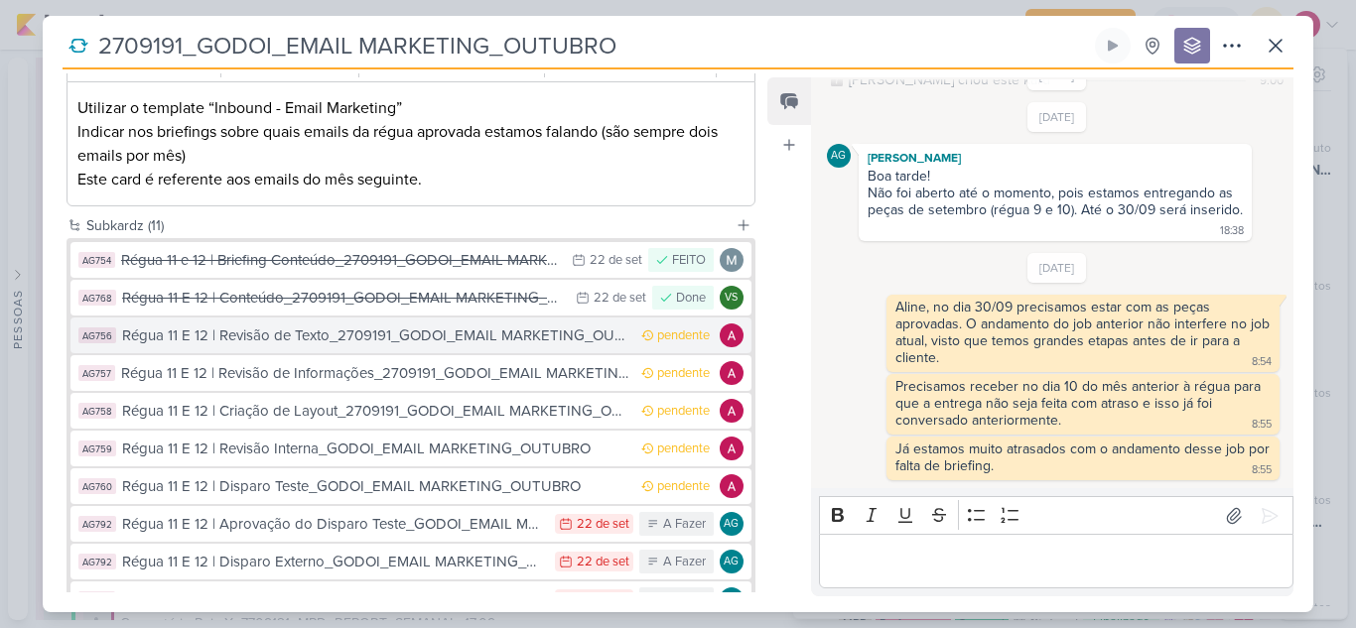
click at [524, 337] on div "Régua 11 E 12 | Revisão de Texto_2709191_GODOI_EMAIL MARKETING_OUTUBRO" at bounding box center [376, 336] width 509 height 23
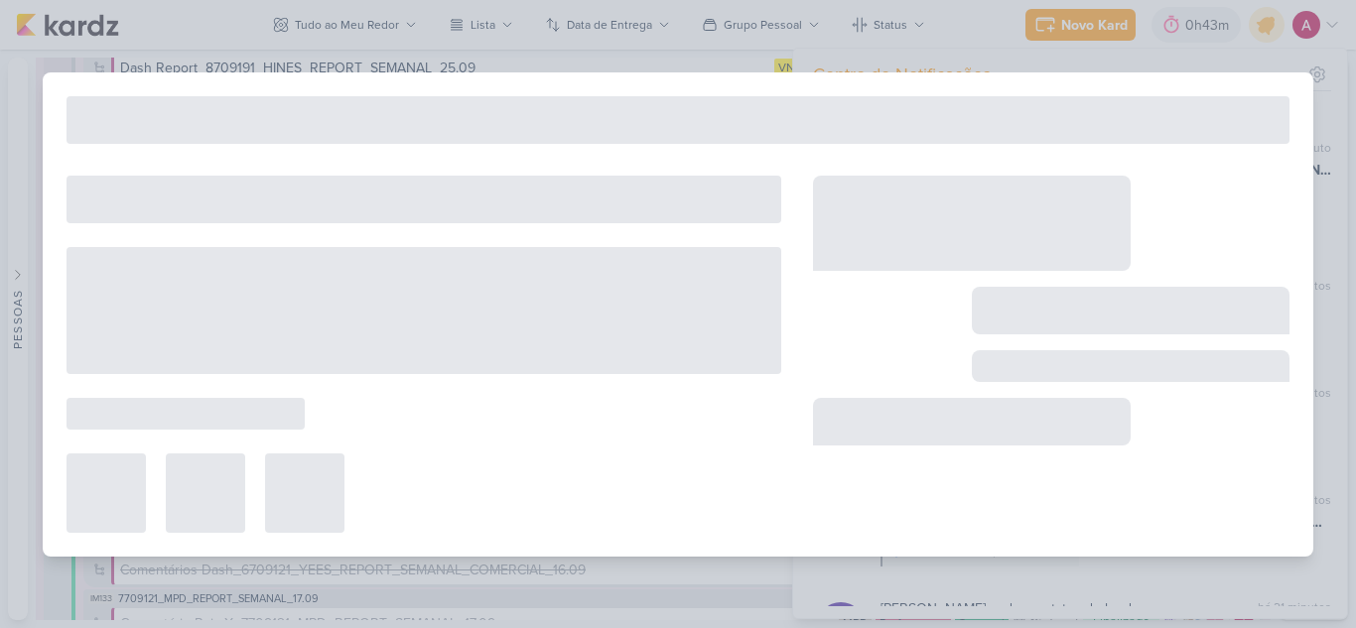
type input "Régua 11 E 12 | Revisão de Texto_2709191_GODOI_EMAIL MARKETING_OUTUBRO"
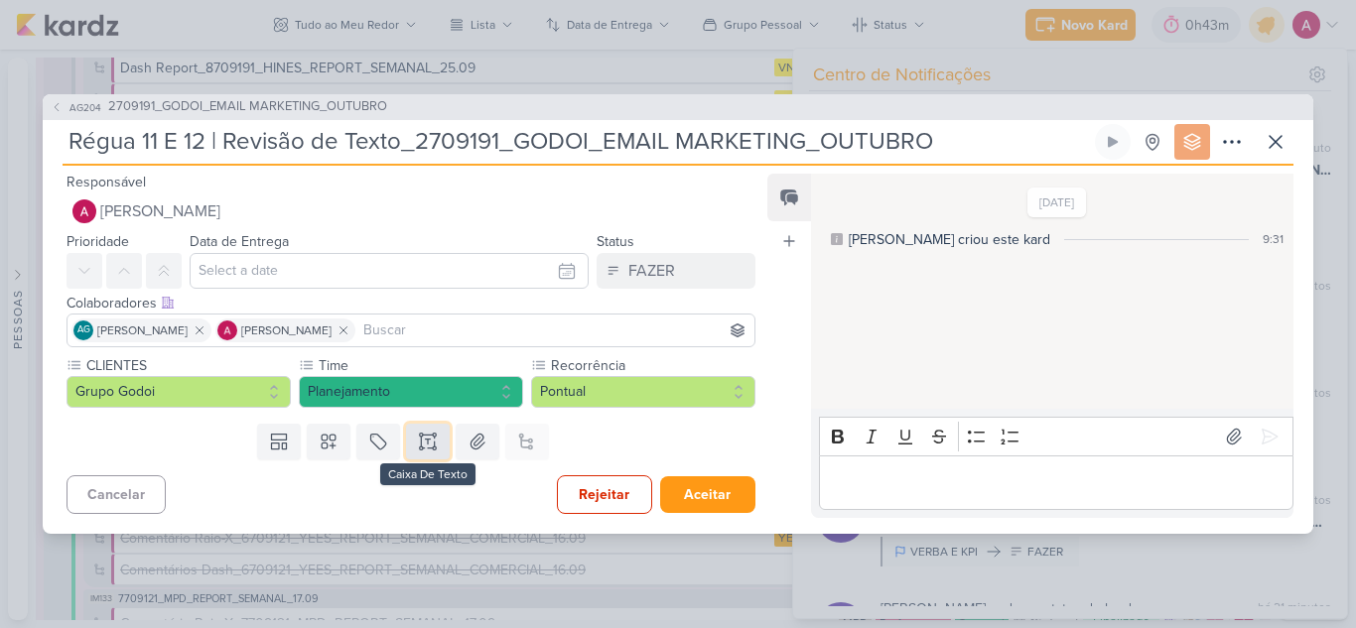
click at [427, 453] on button at bounding box center [428, 442] width 44 height 36
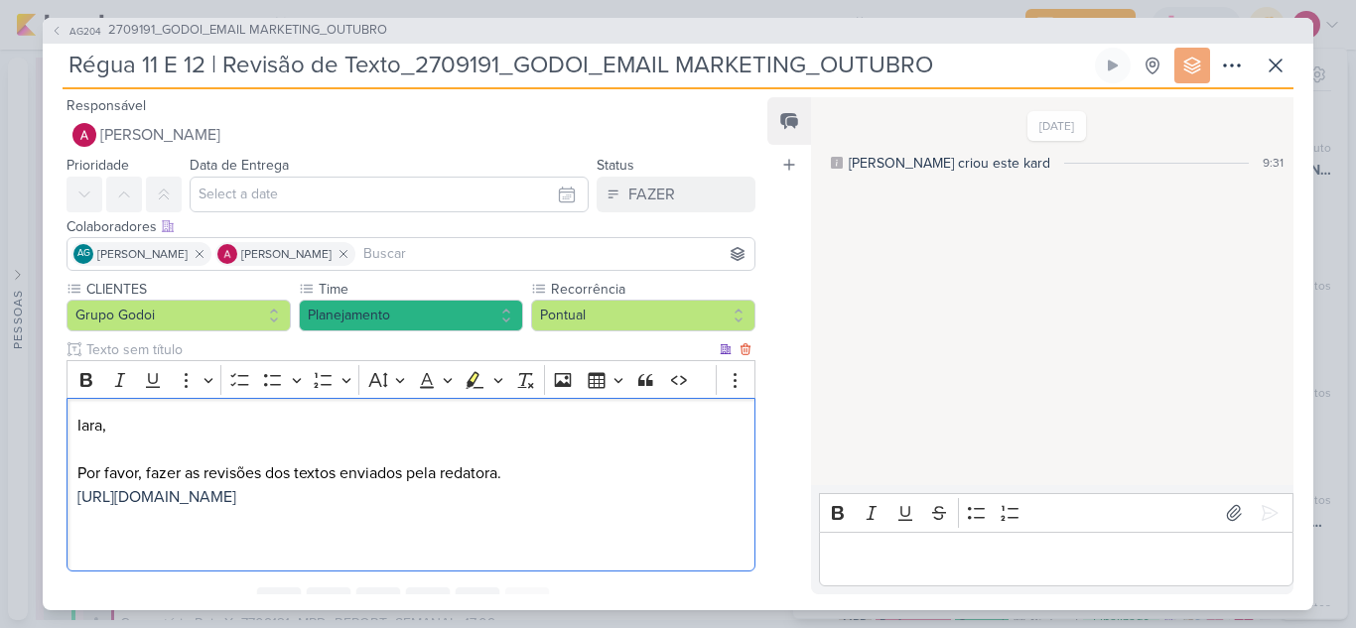
scroll to position [8, 0]
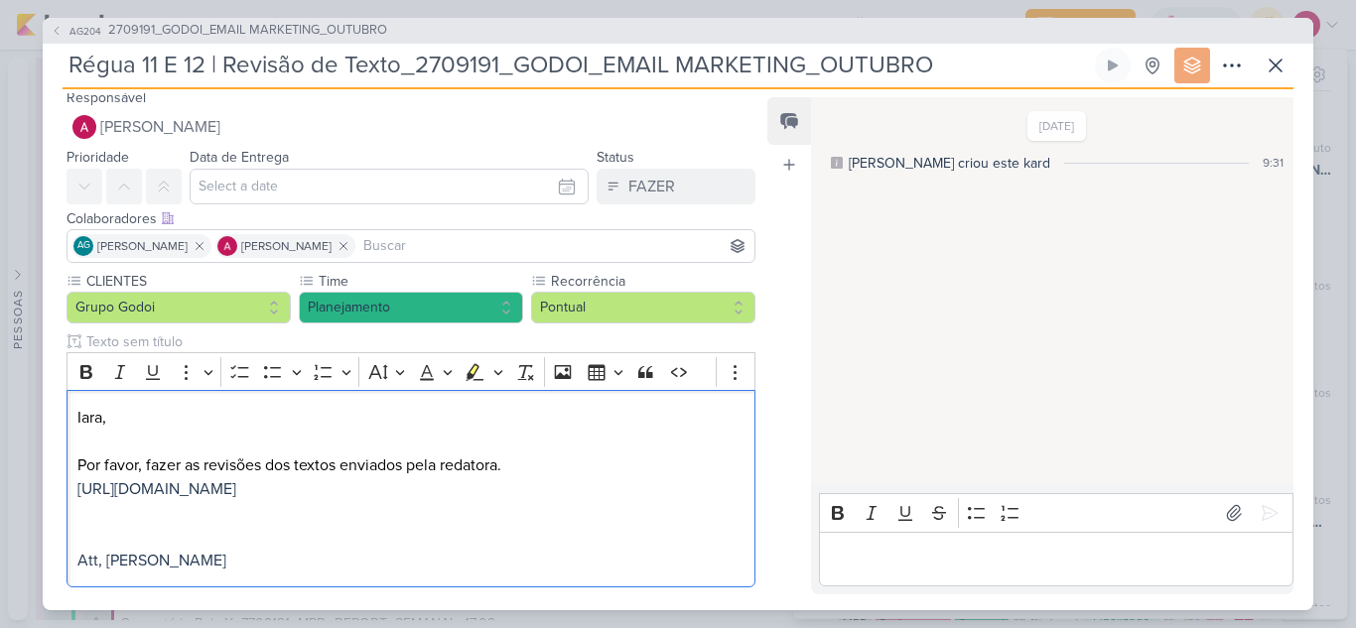
click at [192, 152] on label "Data de Entrega" at bounding box center [239, 157] width 99 height 17
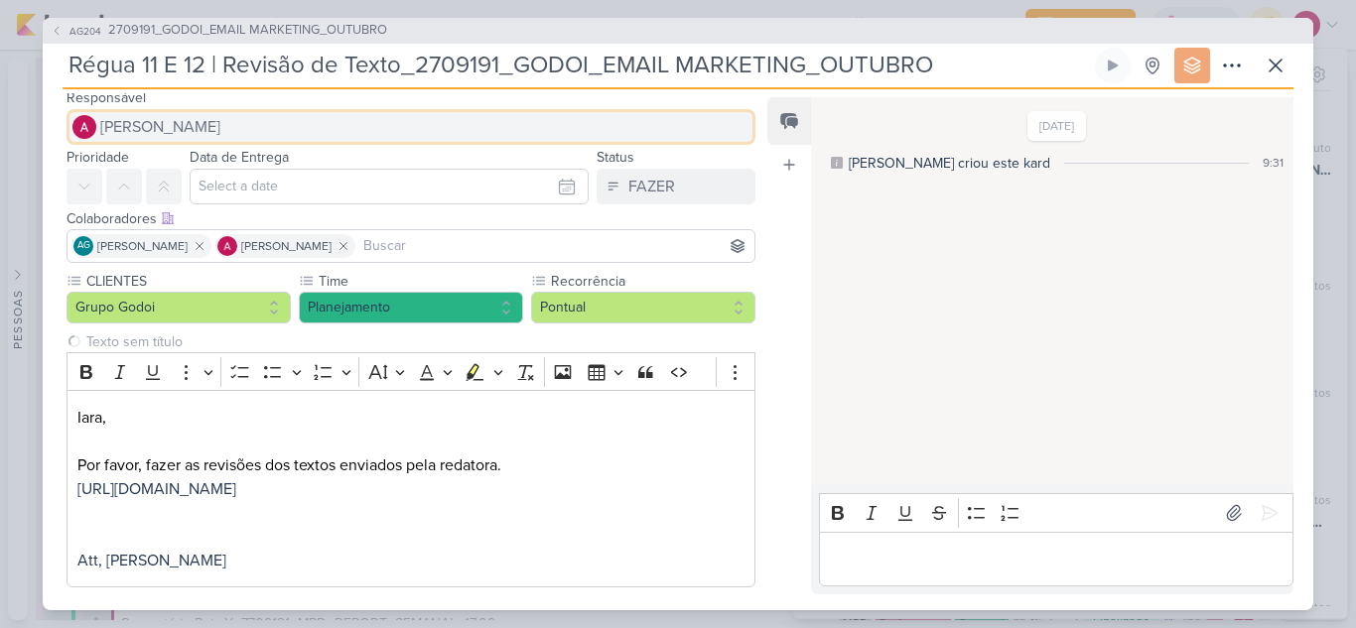
click at [200, 118] on span "[PERSON_NAME]" at bounding box center [160, 127] width 120 height 24
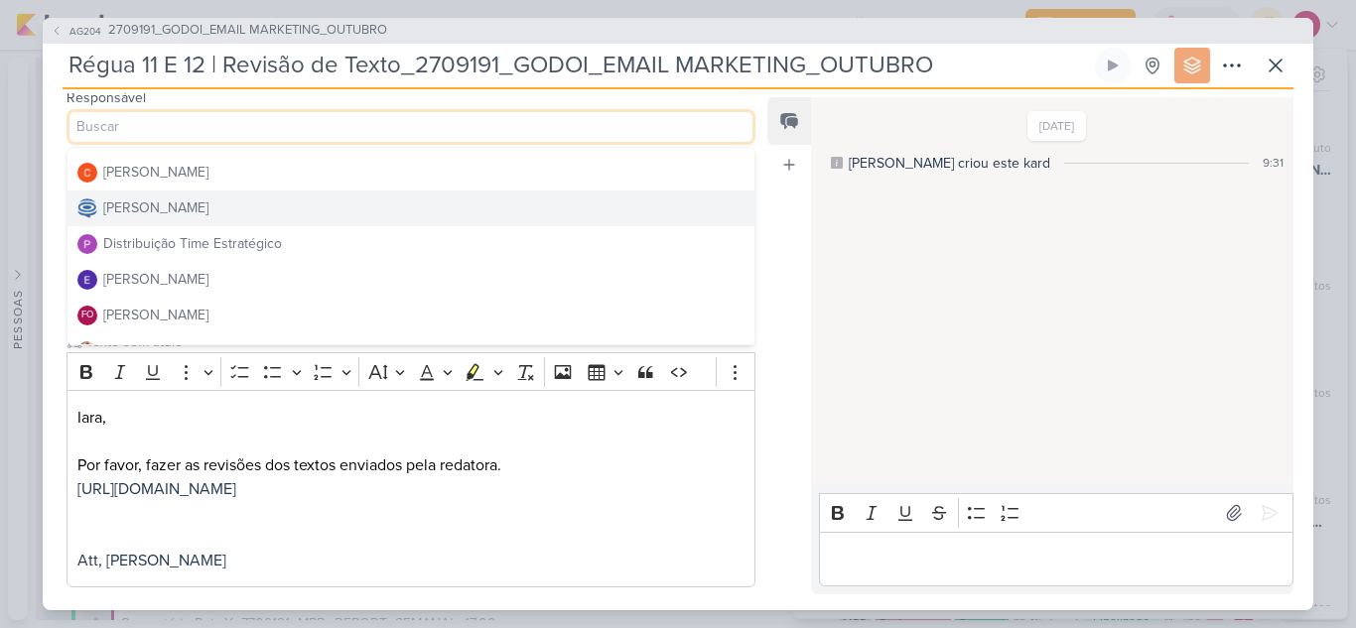
scroll to position [99, 0]
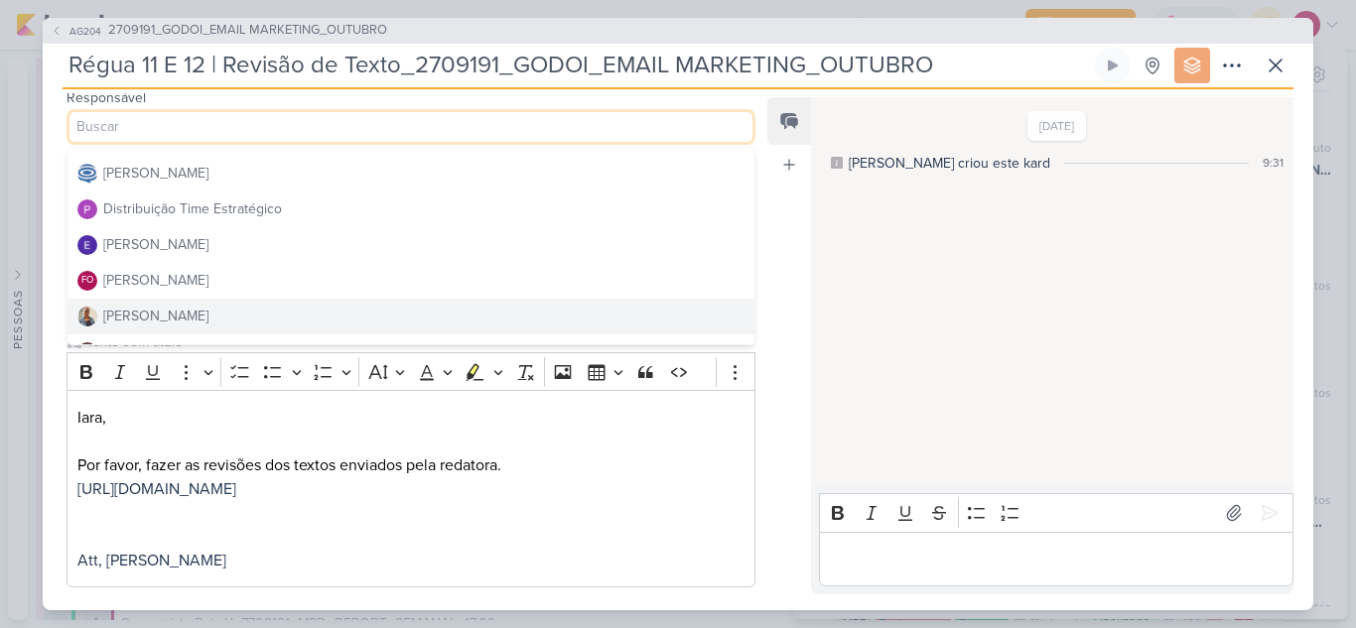
click at [172, 307] on button "[PERSON_NAME]" at bounding box center [410, 317] width 687 height 36
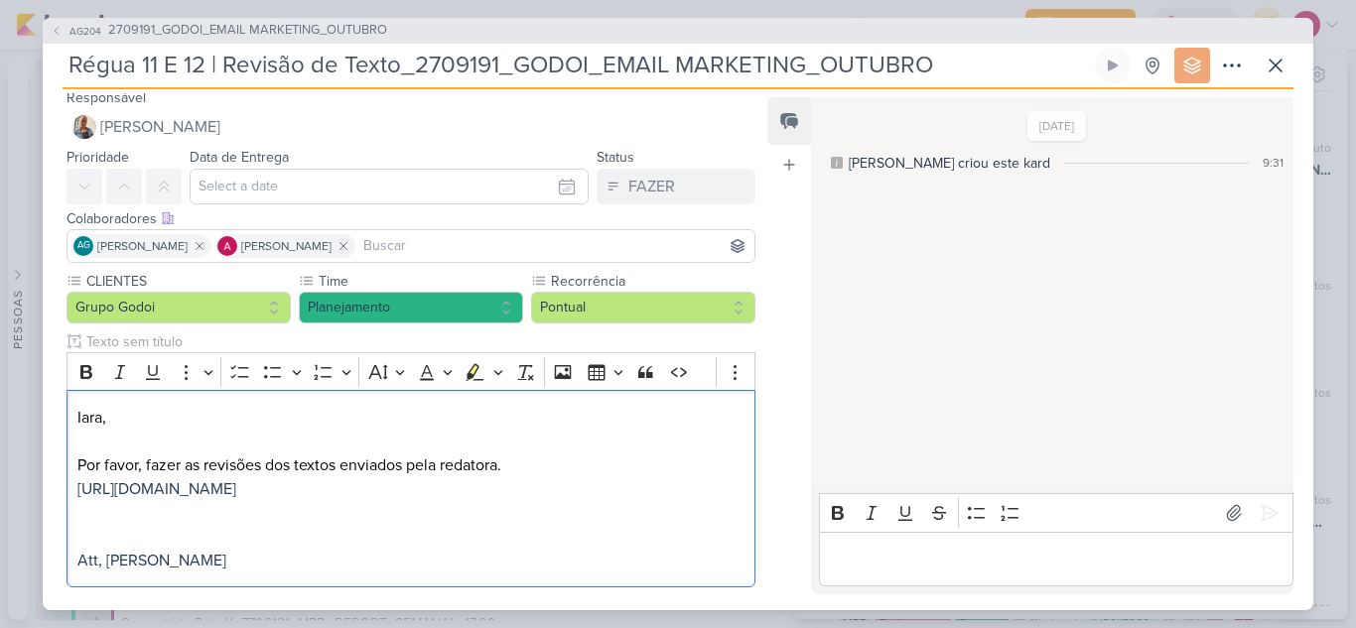
scroll to position [135, 0]
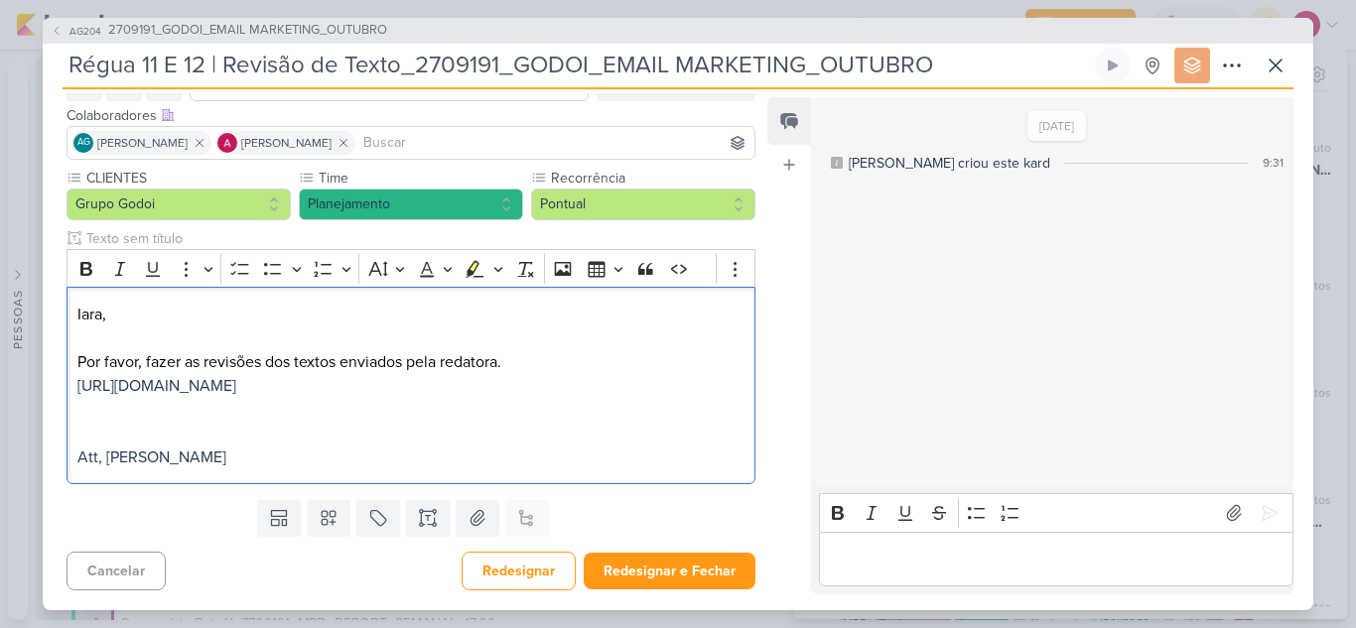
drag, startPoint x: 268, startPoint y: 590, endPoint x: 65, endPoint y: 479, distance: 231.4
click at [65, 479] on div "CLIENTES Grupo Godoi Time" at bounding box center [403, 330] width 721 height 325
click at [447, 254] on button "Font Color" at bounding box center [434, 269] width 45 height 30
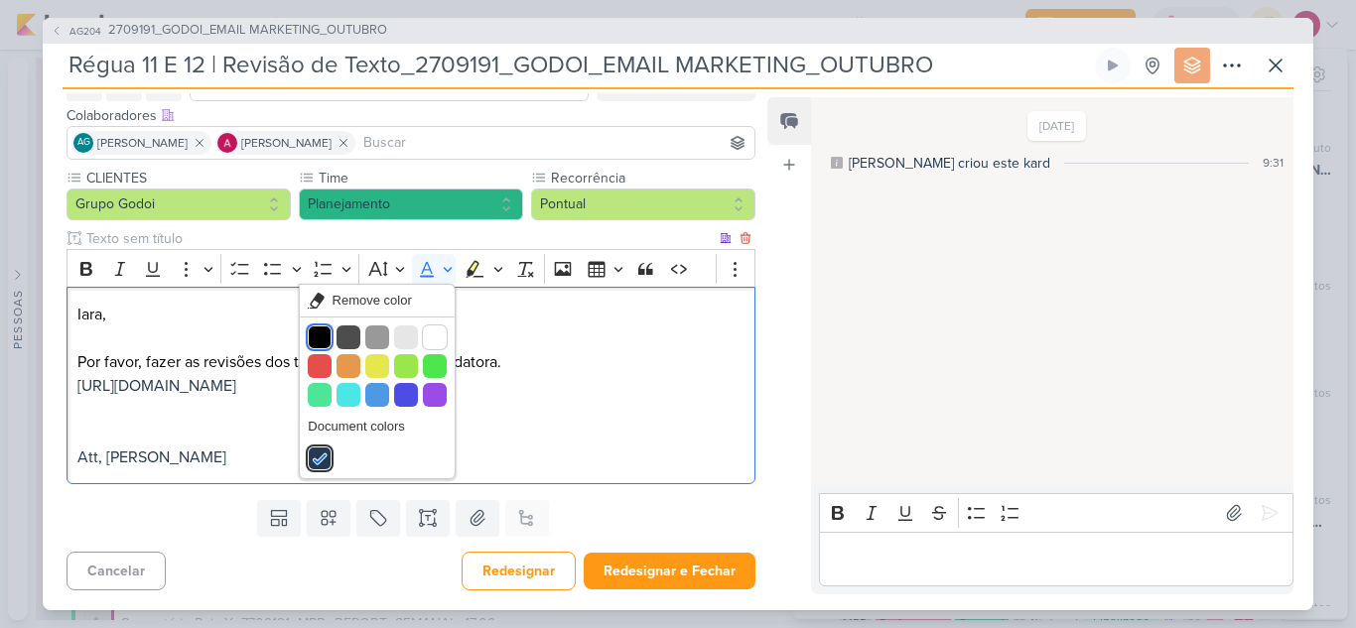
click at [322, 326] on button "Black" at bounding box center [320, 338] width 24 height 24
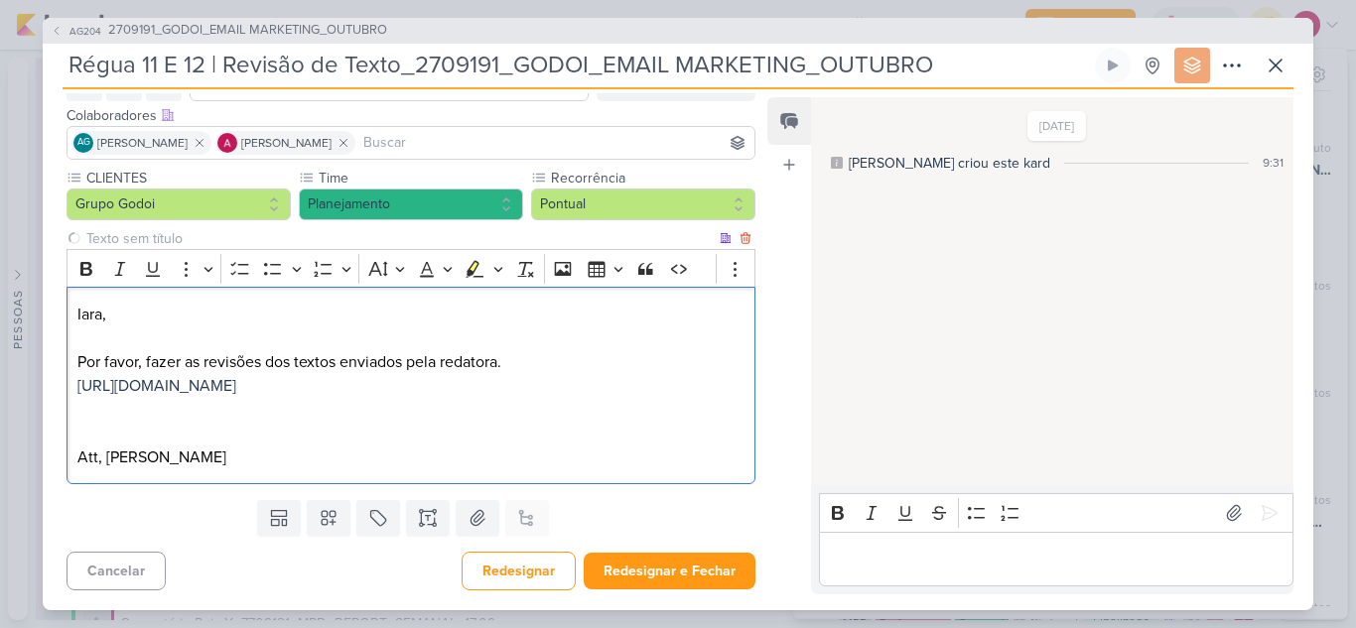
drag, startPoint x: 197, startPoint y: 389, endPoint x: 70, endPoint y: 370, distance: 127.5
click at [70, 370] on div "[PERSON_NAME], Por favor, fazer as revisões dos textos enviados pela redatora. …" at bounding box center [411, 386] width 689 height 198
click at [447, 254] on button "Font Color" at bounding box center [434, 269] width 45 height 30
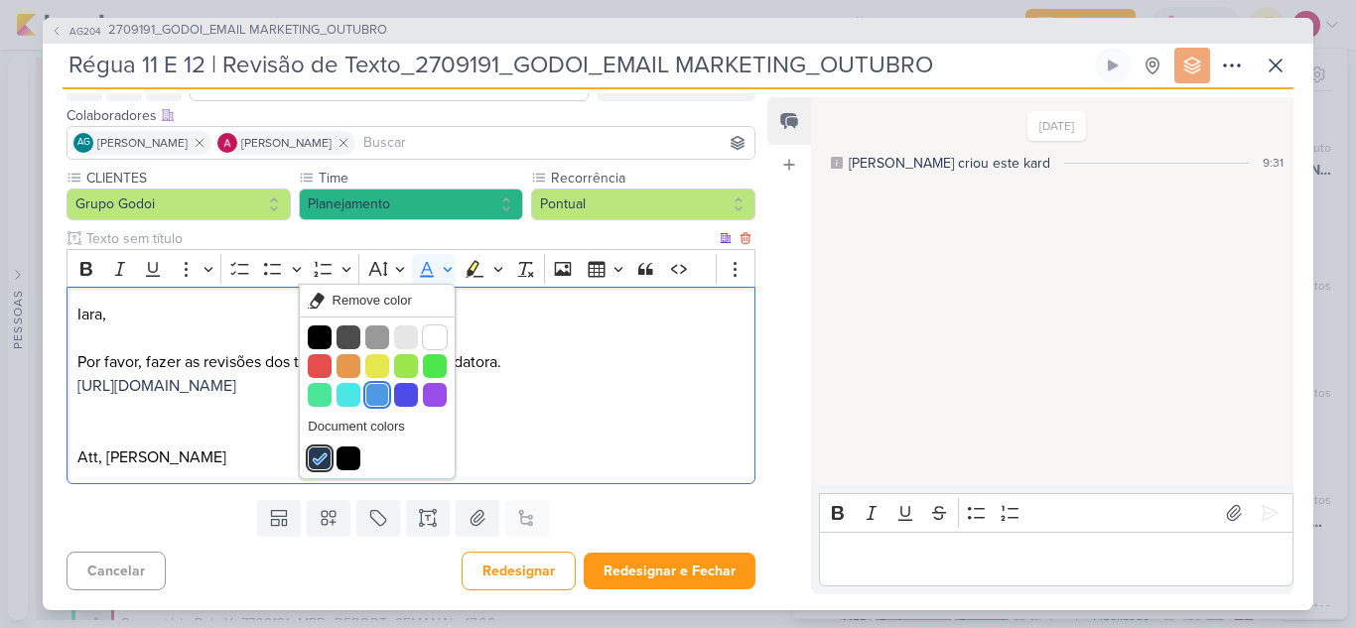
click at [373, 383] on button "Light blue" at bounding box center [377, 395] width 24 height 24
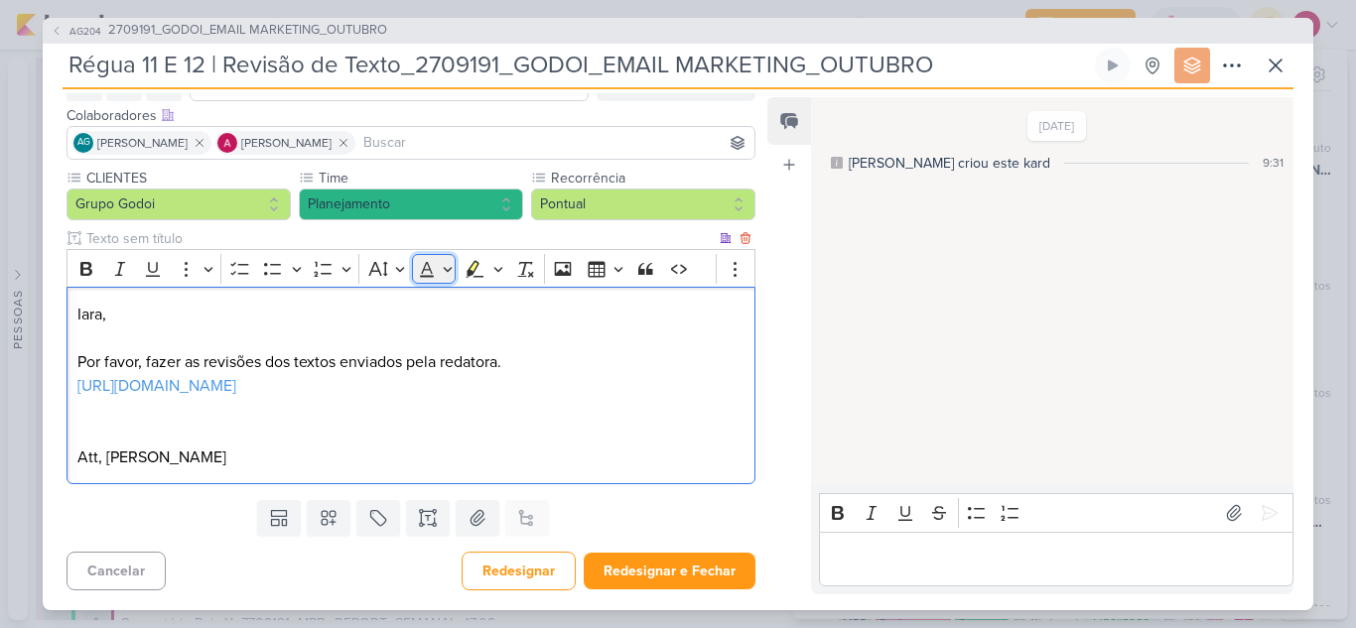
click at [446, 254] on button "Font Color" at bounding box center [434, 269] width 45 height 30
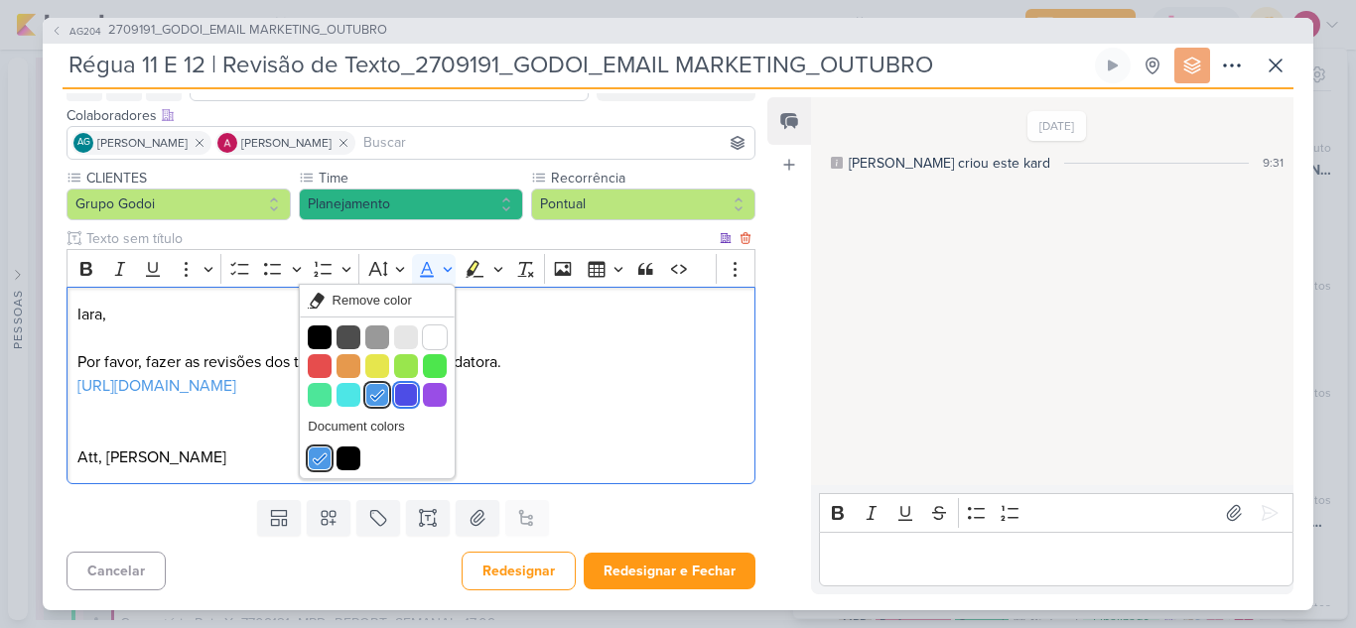
click at [401, 383] on button "Blue" at bounding box center [406, 395] width 24 height 24
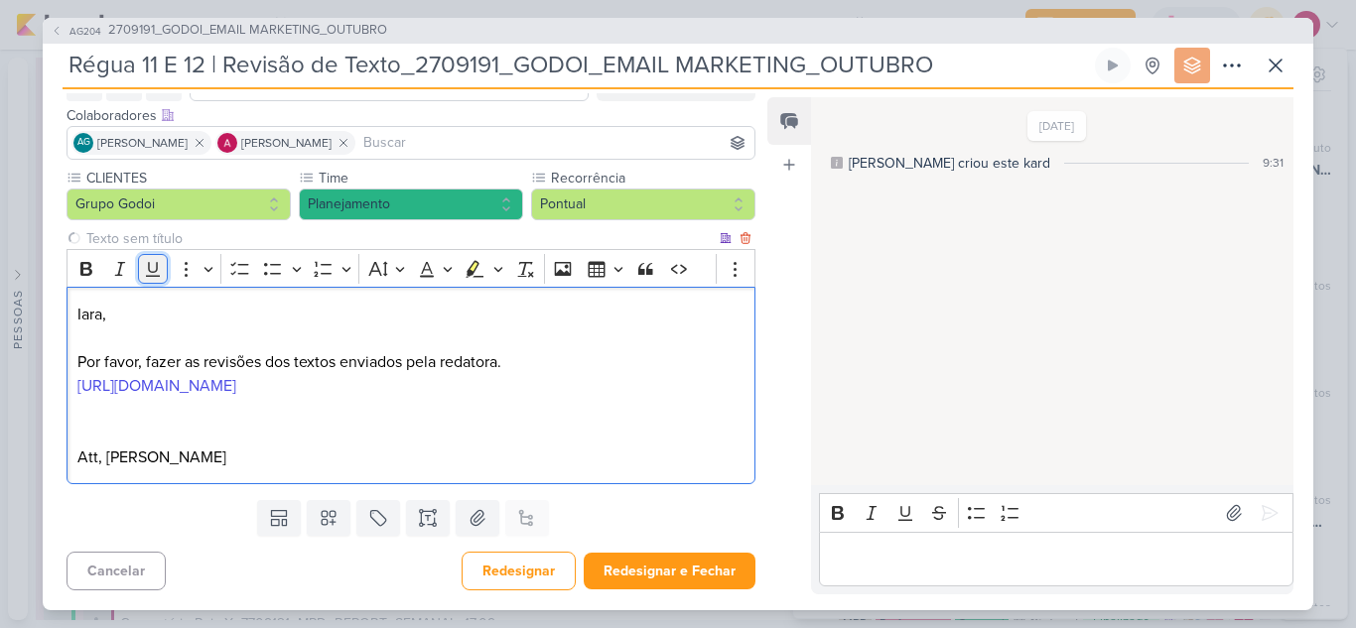
click at [157, 259] on icon "Editor toolbar" at bounding box center [153, 269] width 20 height 20
click at [362, 419] on p "Editor editing area: main" at bounding box center [410, 410] width 667 height 24
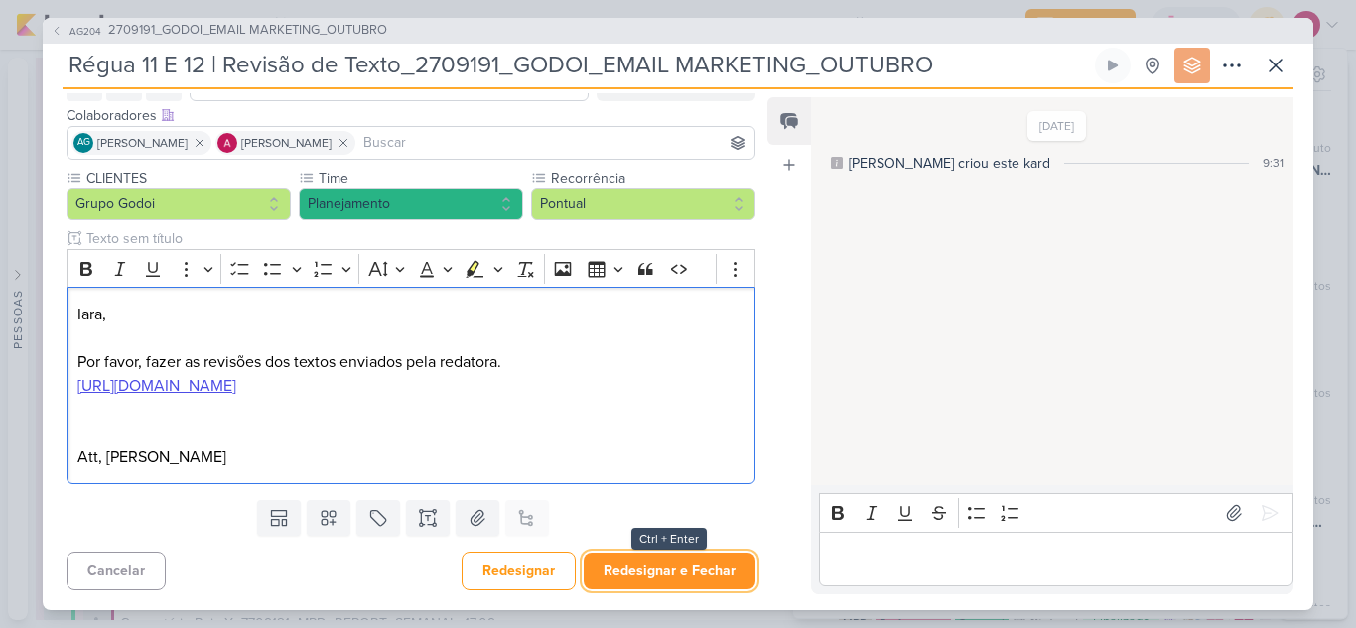
click at [665, 574] on button "Redesignar e Fechar" at bounding box center [670, 571] width 172 height 37
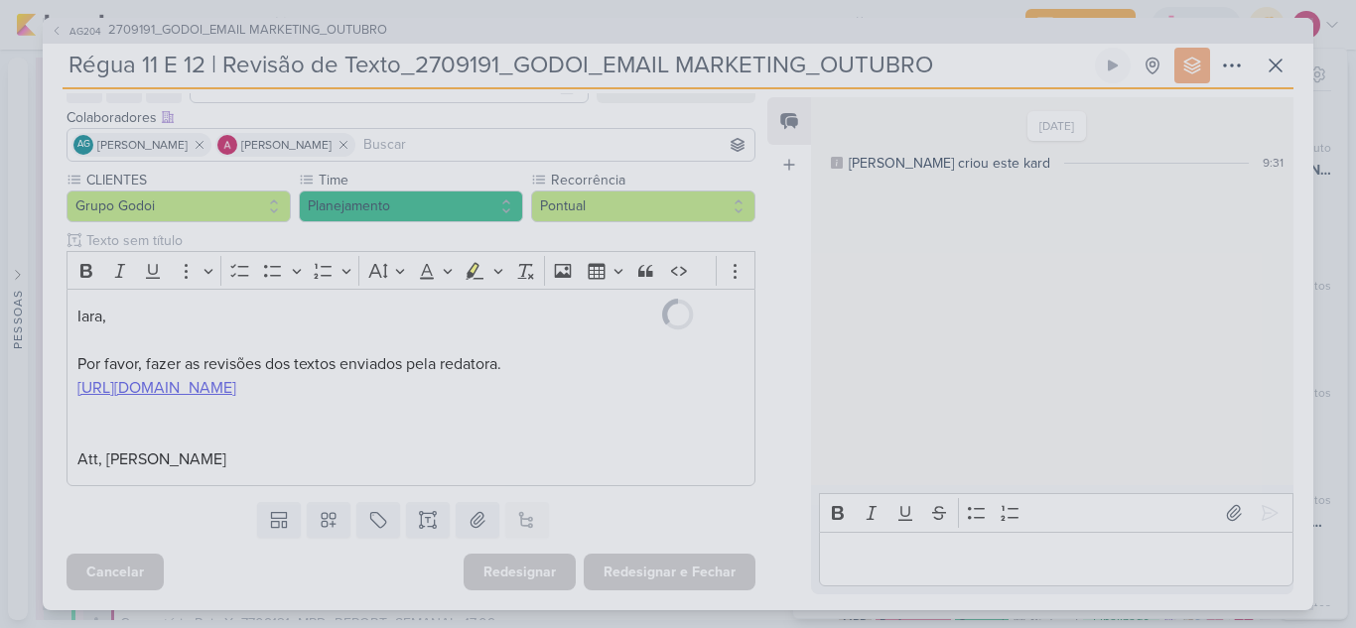
scroll to position [133, 0]
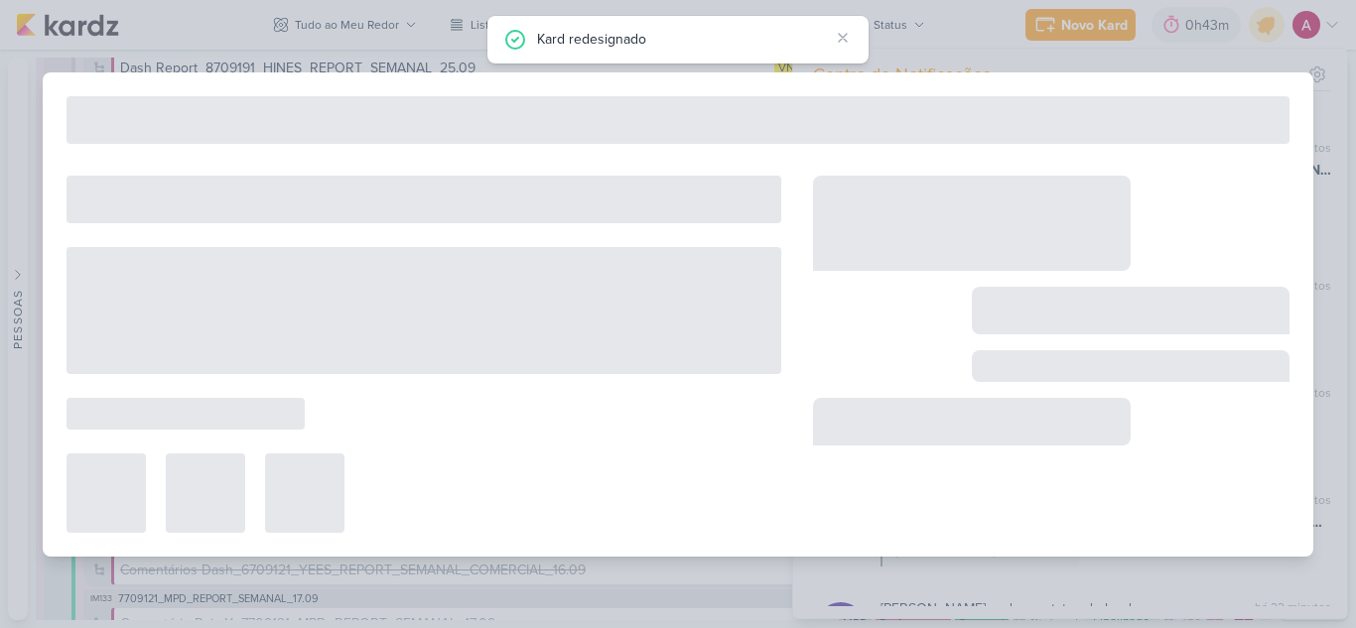
type input "2709191_GODOI_EMAIL MARKETING_OUTUBRO"
type input "[DATE] 17:00"
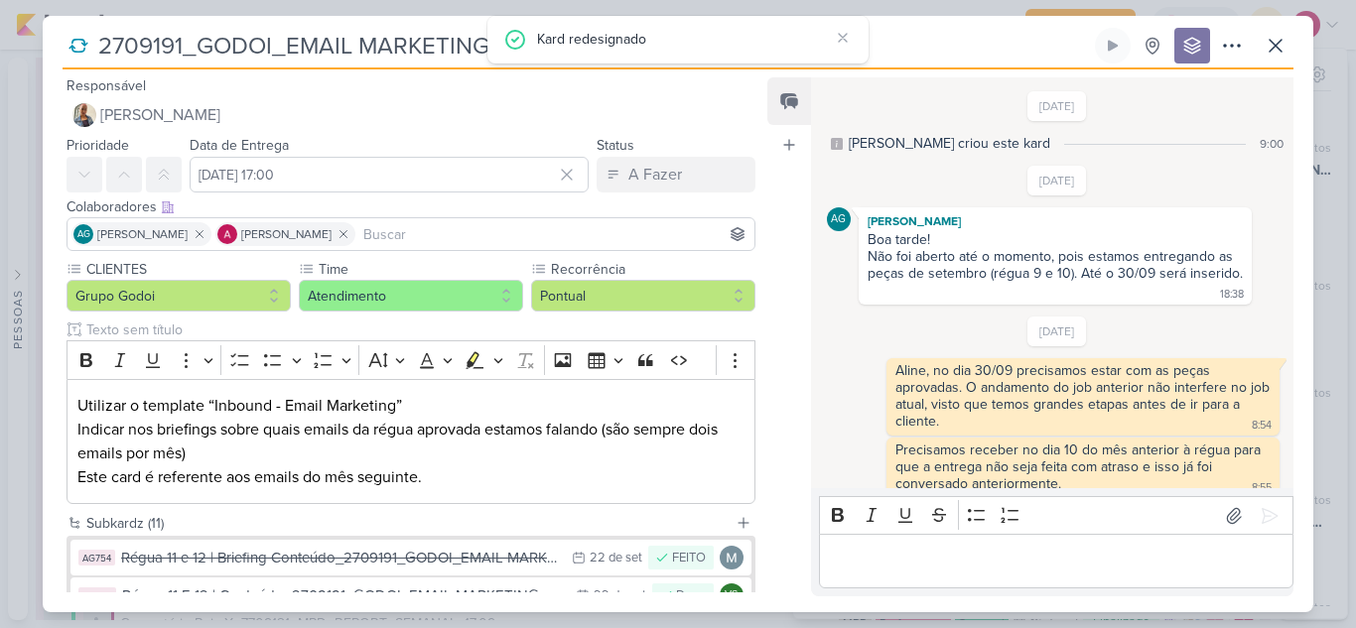
scroll to position [64, 0]
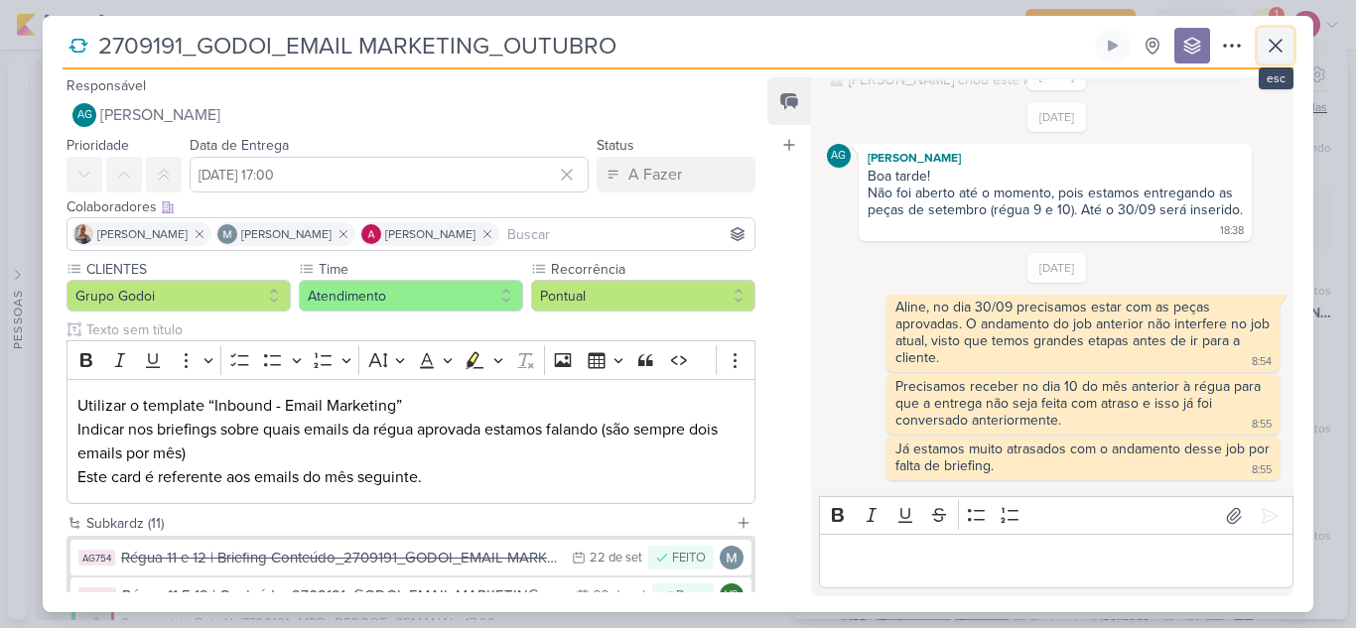
click at [1281, 51] on icon at bounding box center [1275, 46] width 12 height 12
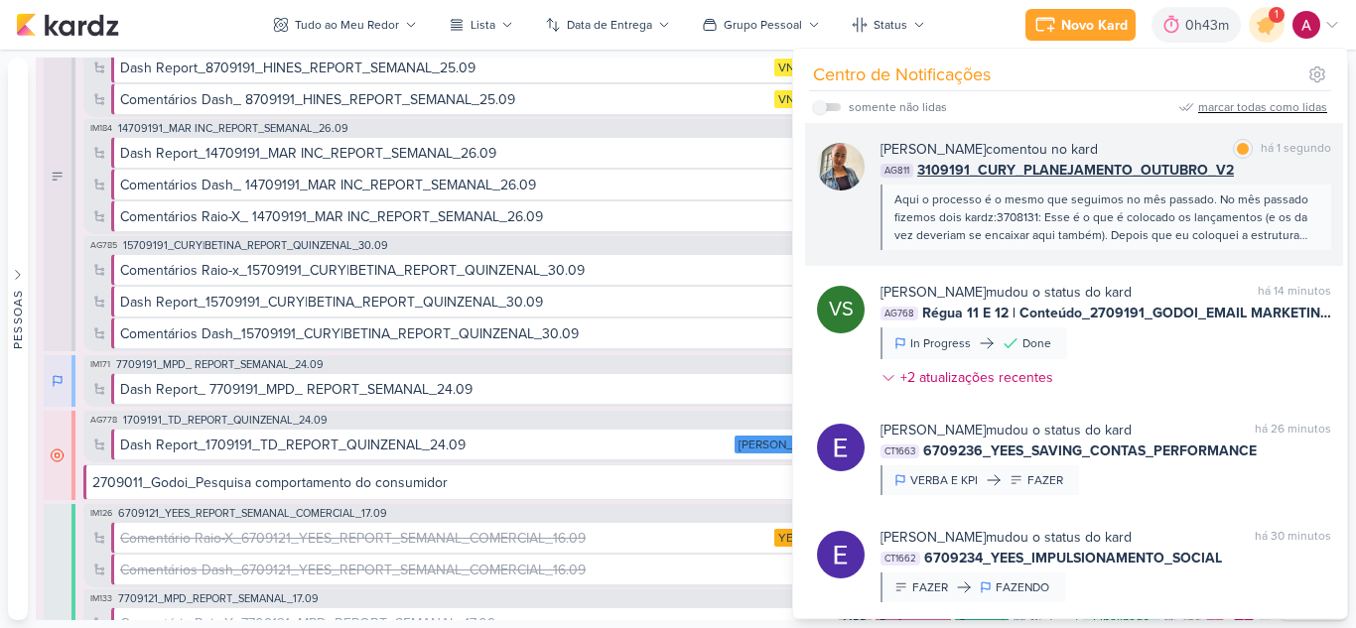
click at [1190, 243] on div "Aqui o processo é o mesmo que seguimos no mês passado. No mês passado fizemos d…" at bounding box center [1104, 218] width 421 height 54
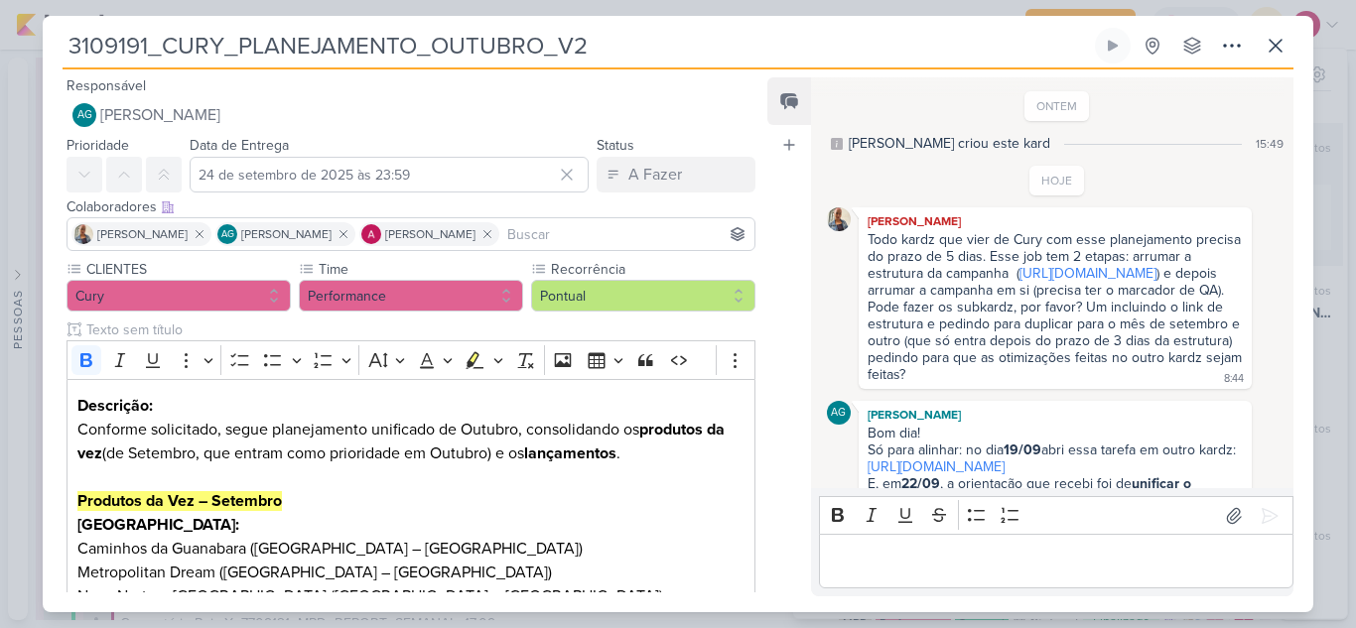
scroll to position [583, 0]
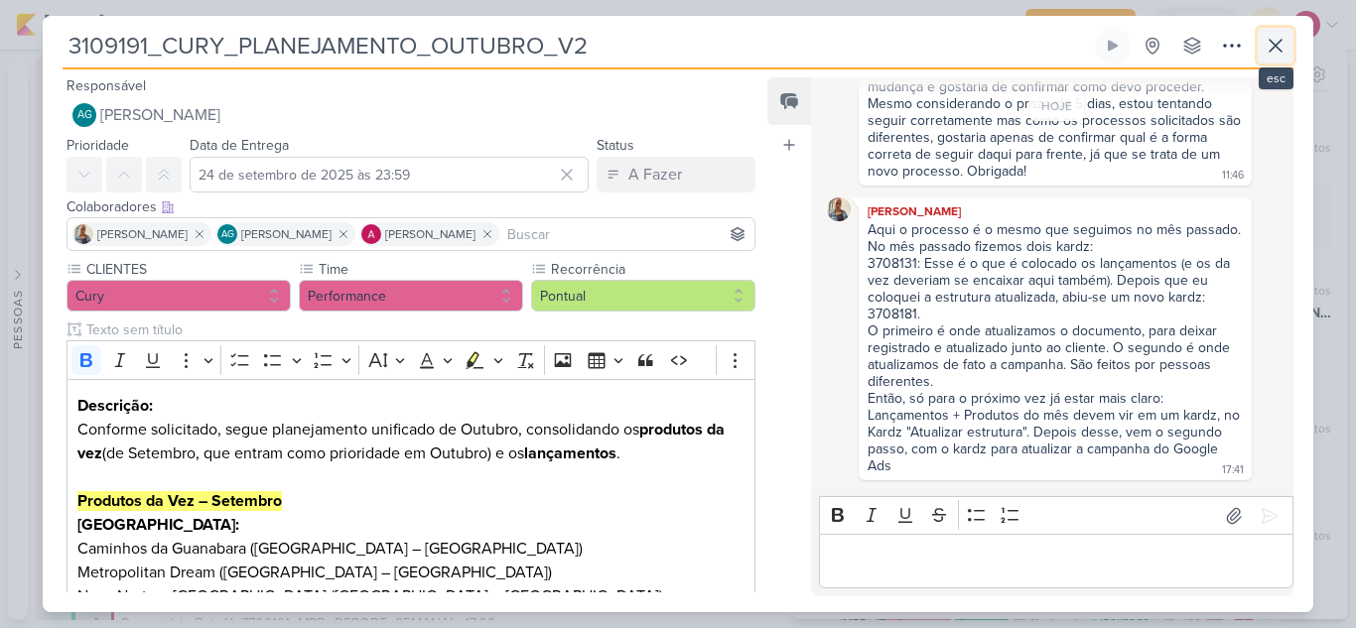
click at [1286, 47] on icon at bounding box center [1276, 46] width 24 height 24
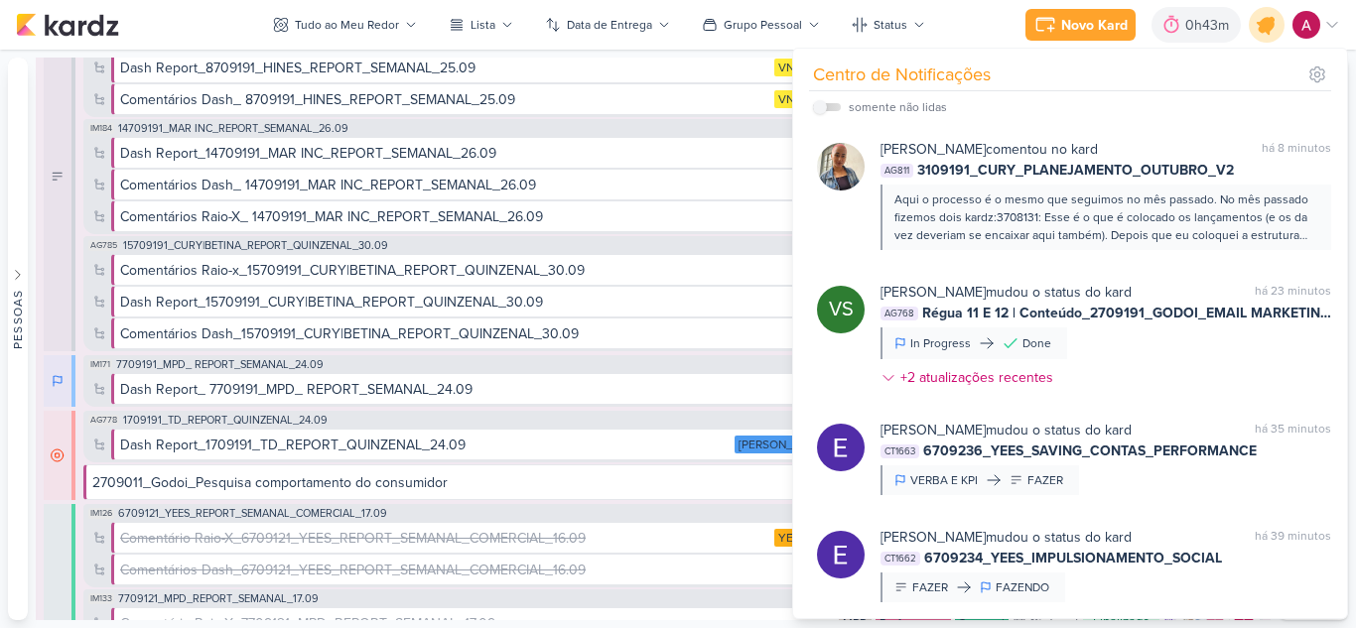
click at [1272, 32] on icon at bounding box center [1267, 25] width 34 height 34
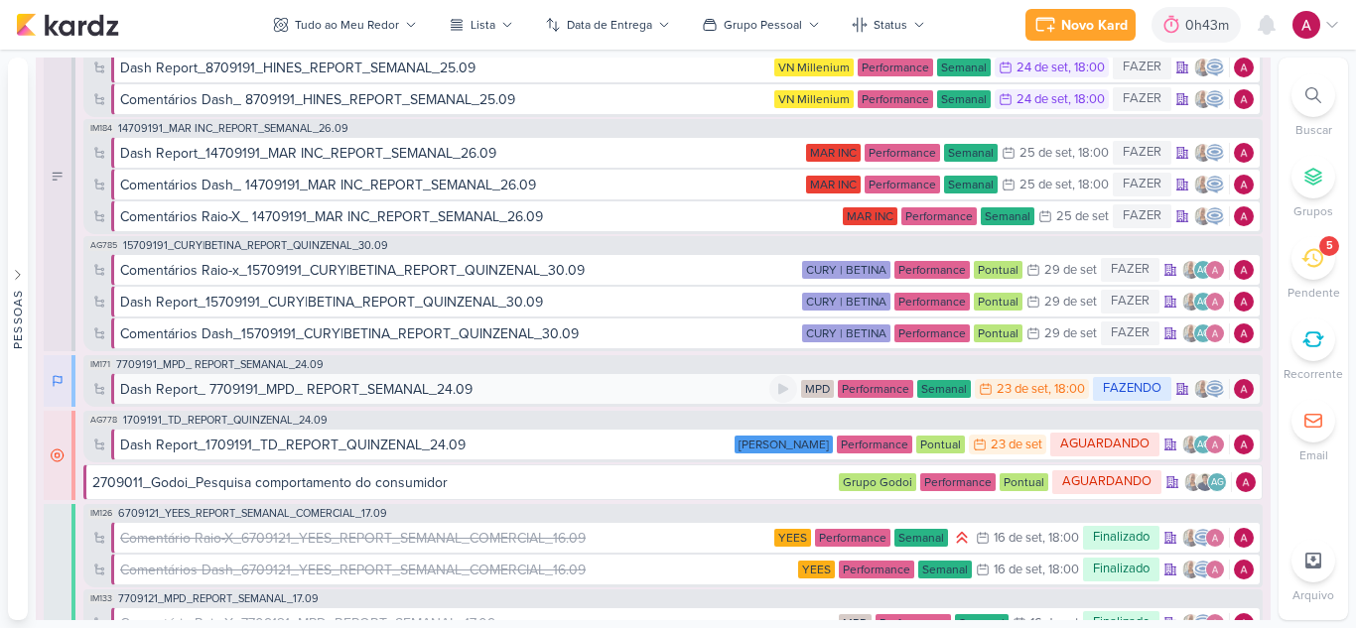
click at [352, 390] on div "Dash Report_ 7709191_MPD_ REPORT_SEMANAL_24.09" at bounding box center [296, 389] width 352 height 21
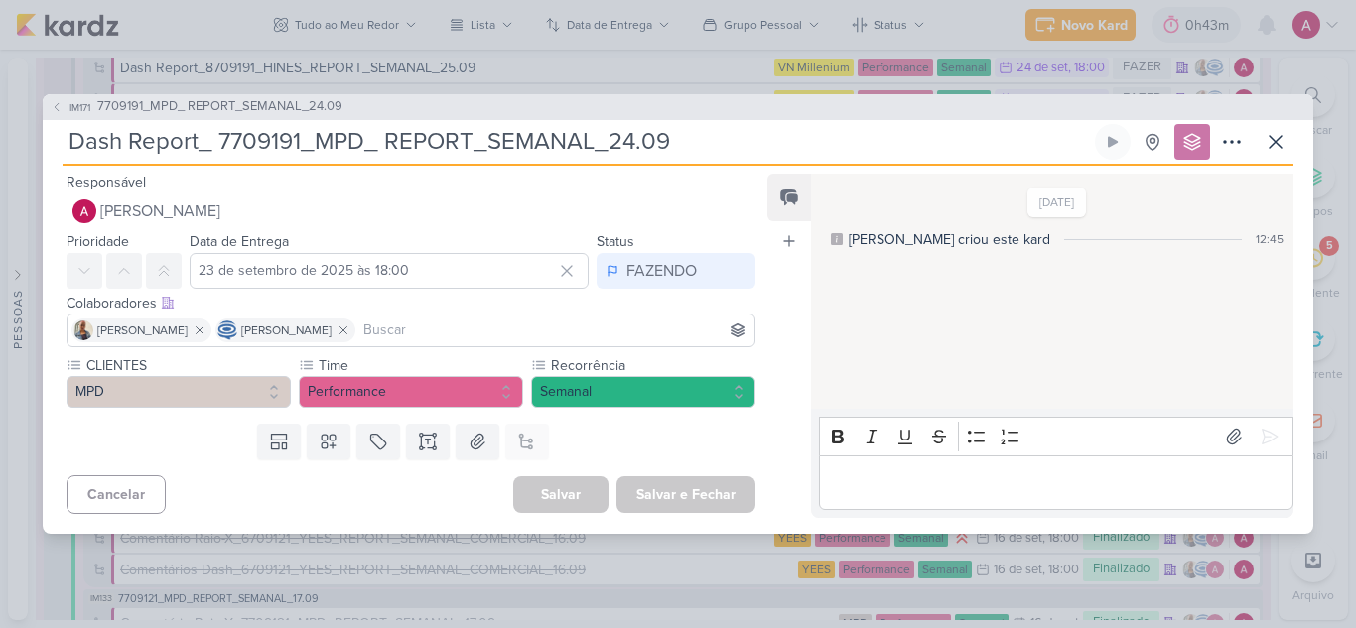
click at [926, 485] on p "Editor editing area: main" at bounding box center [1056, 482] width 454 height 24
click at [1263, 430] on icon at bounding box center [1270, 437] width 15 height 15
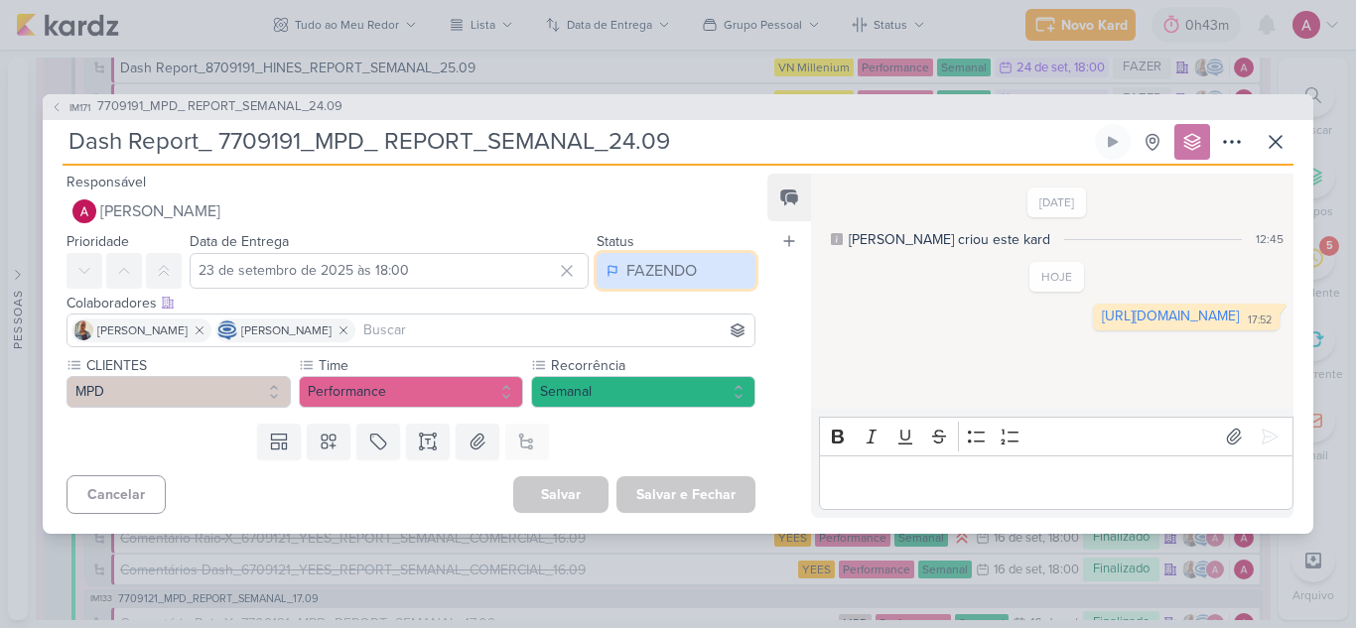
click at [633, 267] on div "FAZENDO" at bounding box center [661, 271] width 70 height 24
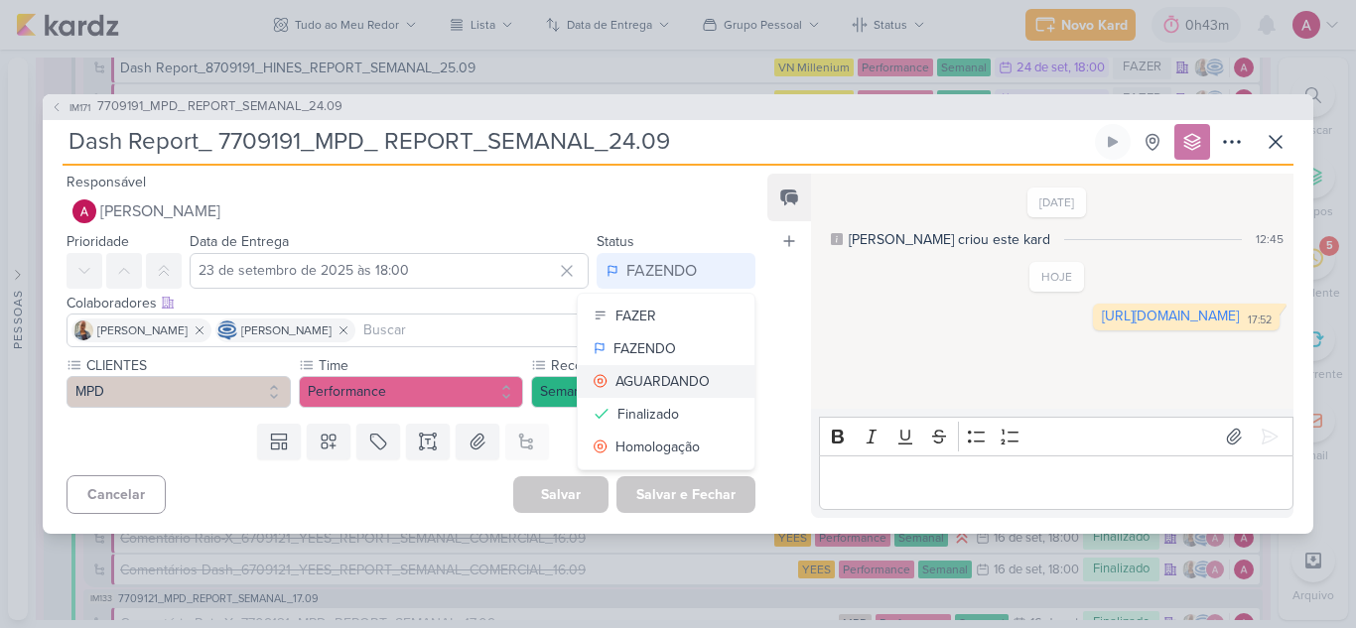
click at [654, 384] on div "AGUARDANDO" at bounding box center [662, 381] width 94 height 21
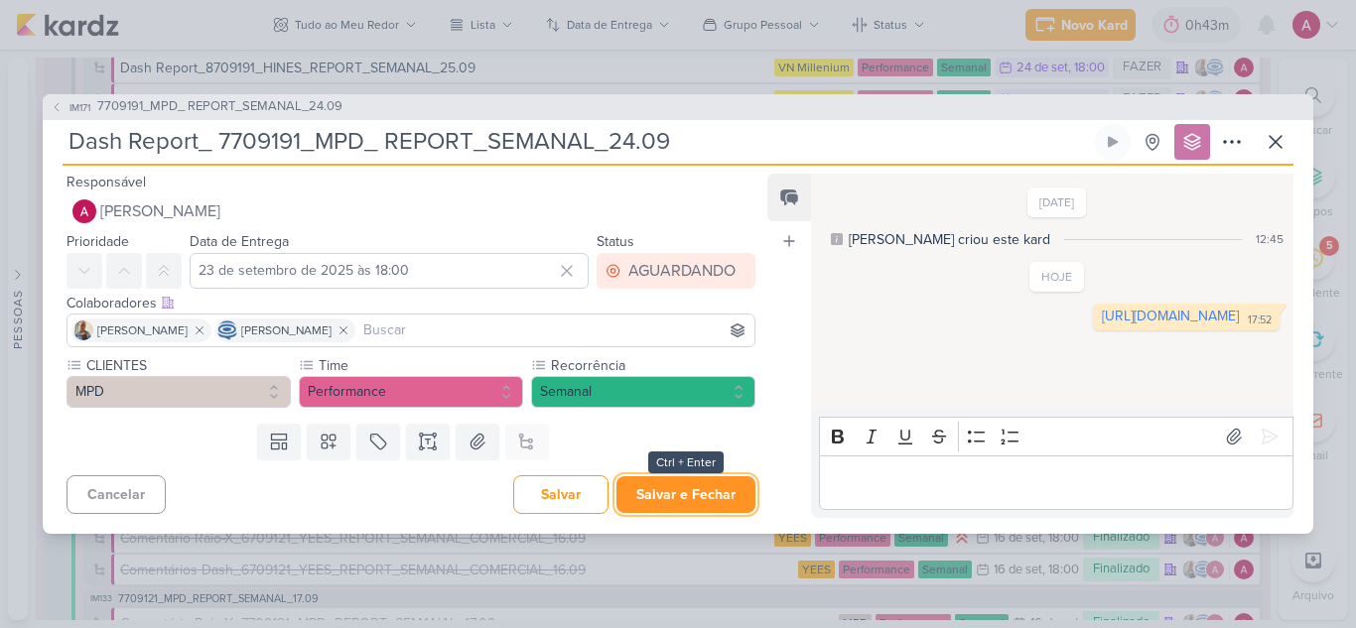
click at [683, 487] on button "Salvar e Fechar" at bounding box center [685, 494] width 139 height 37
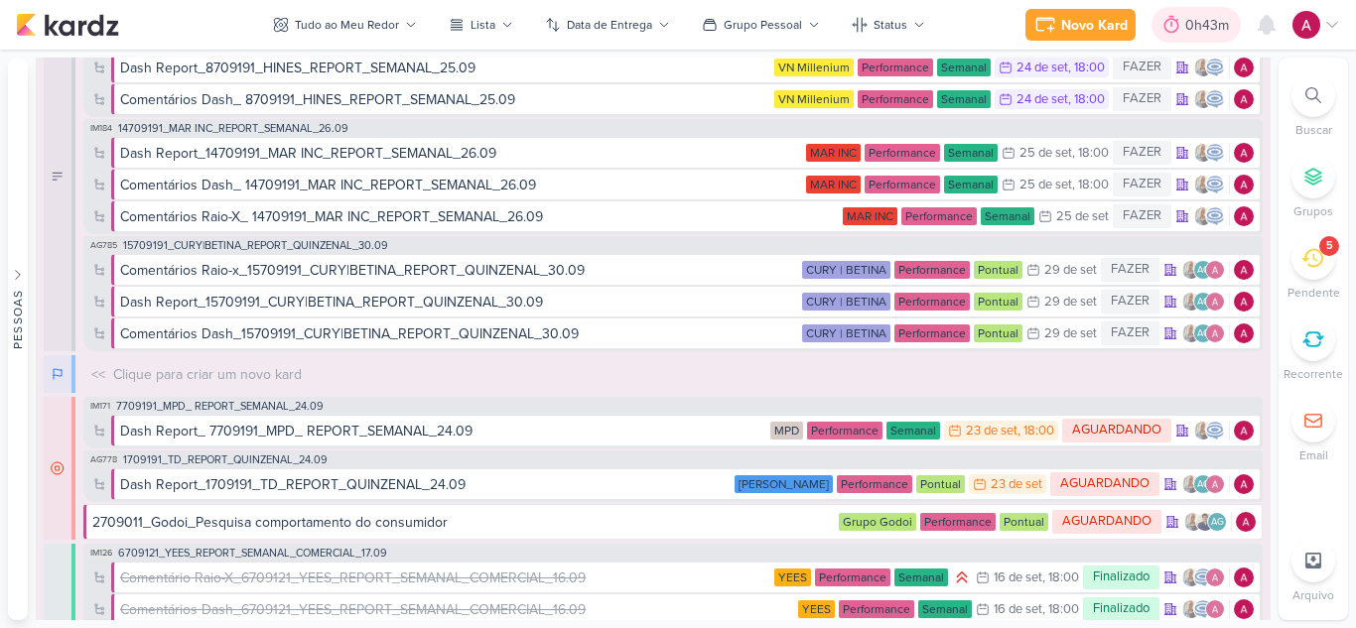
click at [1204, 32] on div "0h43m" at bounding box center [1210, 25] width 50 height 21
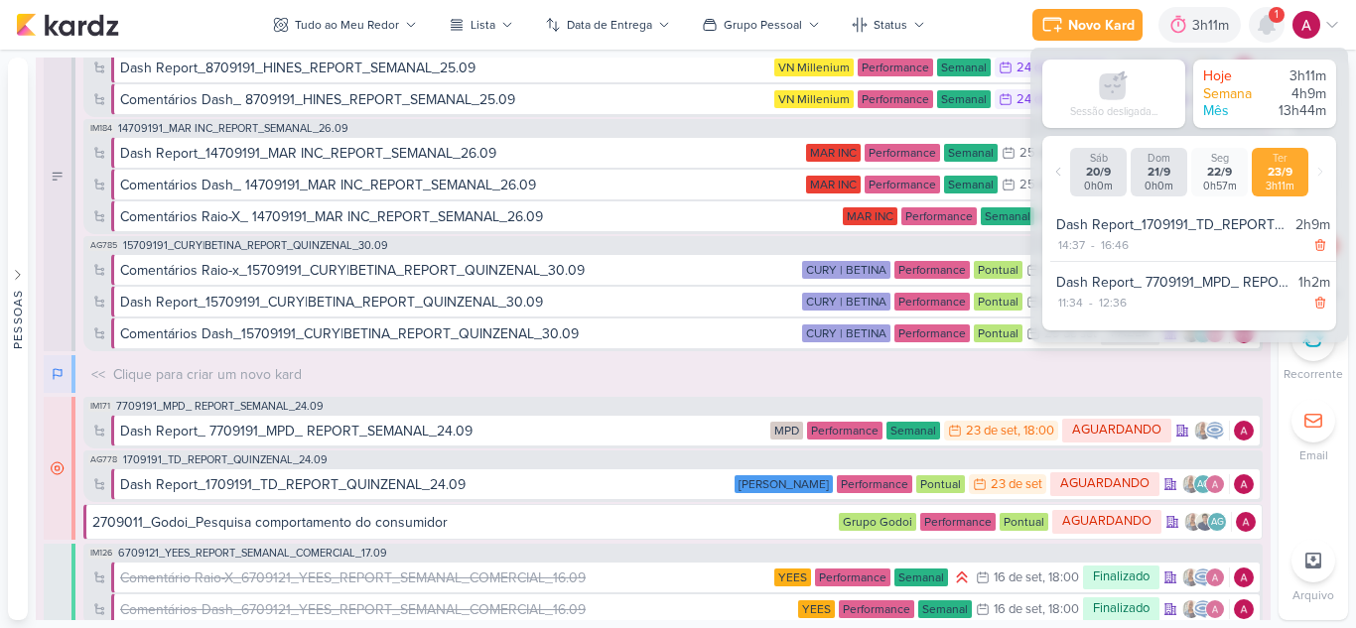
click at [1272, 29] on icon at bounding box center [1267, 25] width 16 height 18
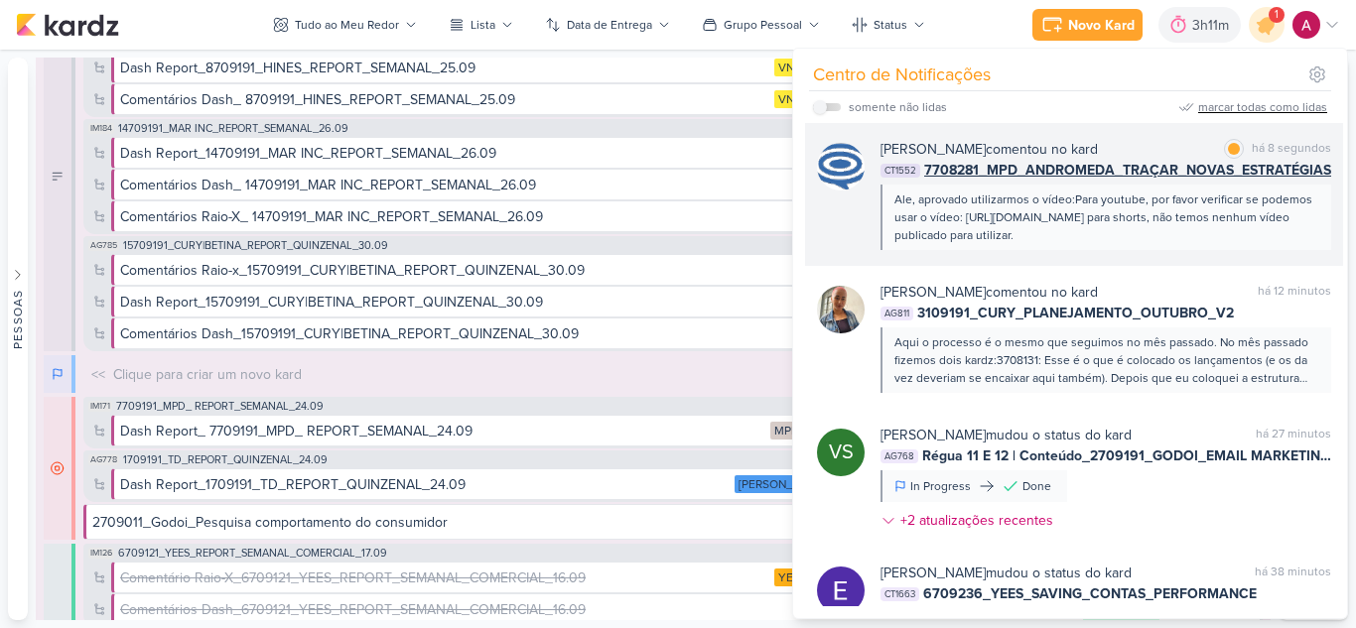
click at [1098, 140] on div "[PERSON_NAME] comentou no kard" at bounding box center [988, 149] width 217 height 21
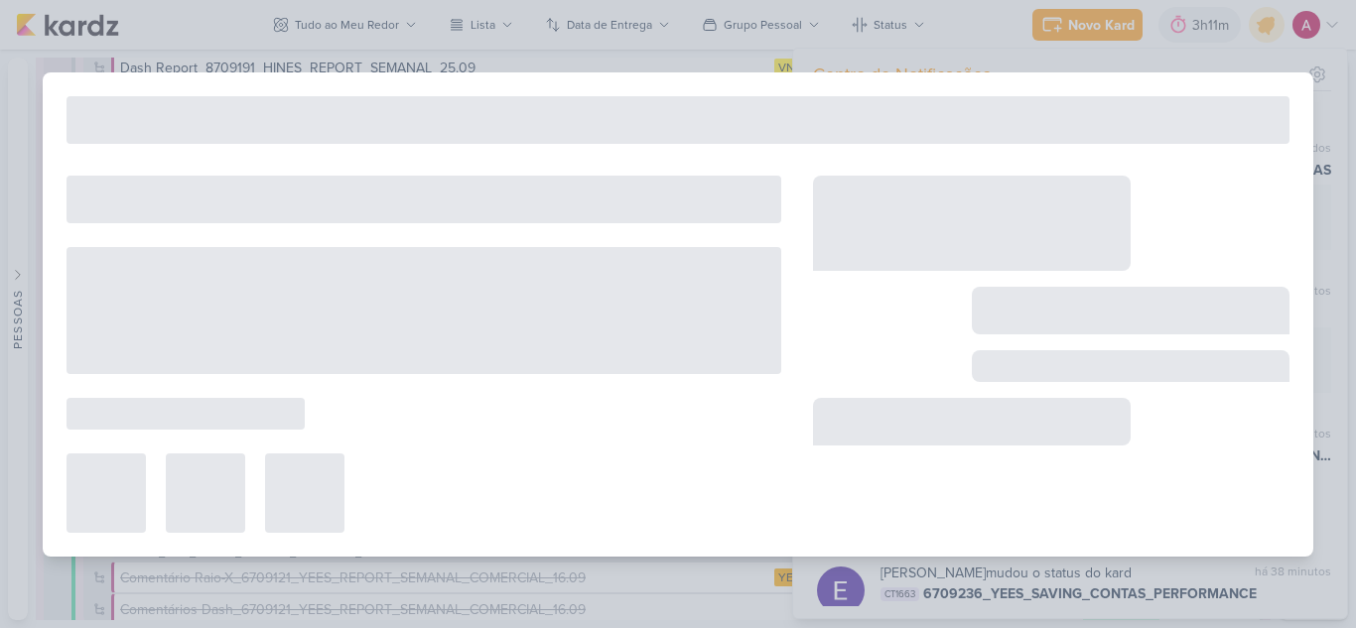
type input "7708281_MPD_ANDROMEDA_TRAÇAR_NOVAS_ESTRATÉGIAS"
type input "26 de setembro de 2025 às 18:00"
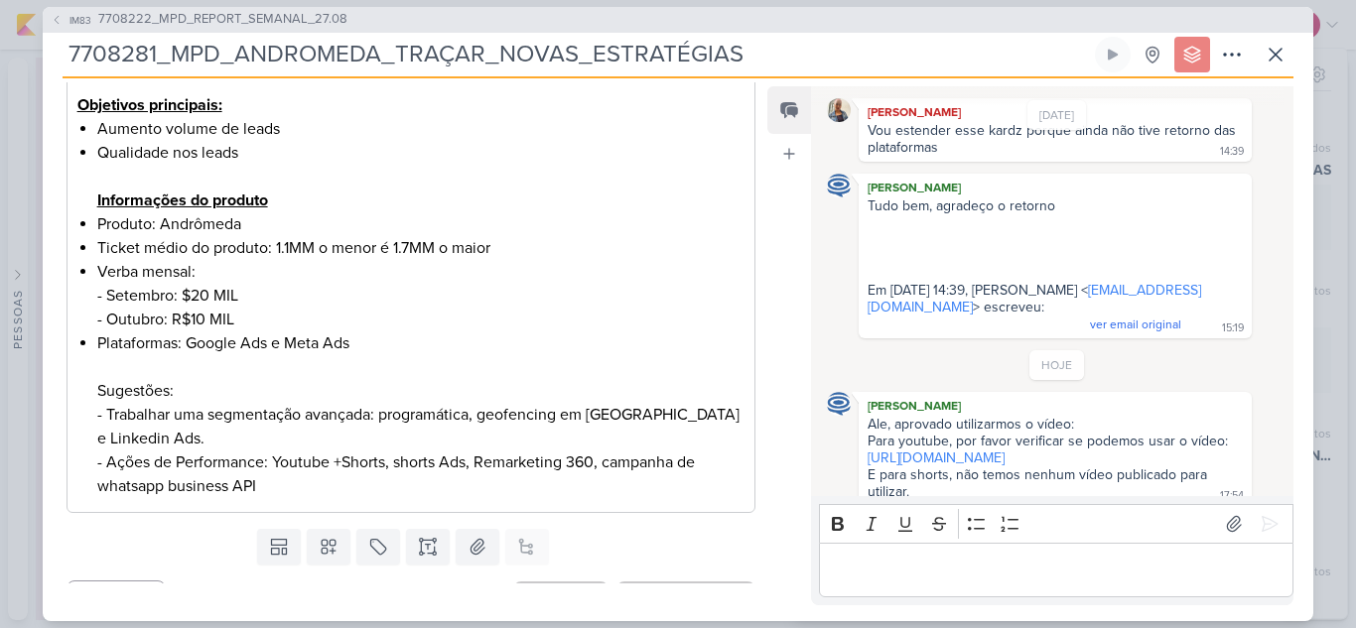
scroll to position [445, 0]
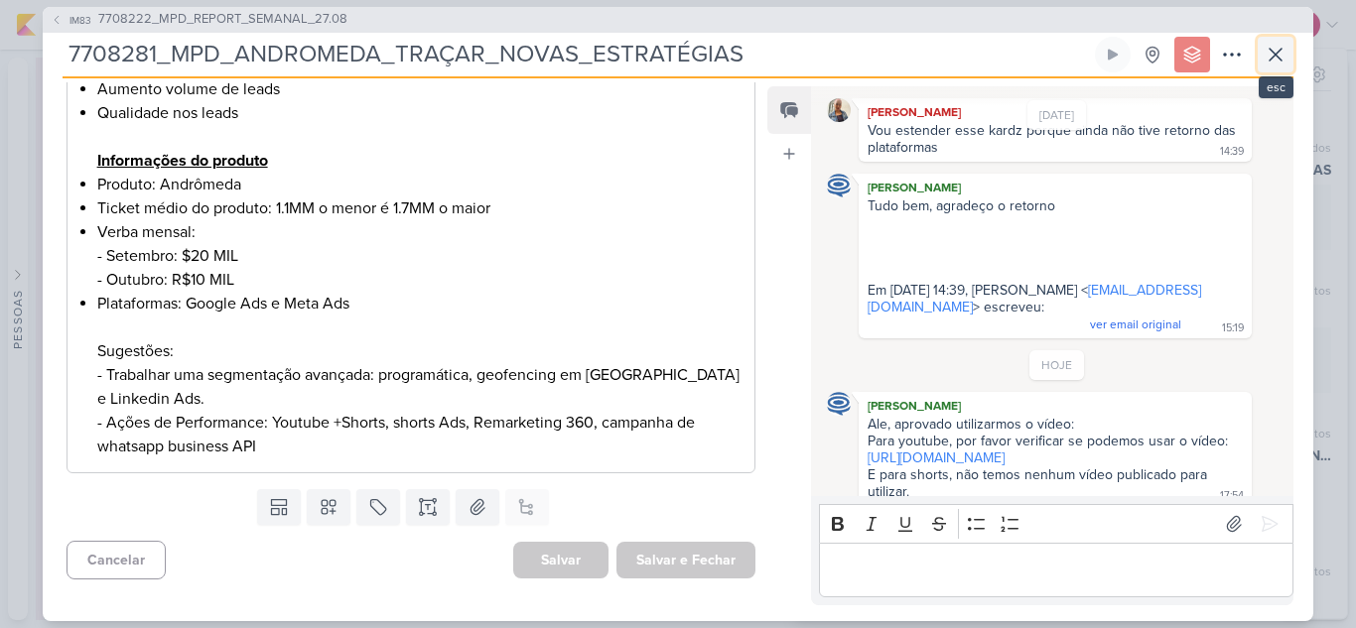
click at [1271, 53] on icon at bounding box center [1276, 55] width 24 height 24
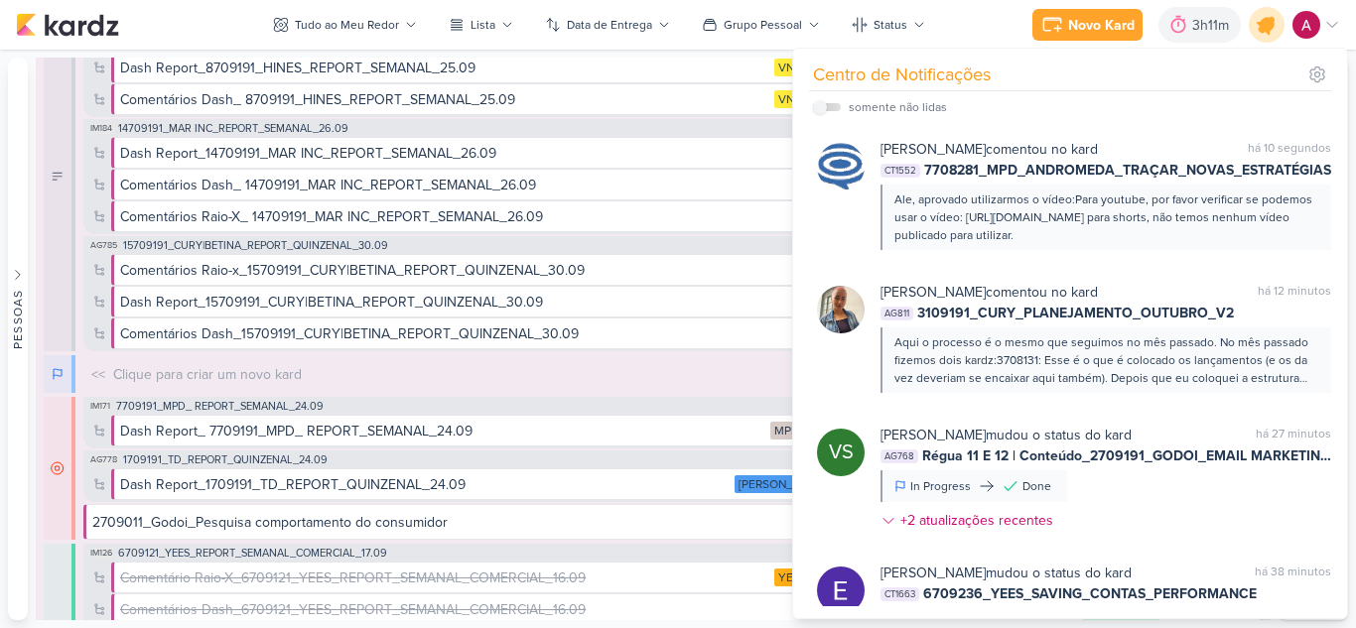
click at [1276, 30] on icon at bounding box center [1267, 25] width 34 height 34
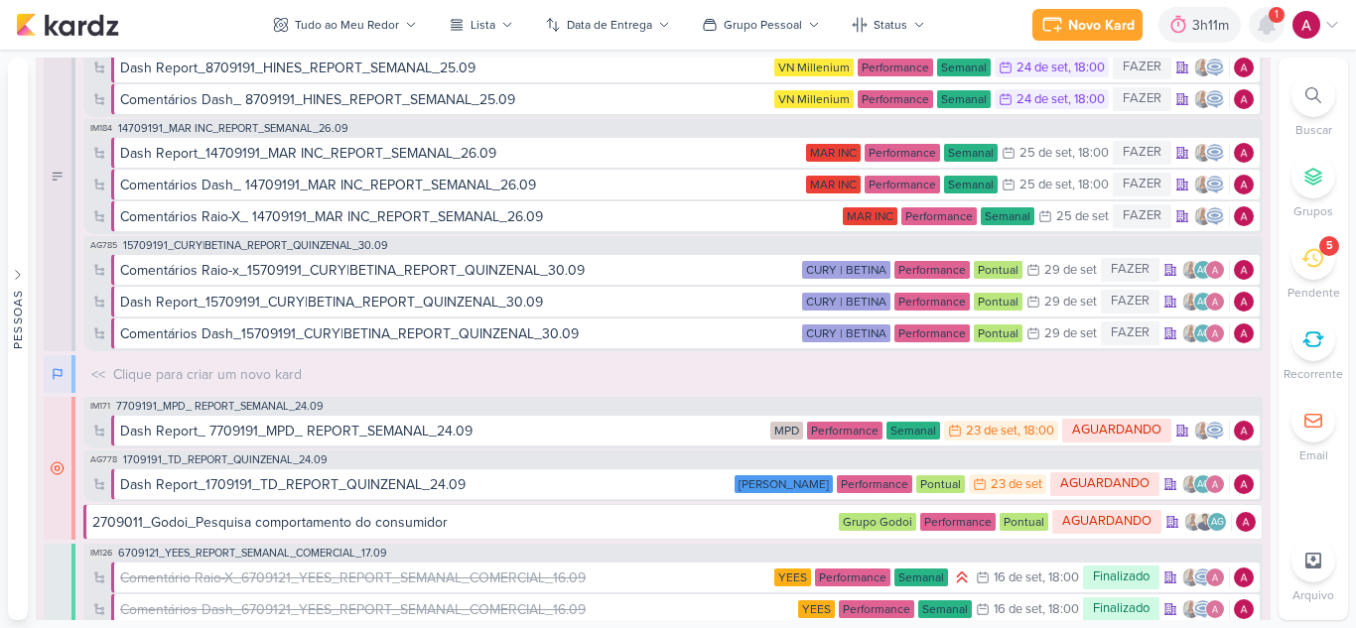
click at [1264, 32] on icon at bounding box center [1267, 25] width 16 height 18
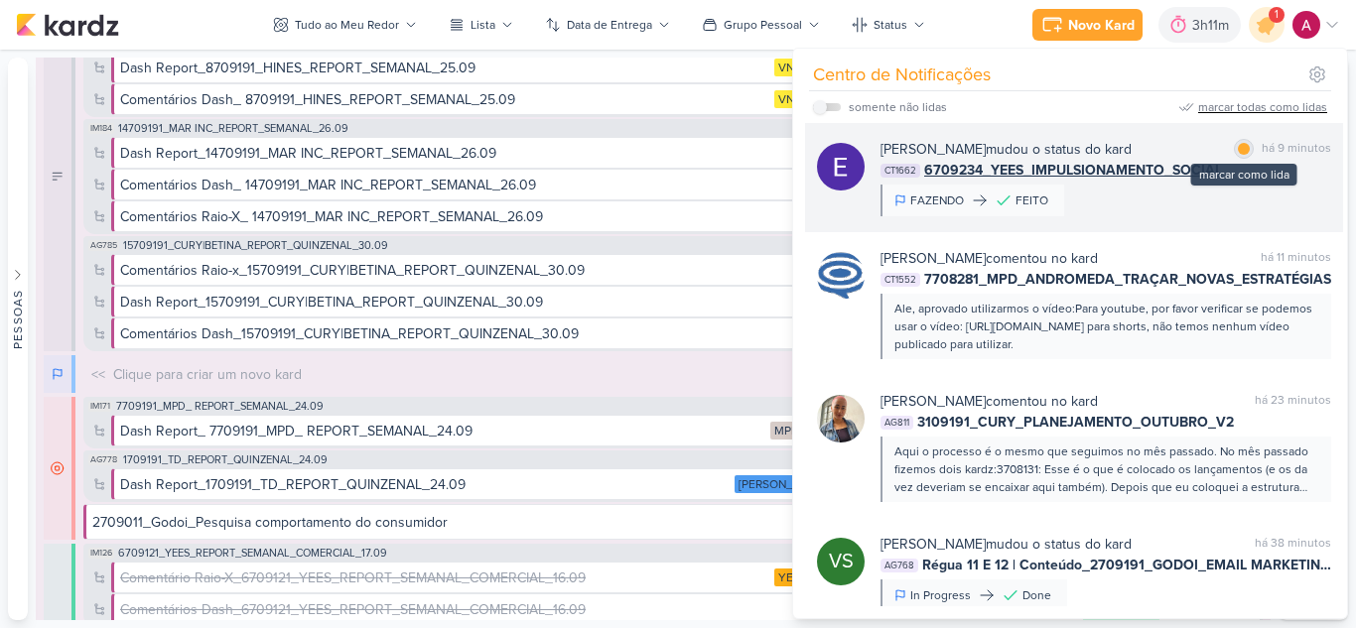
click at [1239, 147] on div at bounding box center [1244, 149] width 12 height 12
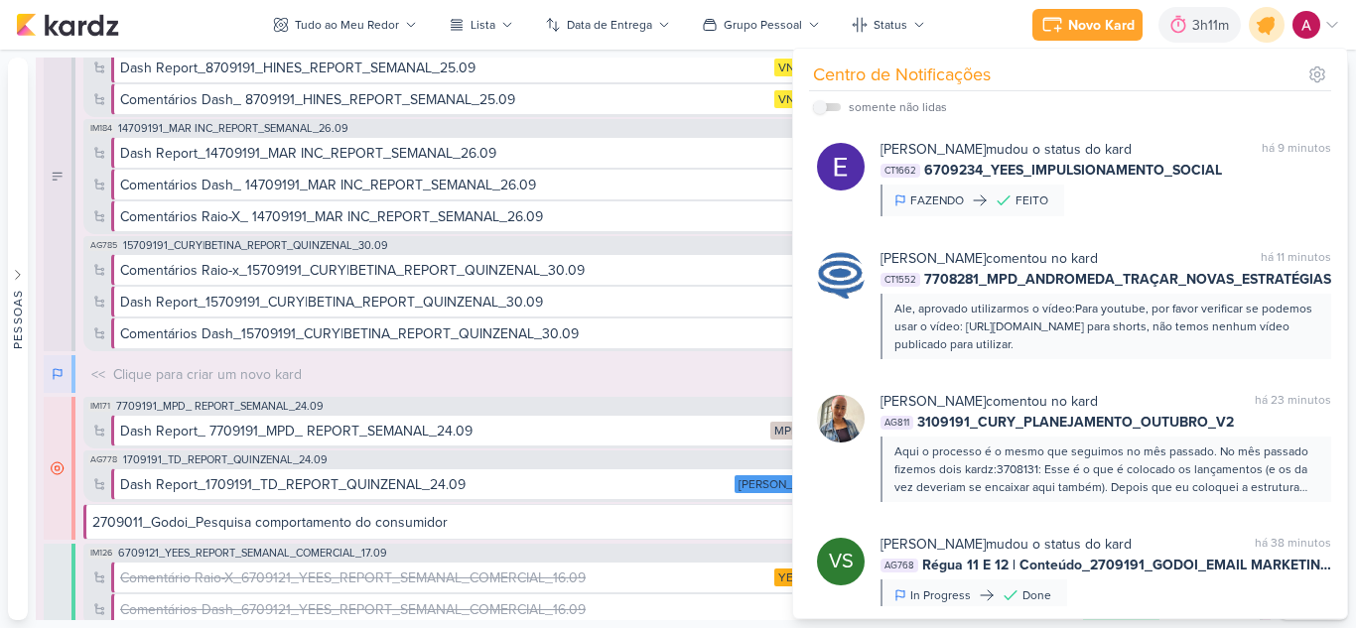
click at [1269, 34] on icon at bounding box center [1267, 25] width 24 height 24
